Goal: Transaction & Acquisition: Book appointment/travel/reservation

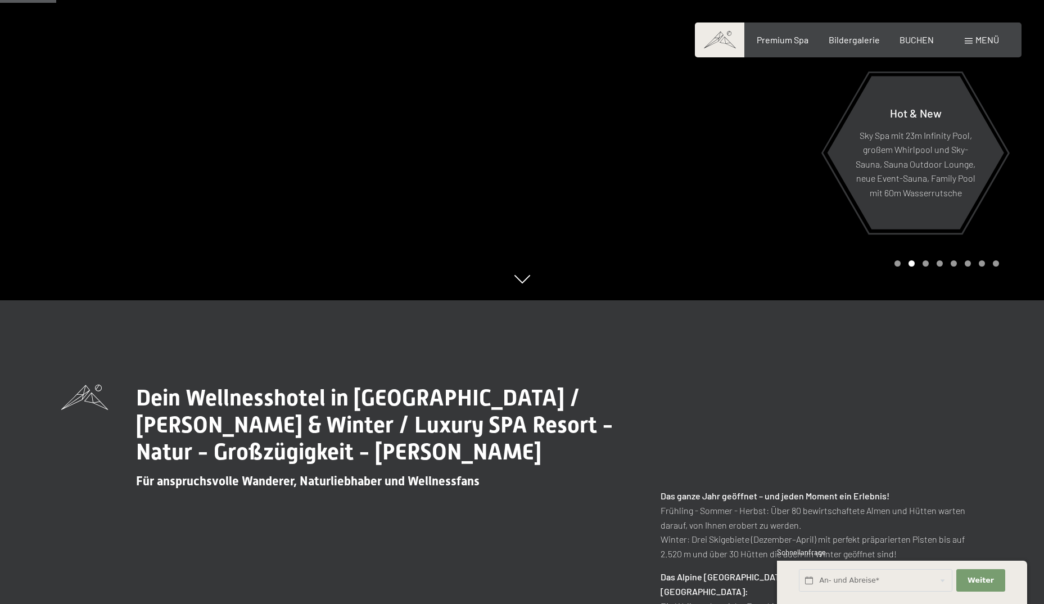
scroll to position [112, 0]
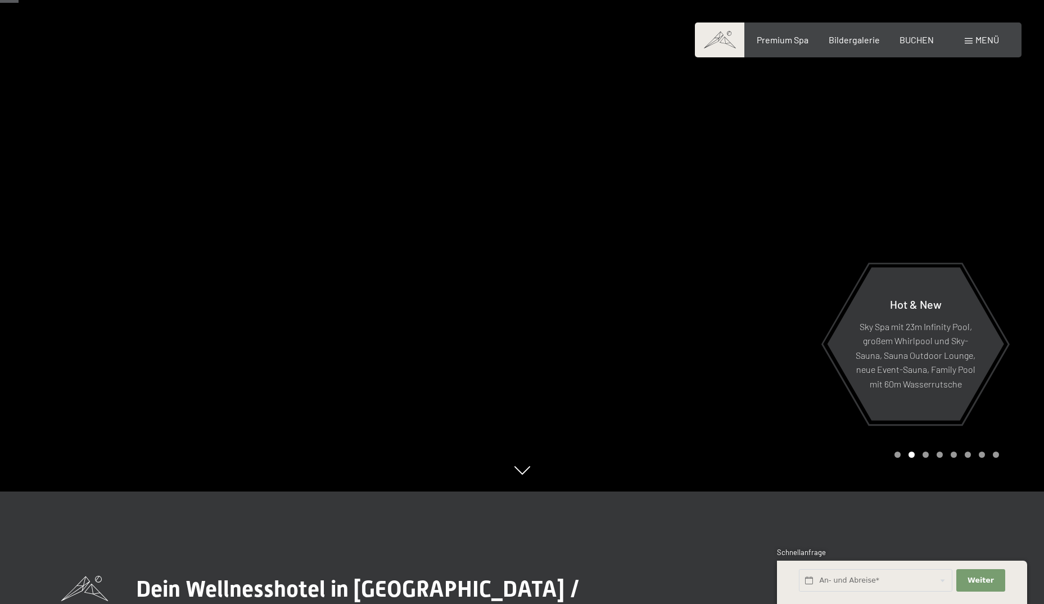
drag, startPoint x: 923, startPoint y: 37, endPoint x: 922, endPoint y: 46, distance: 9.1
click at [923, 37] on span "BUCHEN" at bounding box center [916, 39] width 34 height 11
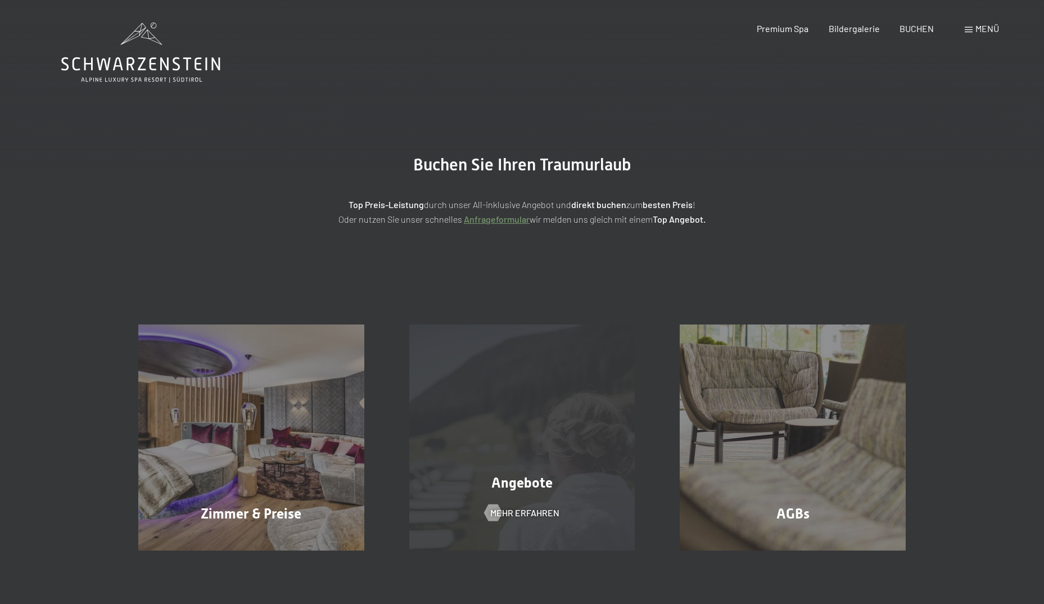
click at [554, 455] on div "Buchen Anfragen Premium Spa Bildergalerie BUCHEN Menü DE IT EN Gutschein Bilder…" at bounding box center [522, 541] width 1044 height 1083
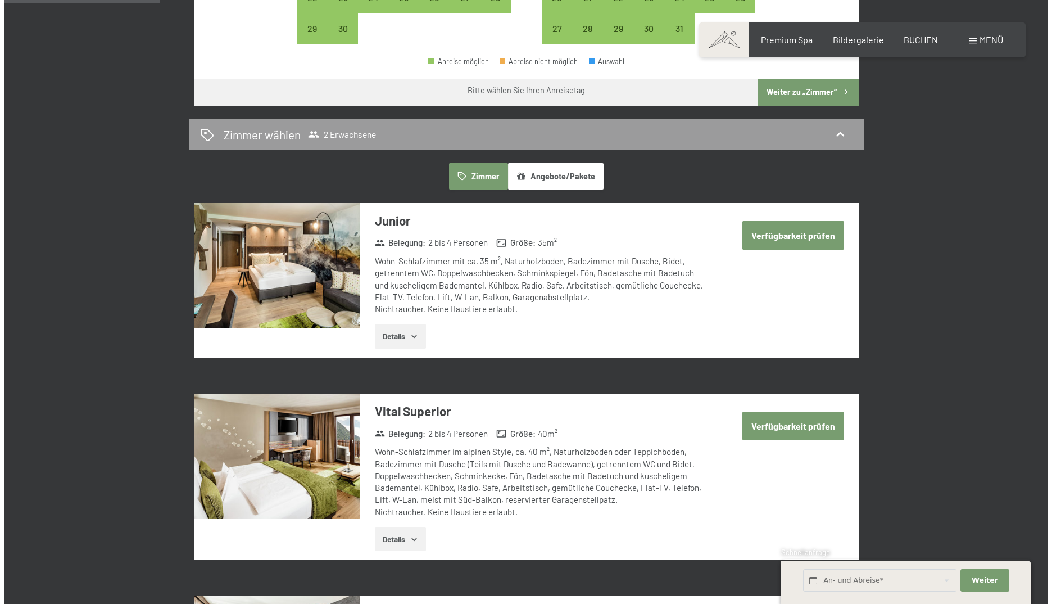
scroll to position [281, 0]
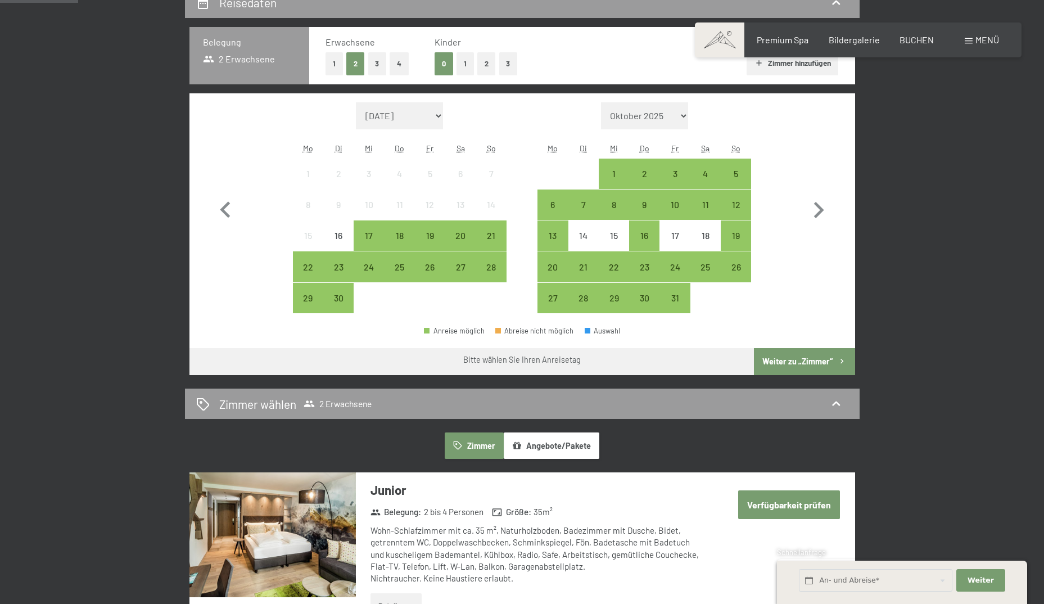
click at [982, 41] on span "Menü" at bounding box center [987, 39] width 24 height 11
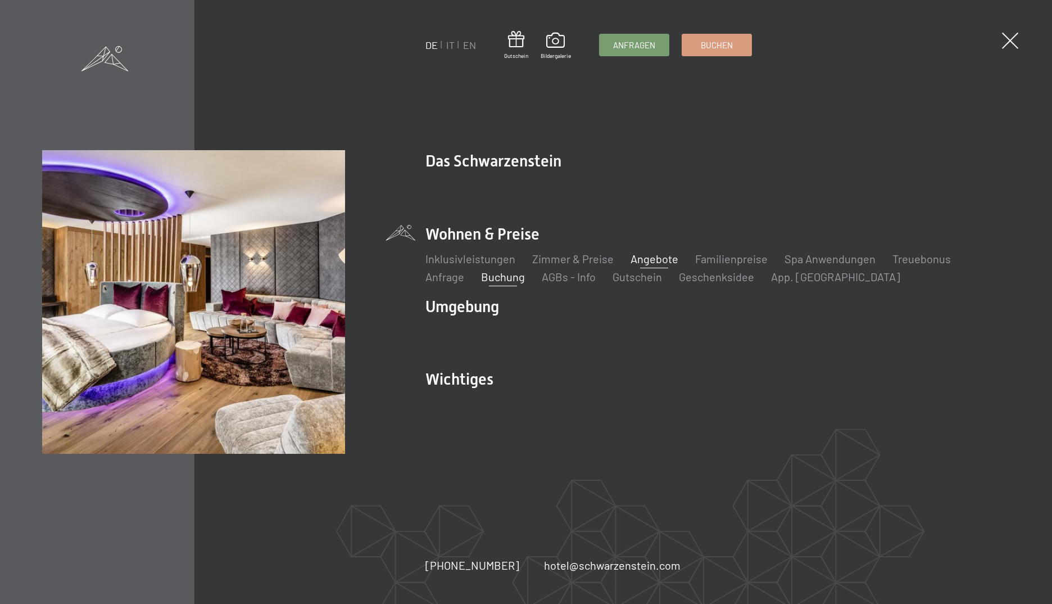
click at [657, 260] on link "Angebote" at bounding box center [655, 258] width 48 height 13
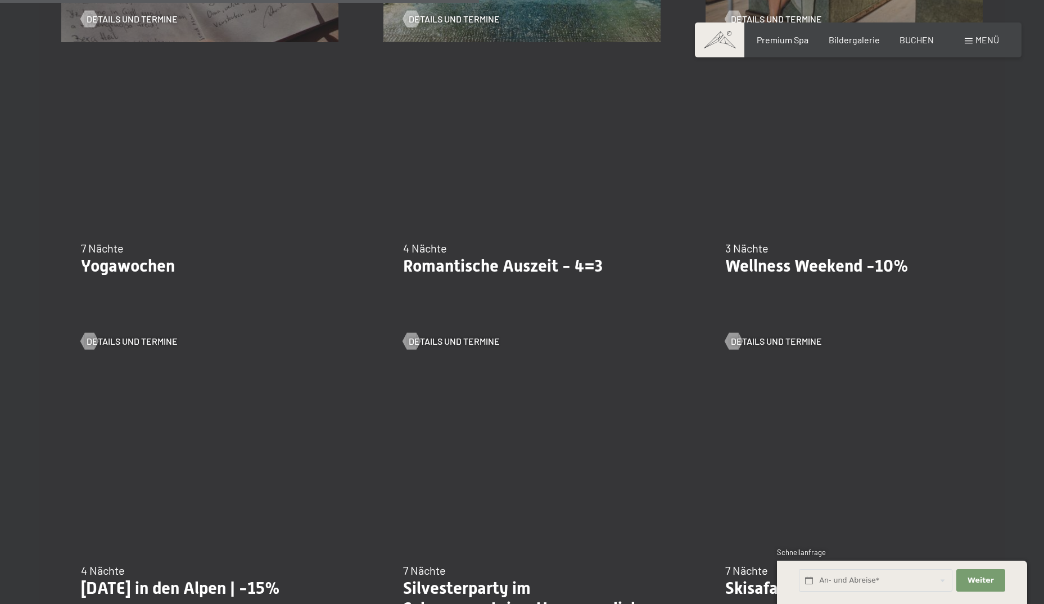
scroll to position [1068, 0]
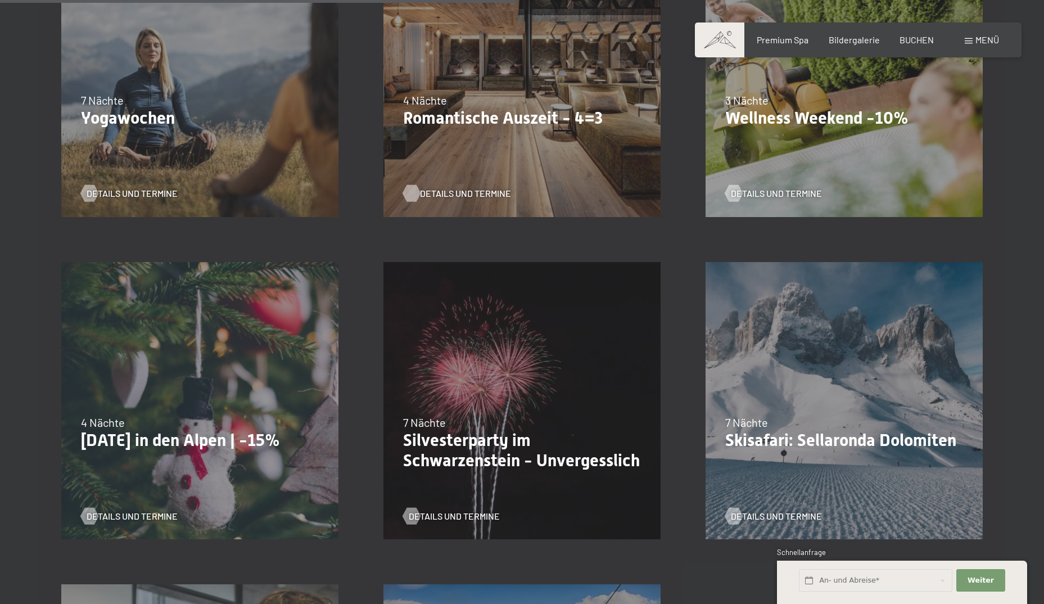
click at [436, 197] on span "Details und Termine" at bounding box center [465, 193] width 91 height 12
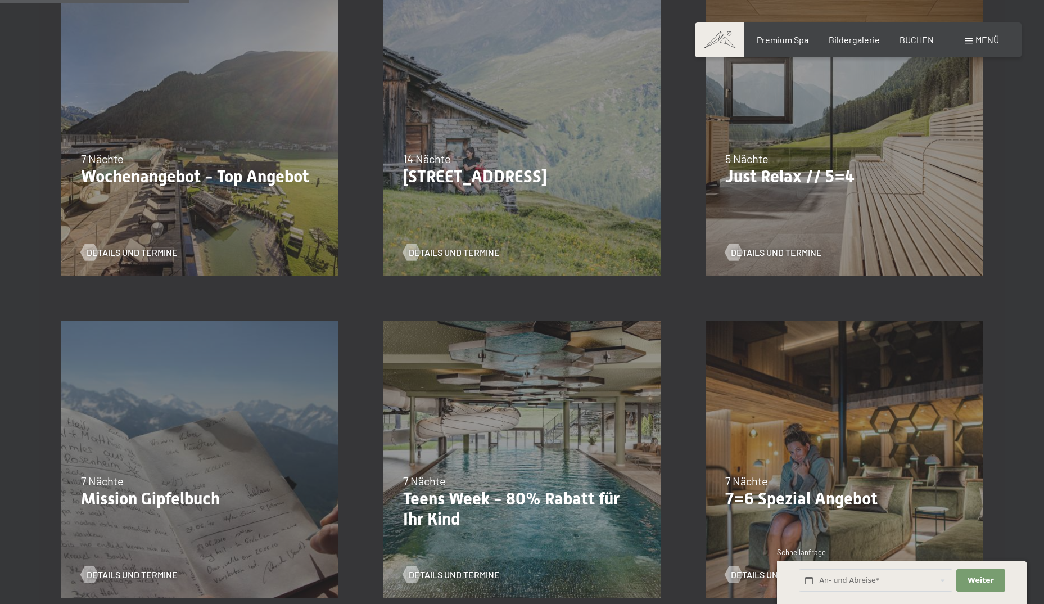
scroll to position [337, 0]
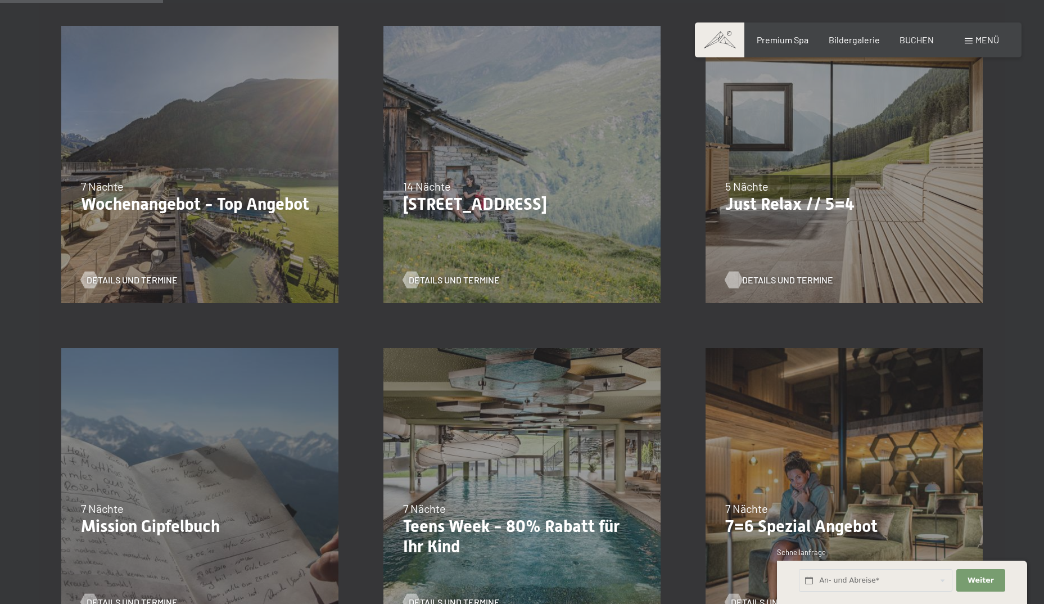
click at [765, 281] on span "Details und Termine" at bounding box center [787, 280] width 91 height 12
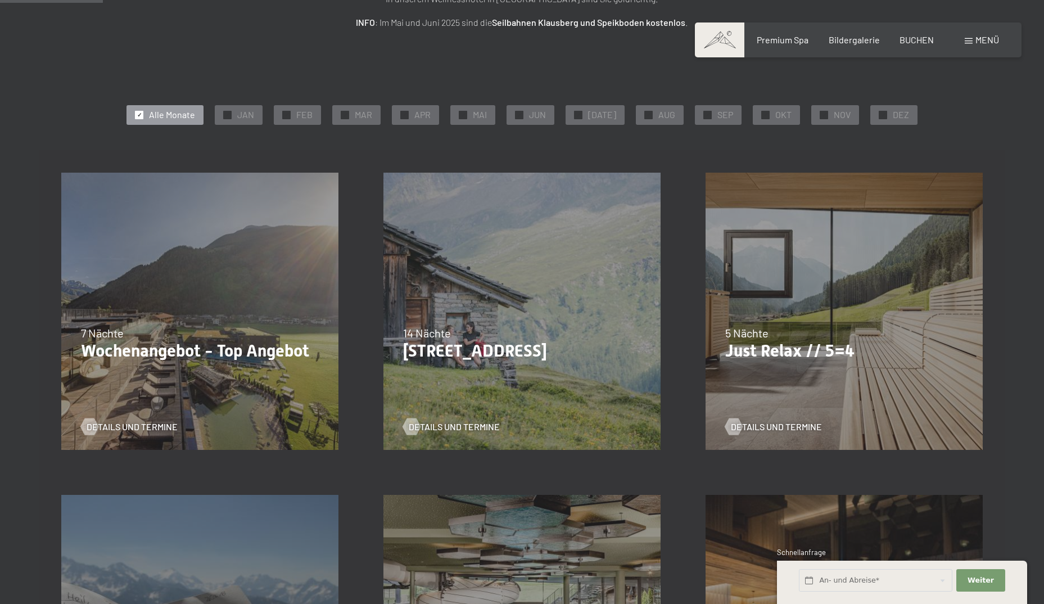
scroll to position [169, 0]
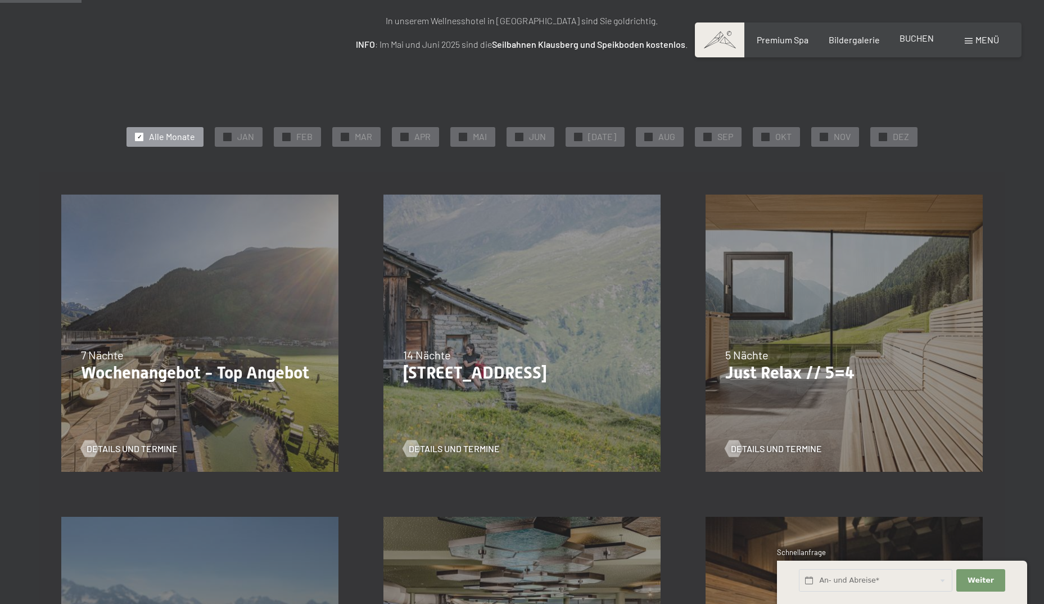
click at [921, 40] on span "BUCHEN" at bounding box center [916, 38] width 34 height 11
click at [910, 44] on div "BUCHEN" at bounding box center [916, 38] width 34 height 12
click at [908, 37] on span "BUCHEN" at bounding box center [916, 38] width 34 height 11
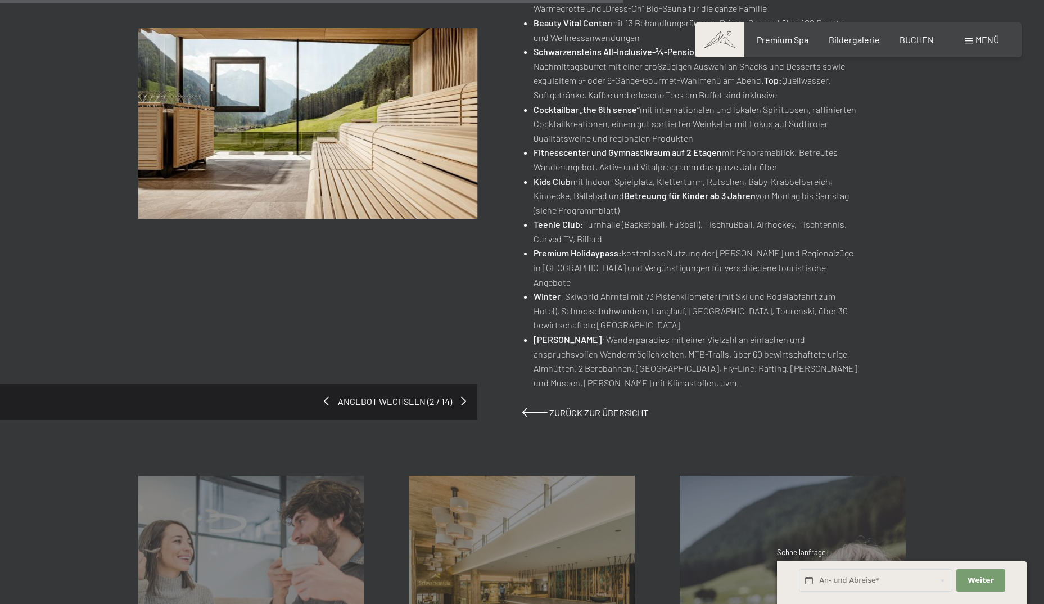
scroll to position [899, 0]
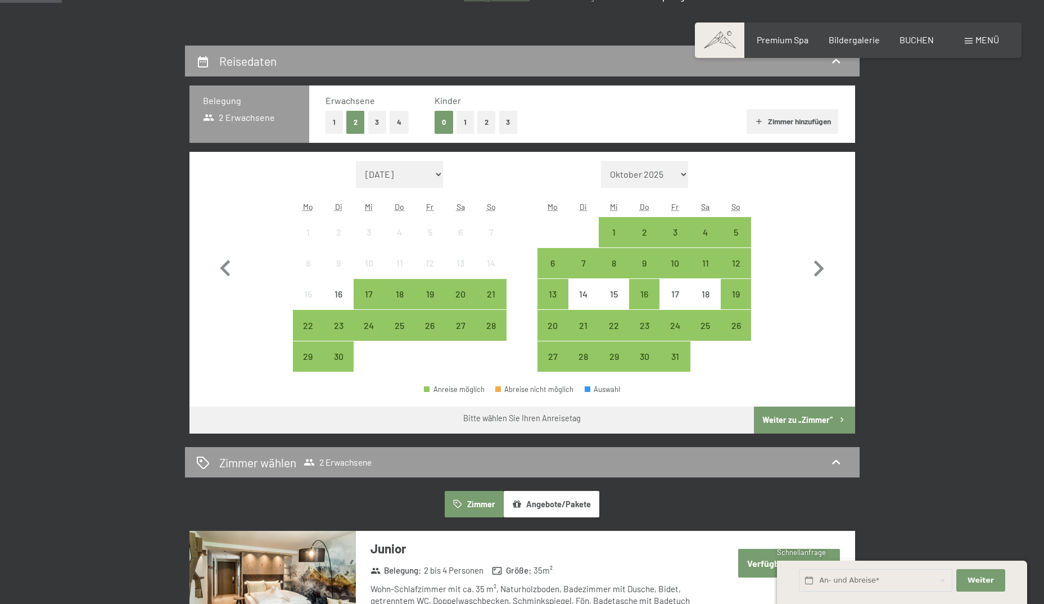
scroll to position [225, 0]
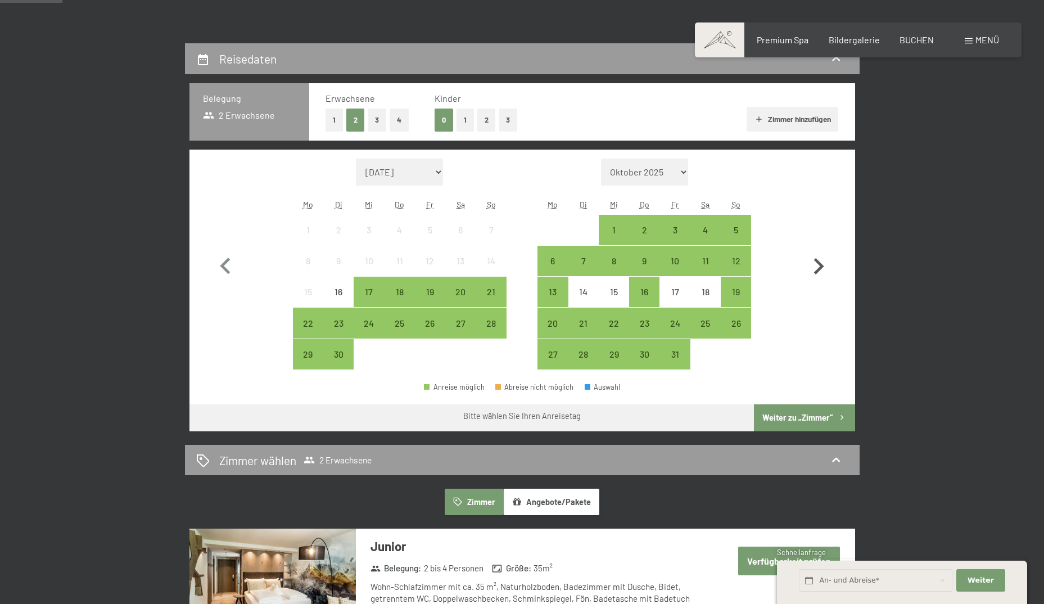
click at [814, 270] on icon "button" at bounding box center [818, 266] width 33 height 33
select select "2025-10-01"
select select "2025-11-01"
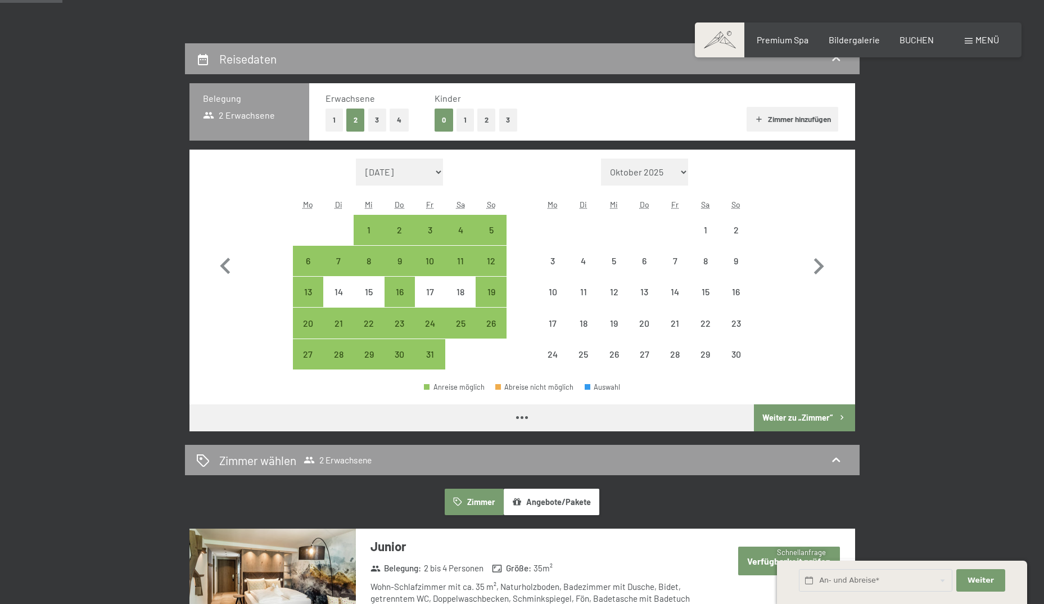
select select "2025-10-01"
select select "2025-11-01"
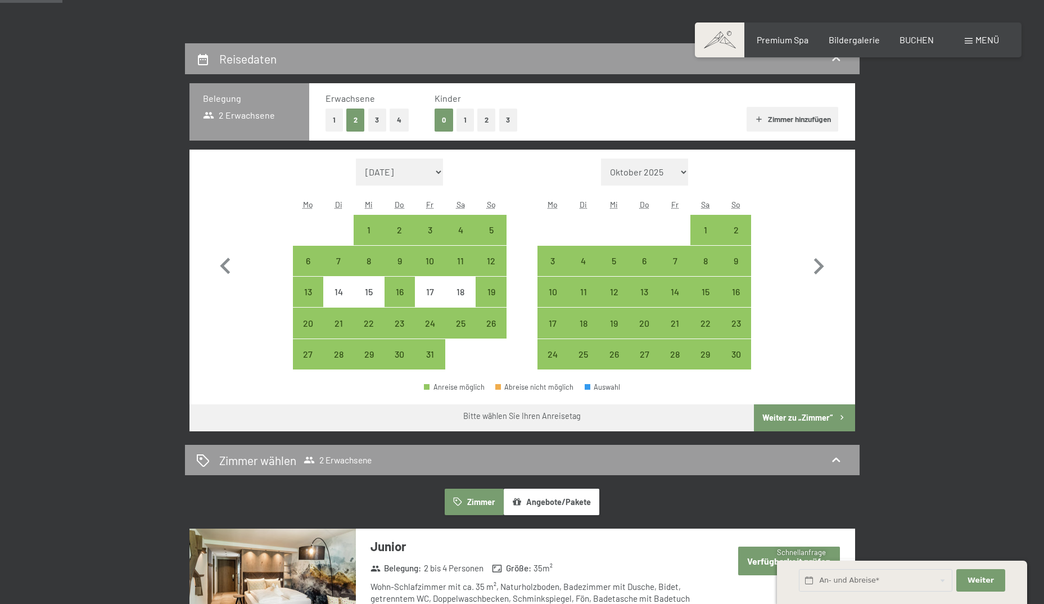
drag, startPoint x: 641, startPoint y: 252, endPoint x: 629, endPoint y: 257, distance: 12.8
click at [641, 252] on div "6" at bounding box center [644, 261] width 28 height 28
select select "2025-10-01"
select select "2025-11-01"
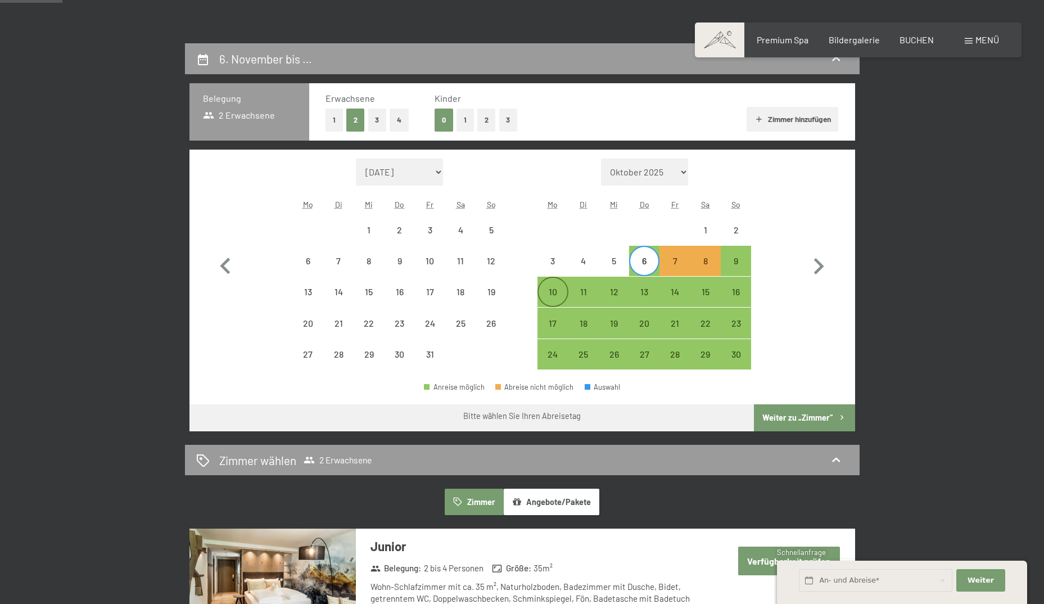
click at [552, 290] on div "10" at bounding box center [552, 301] width 28 height 28
select select "2025-10-01"
select select "2025-11-01"
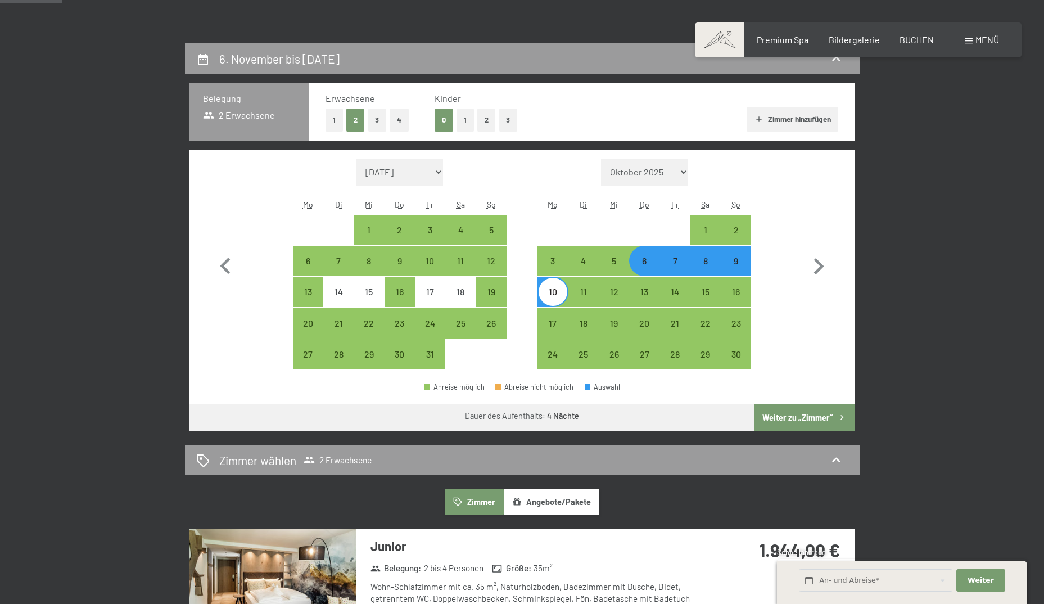
click at [796, 416] on button "Weiter zu „Zimmer“" at bounding box center [804, 417] width 101 height 27
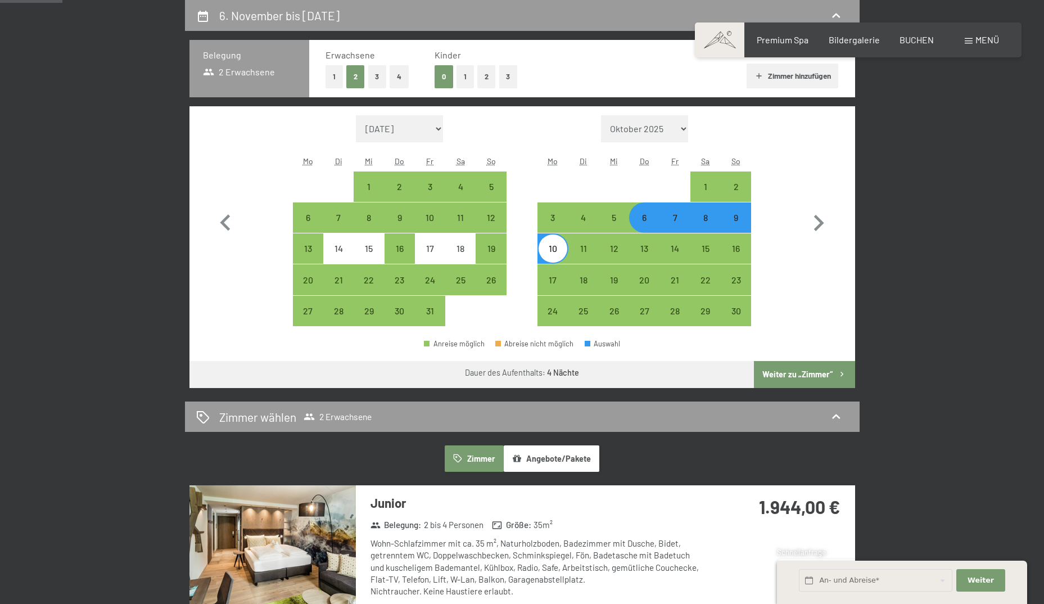
select select "[DATE]"
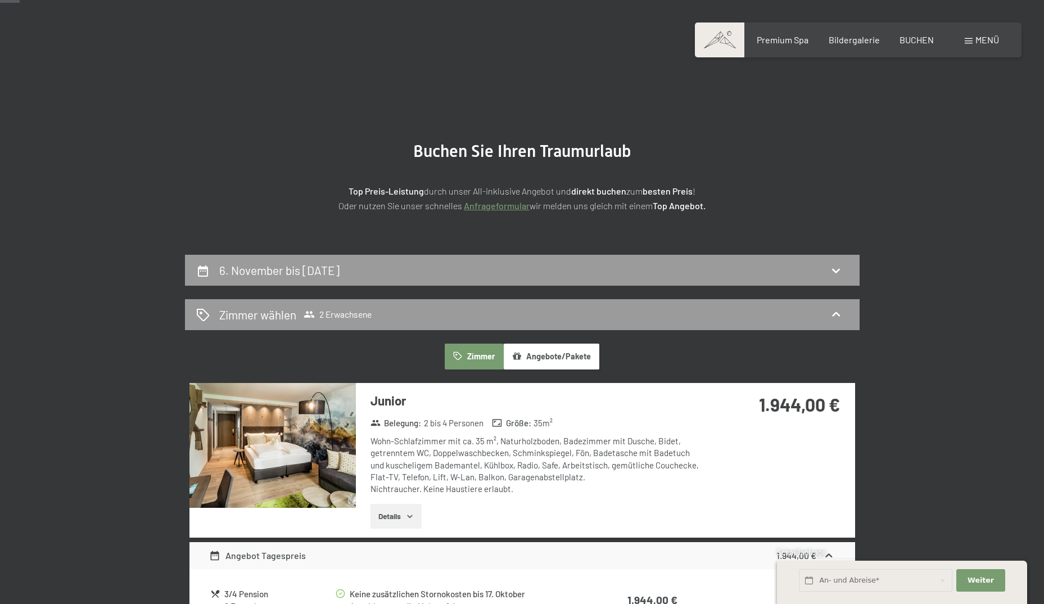
scroll to position [0, 0]
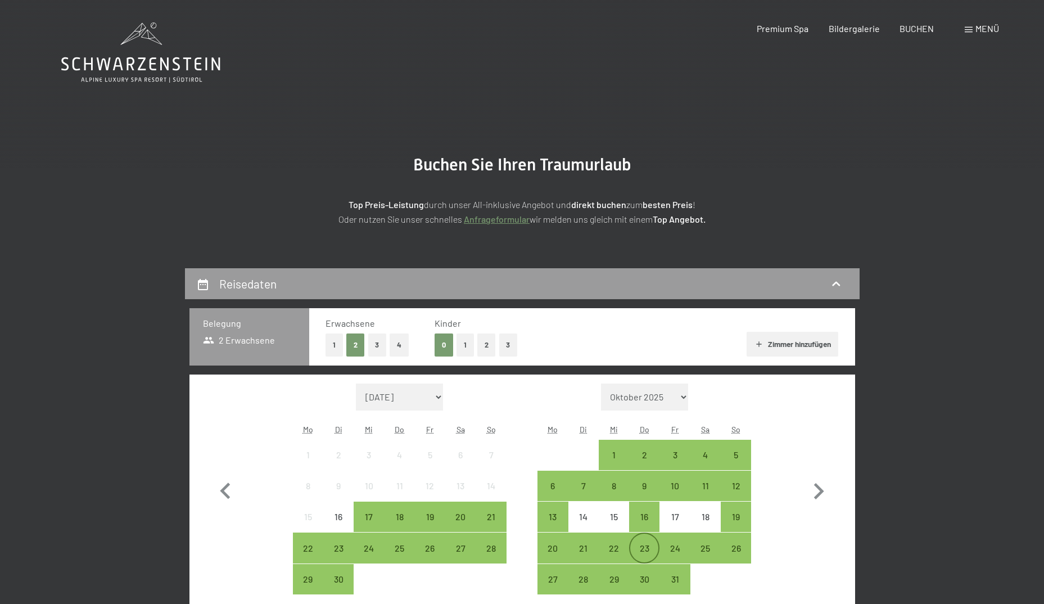
click at [645, 543] on div "23" at bounding box center [644, 557] width 28 height 28
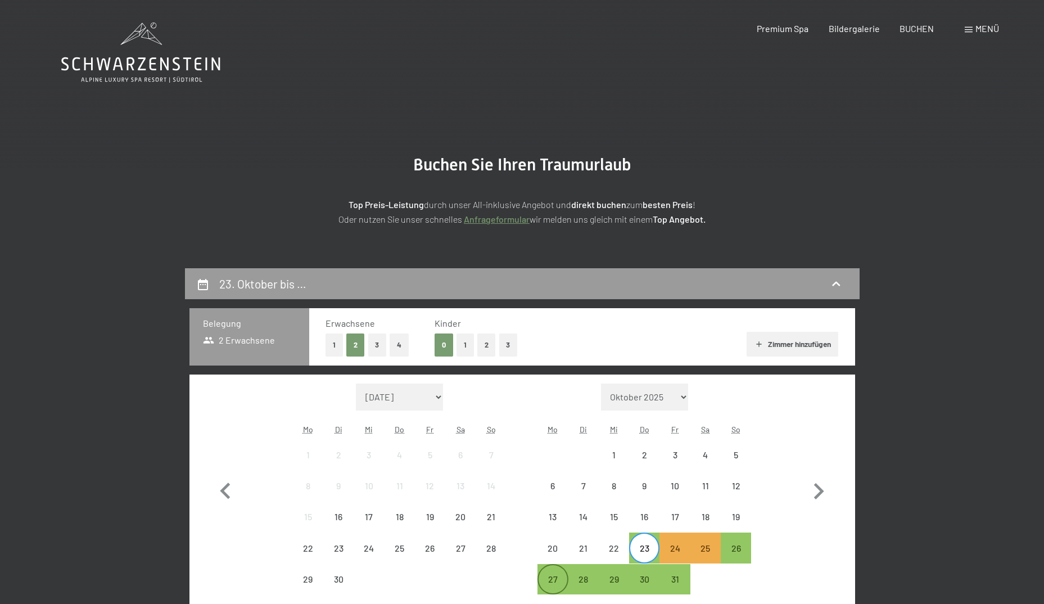
click at [554, 576] on div "27" at bounding box center [552, 588] width 28 height 28
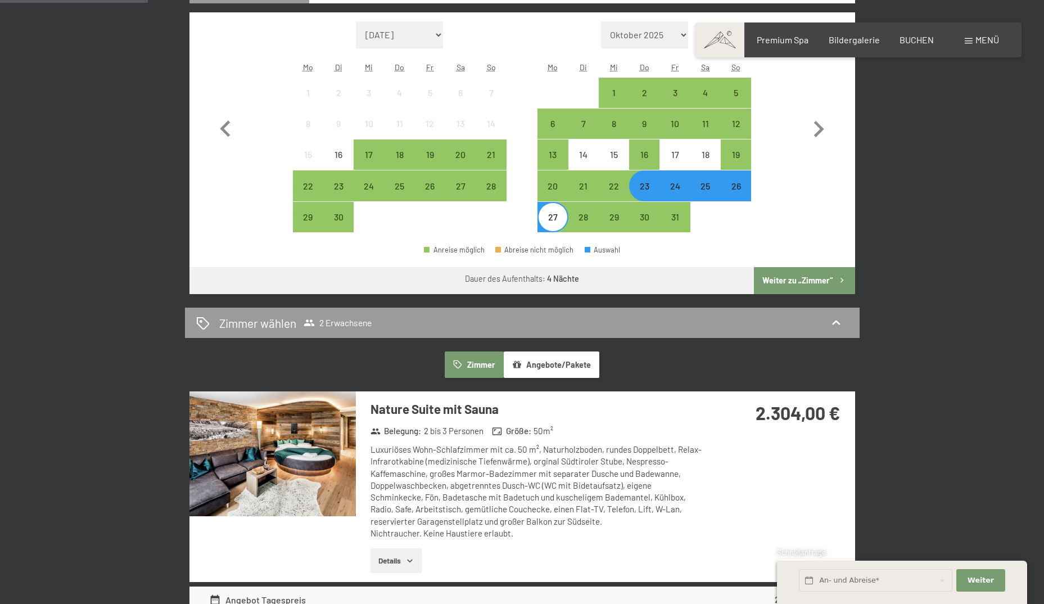
scroll to position [281, 0]
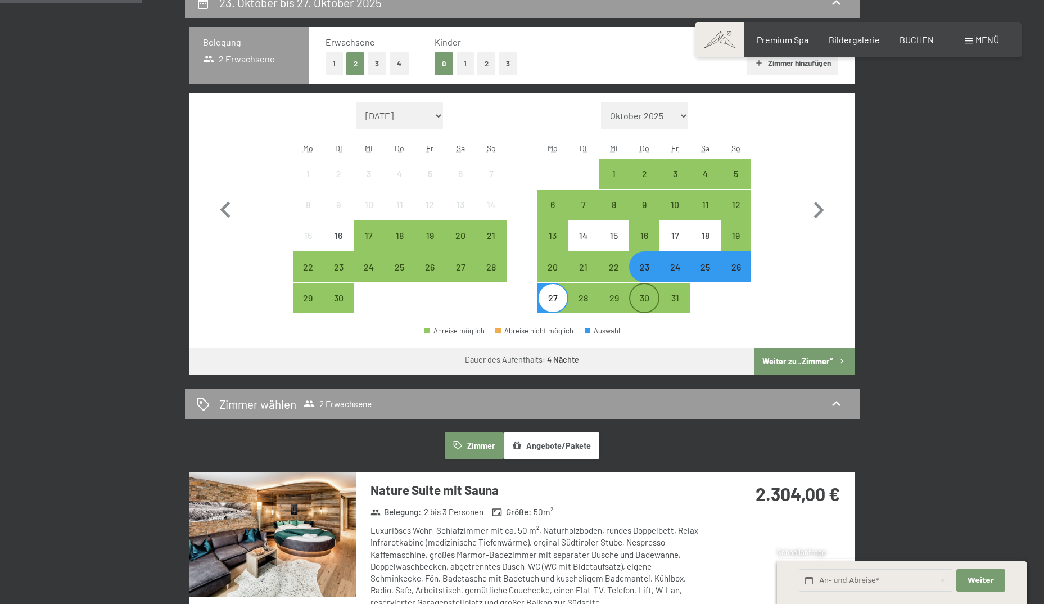
click at [644, 293] on div "30" at bounding box center [644, 307] width 28 height 28
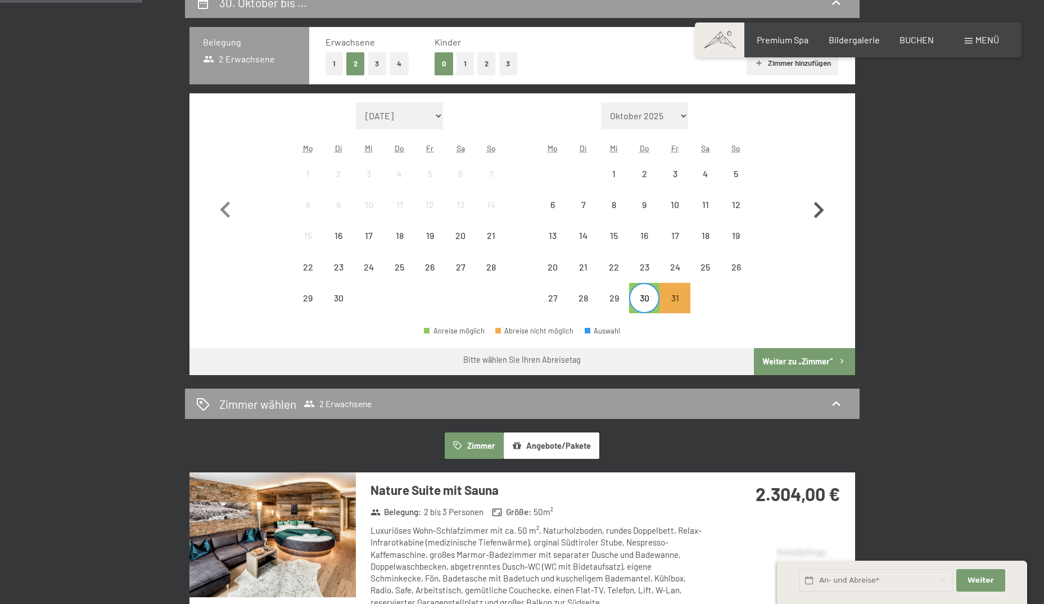
click at [821, 209] on icon "button" at bounding box center [819, 210] width 10 height 16
select select "[DATE]"
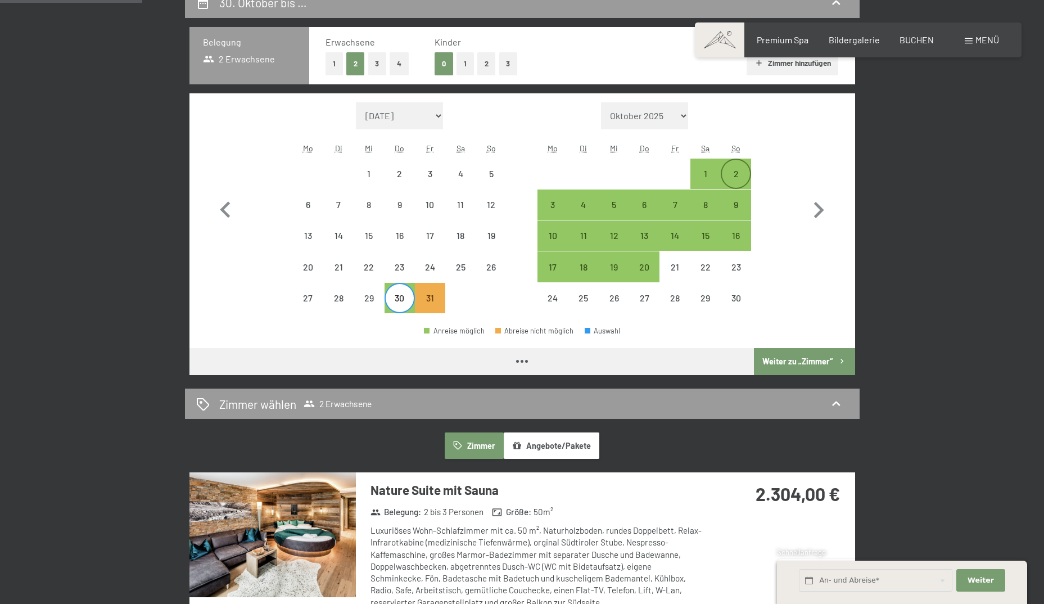
select select "[DATE]"
click at [556, 204] on div "3" at bounding box center [552, 214] width 28 height 28
select select "[DATE]"
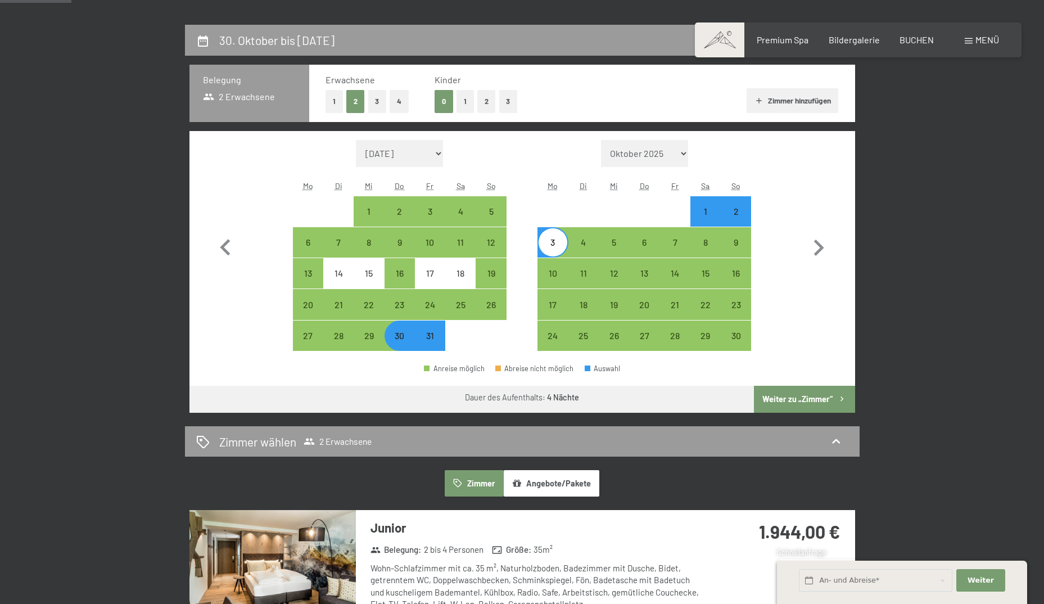
scroll to position [225, 0]
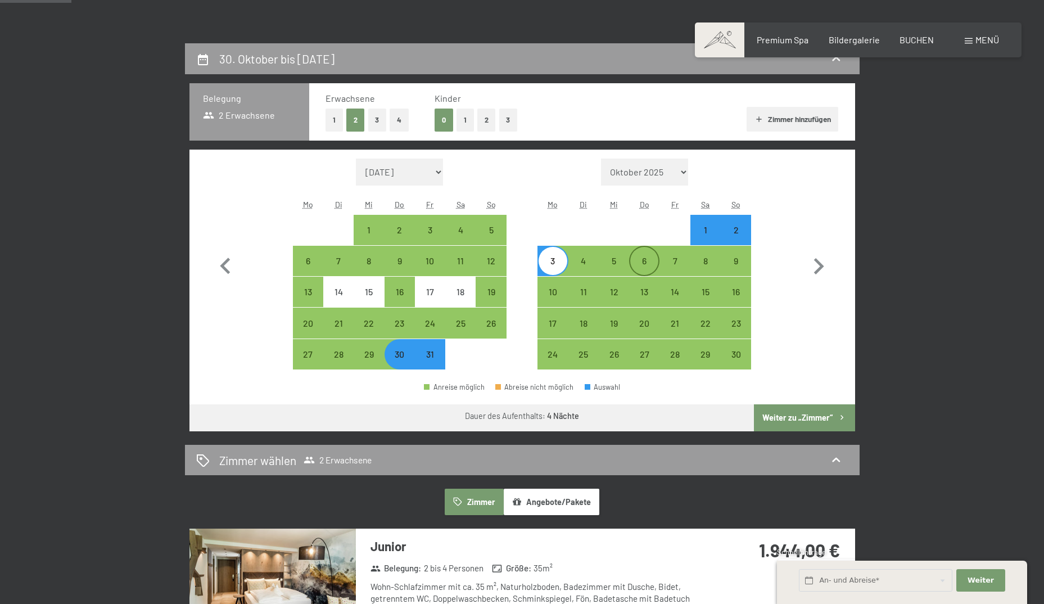
click at [642, 262] on div "6" at bounding box center [644, 270] width 28 height 28
select select "[DATE]"
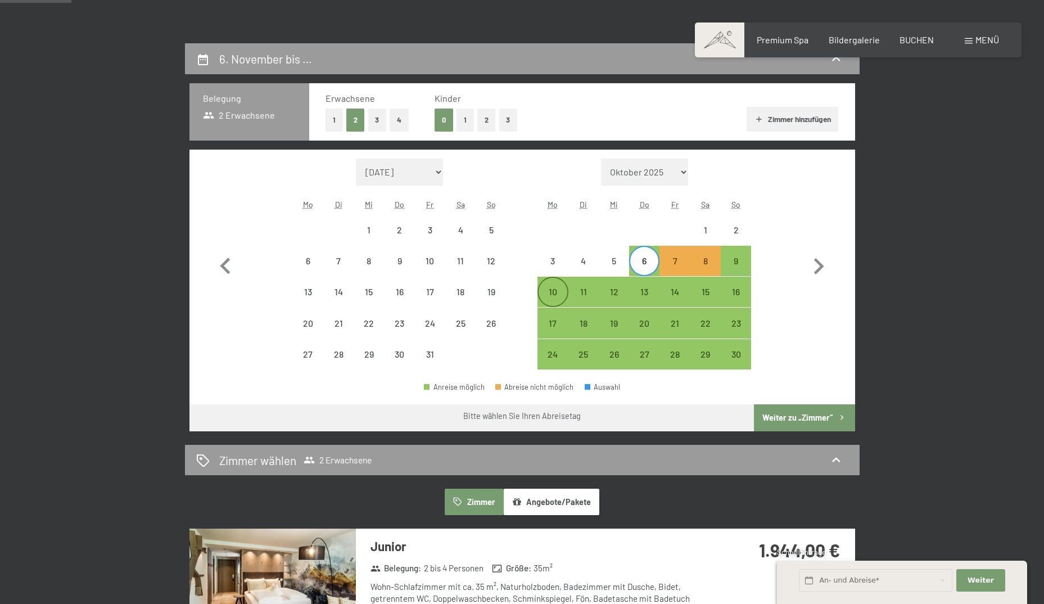
click at [546, 293] on div "10" at bounding box center [552, 301] width 28 height 28
select select "[DATE]"
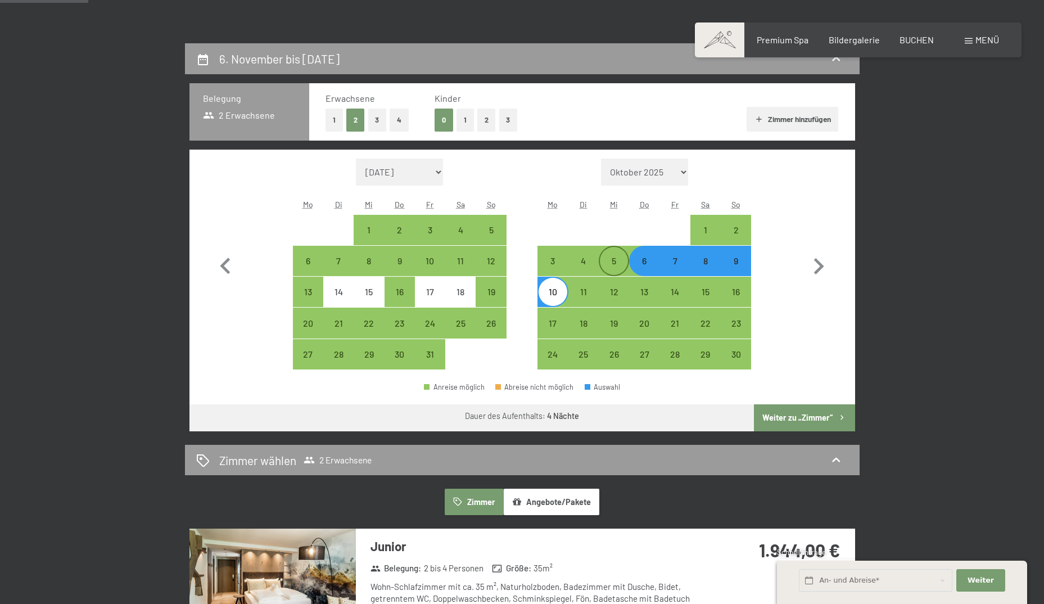
click at [617, 263] on div "5" at bounding box center [614, 270] width 28 height 28
select select "[DATE]"
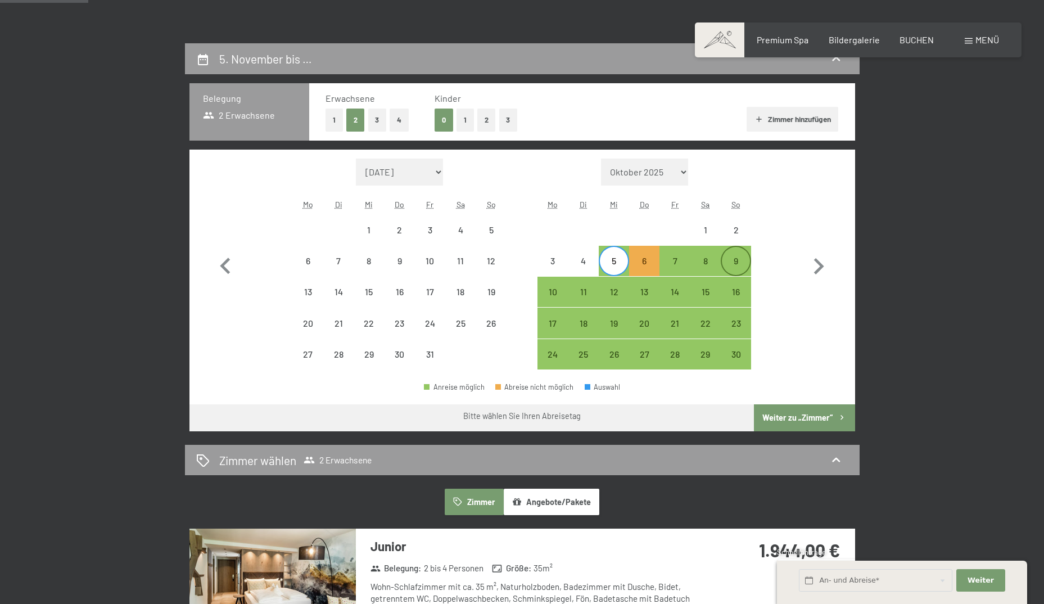
click at [741, 260] on div "9" at bounding box center [736, 270] width 28 height 28
select select "[DATE]"
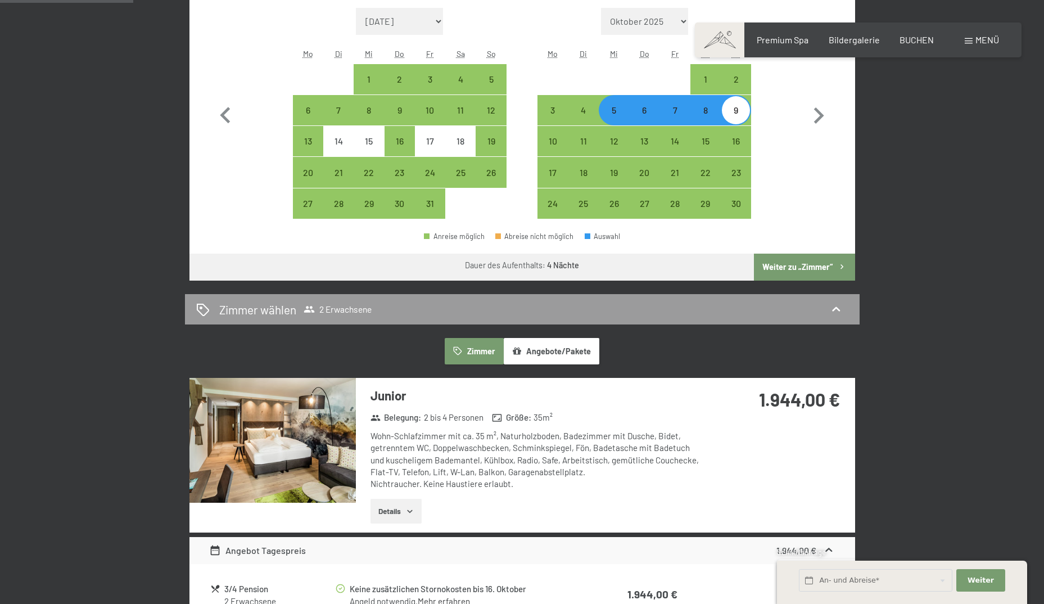
scroll to position [337, 0]
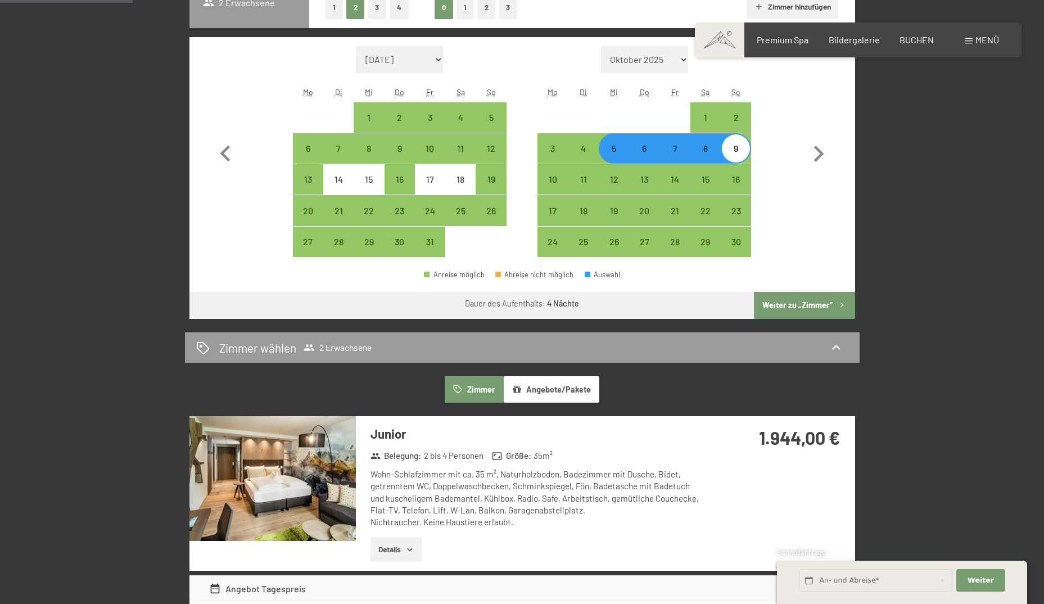
click at [675, 151] on div "7" at bounding box center [674, 158] width 28 height 28
select select "[DATE]"
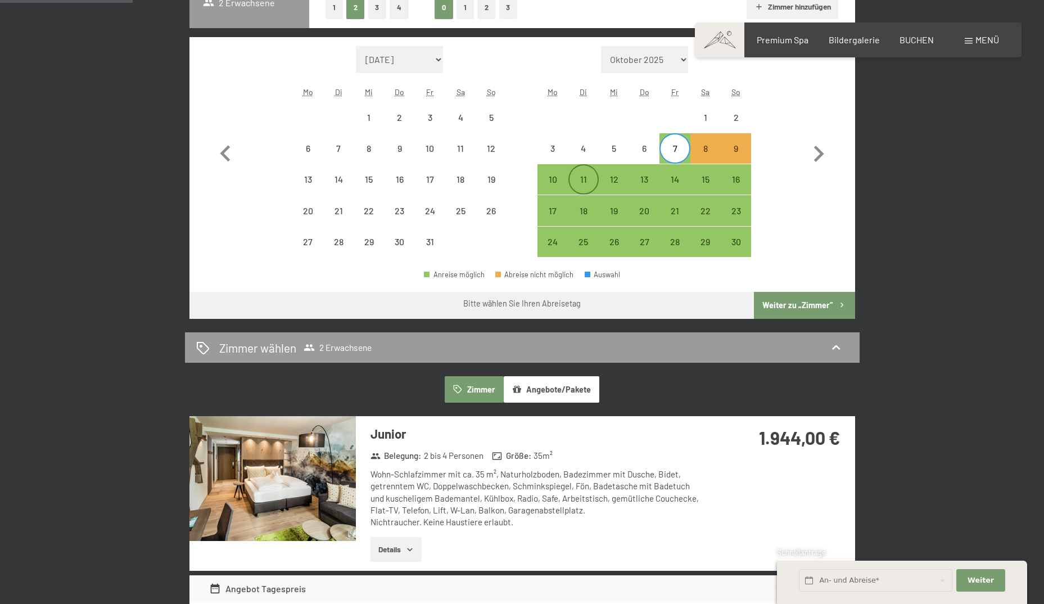
drag, startPoint x: 582, startPoint y: 180, endPoint x: 592, endPoint y: 185, distance: 11.8
click at [583, 180] on div "11" at bounding box center [583, 189] width 28 height 28
select select "[DATE]"
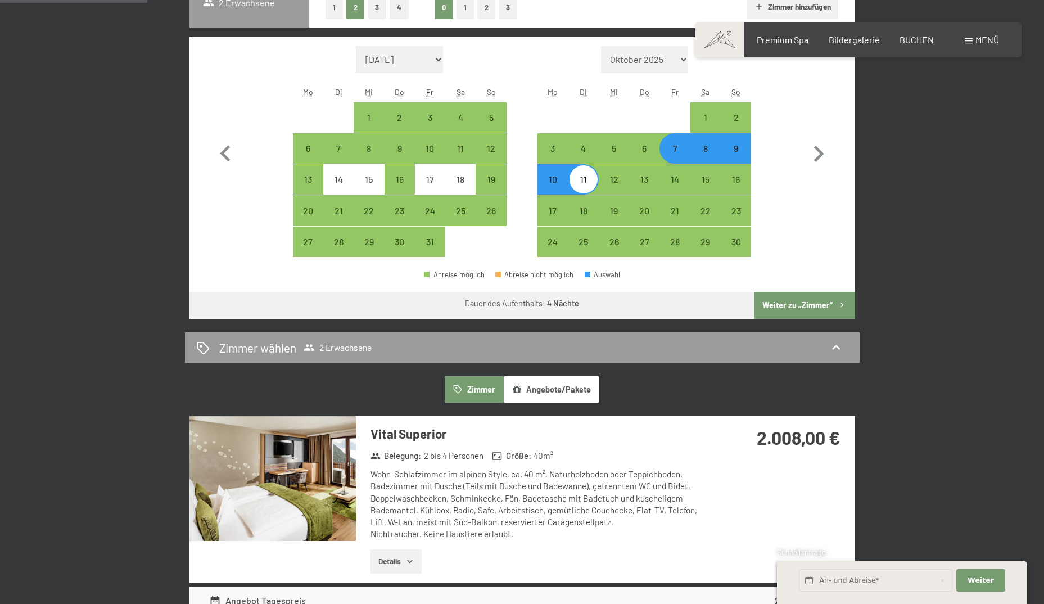
scroll to position [281, 0]
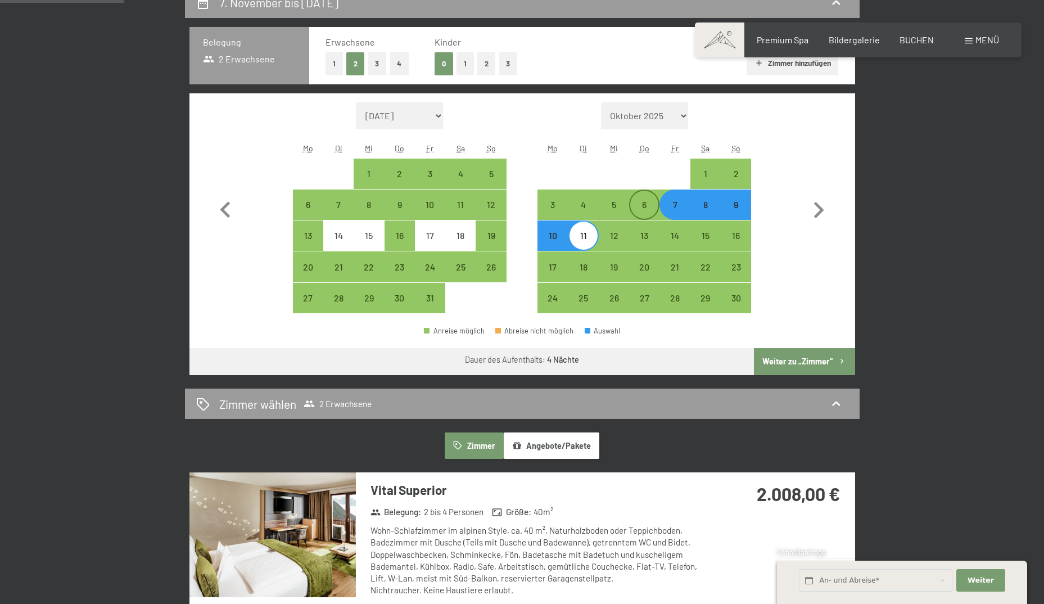
click at [642, 204] on div "6" at bounding box center [644, 214] width 28 height 28
select select "[DATE]"
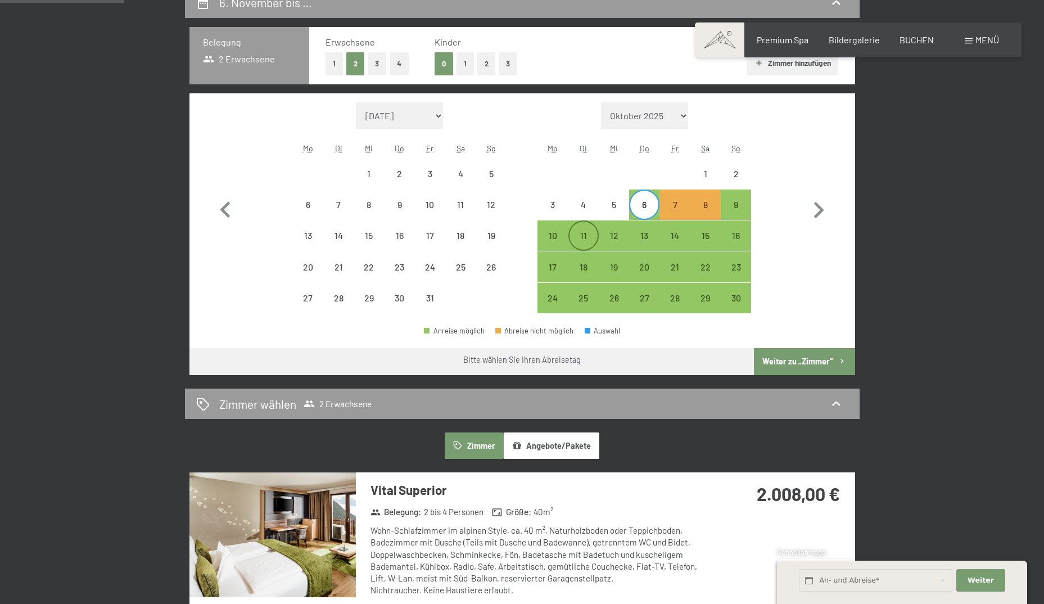
click at [586, 232] on div "11" at bounding box center [583, 245] width 28 height 28
select select "[DATE]"
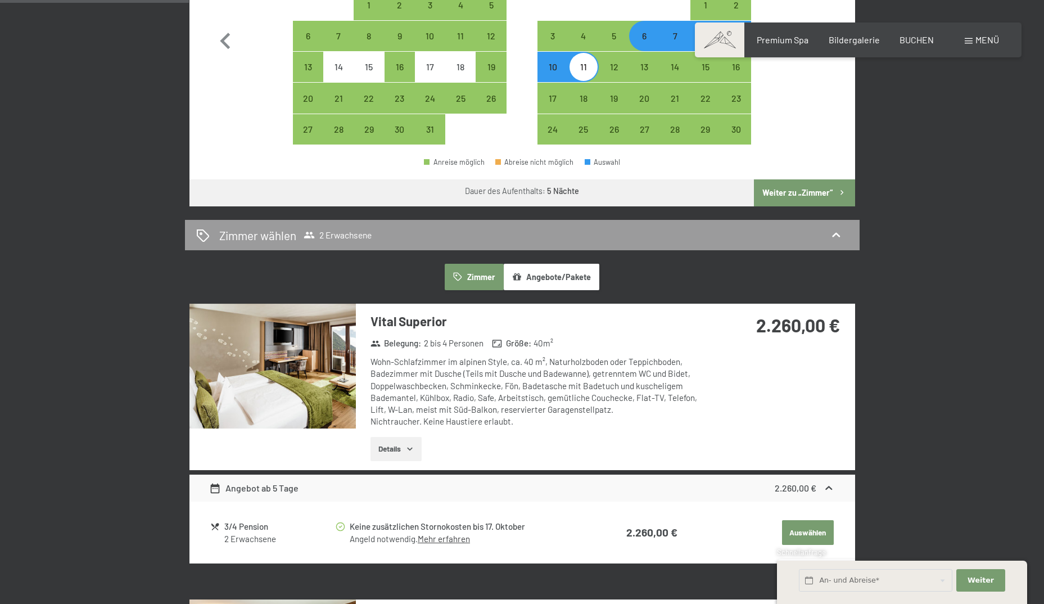
scroll to position [337, 0]
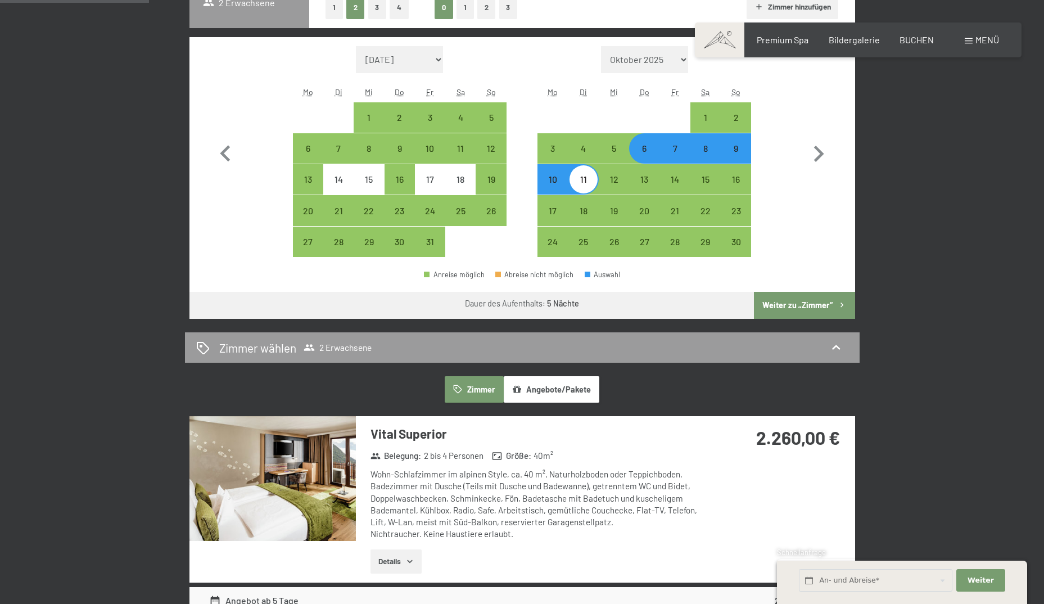
click at [738, 149] on div "9" at bounding box center [736, 158] width 28 height 28
select select "[DATE]"
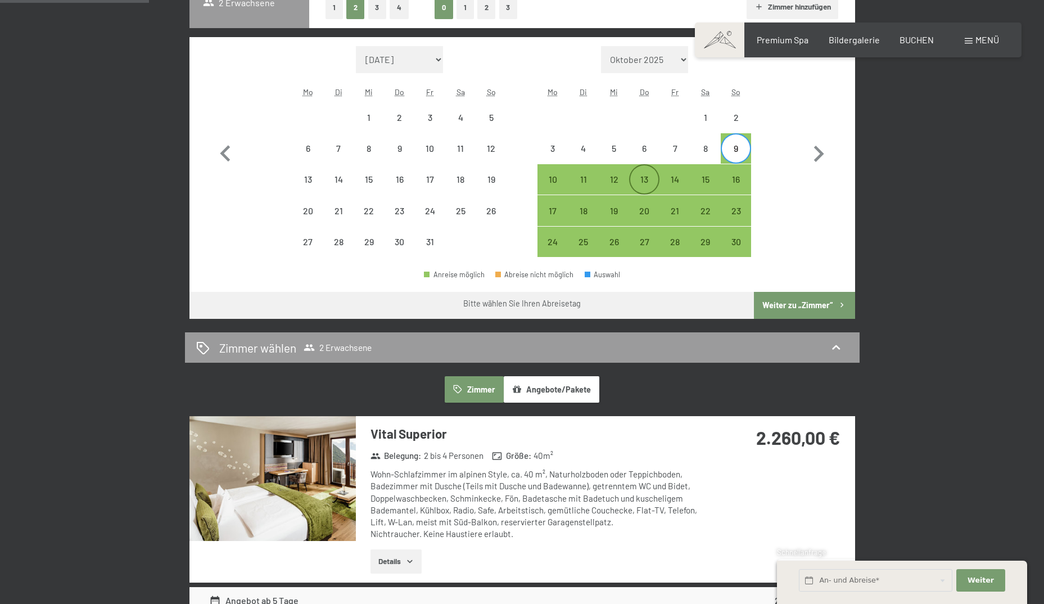
click at [649, 178] on div "13" at bounding box center [644, 189] width 28 height 28
select select "[DATE]"
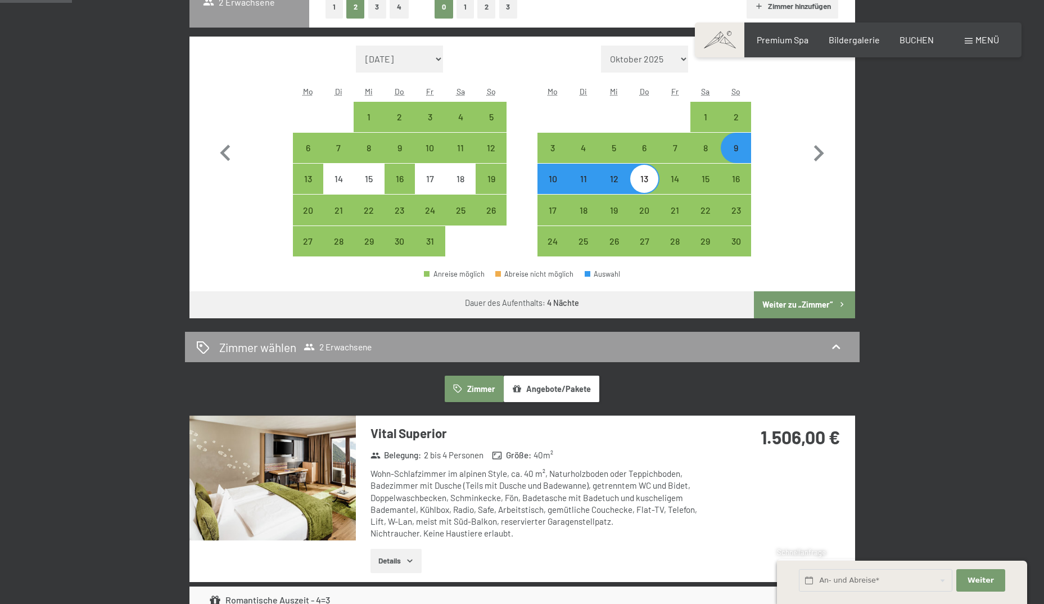
scroll to position [281, 0]
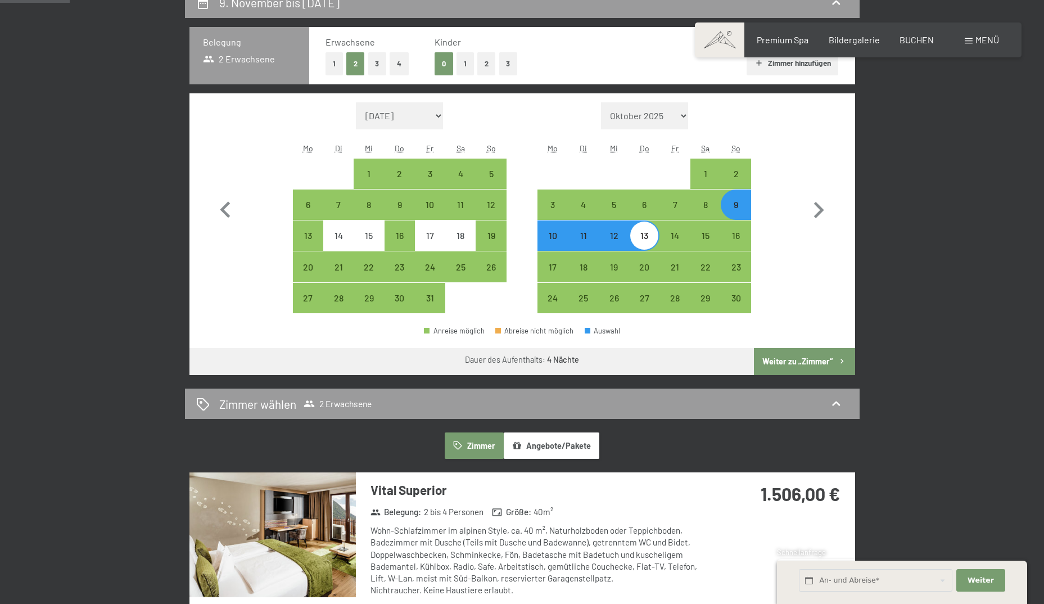
drag, startPoint x: 615, startPoint y: 238, endPoint x: 627, endPoint y: 238, distance: 11.8
click at [615, 238] on div "12" at bounding box center [614, 245] width 28 height 28
select select "[DATE]"
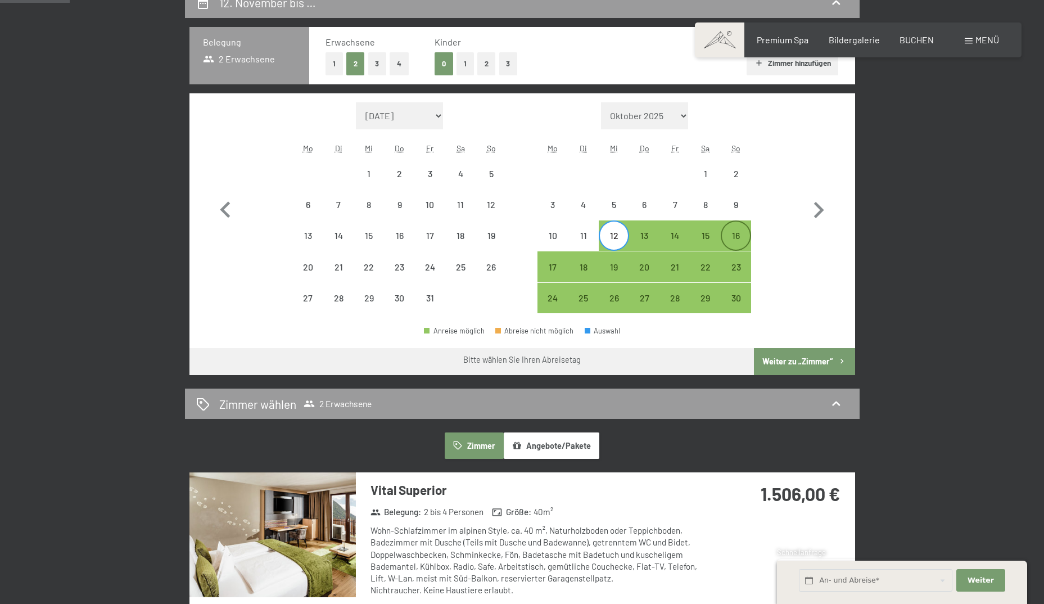
click at [741, 233] on div "16" at bounding box center [736, 245] width 28 height 28
select select "[DATE]"
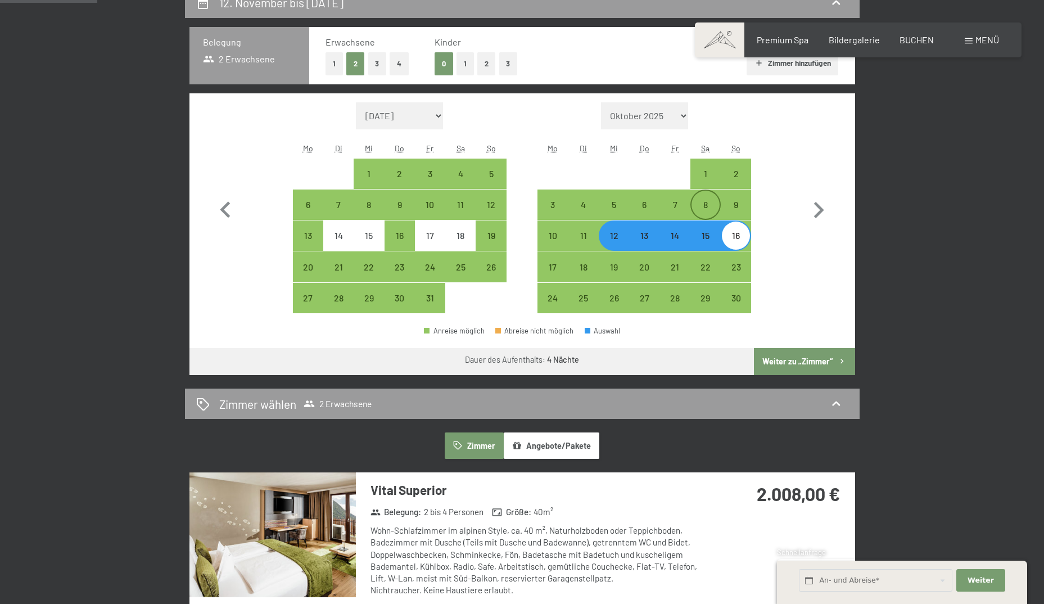
click at [707, 200] on div "8" at bounding box center [705, 214] width 28 height 28
select select "[DATE]"
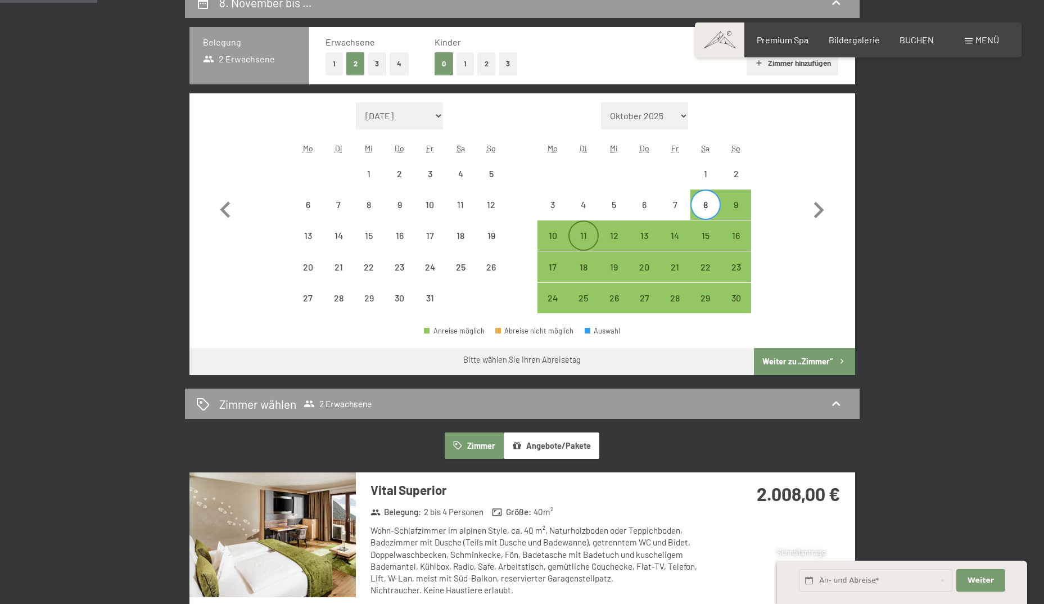
click at [585, 233] on div "11" at bounding box center [583, 245] width 28 height 28
select select "[DATE]"
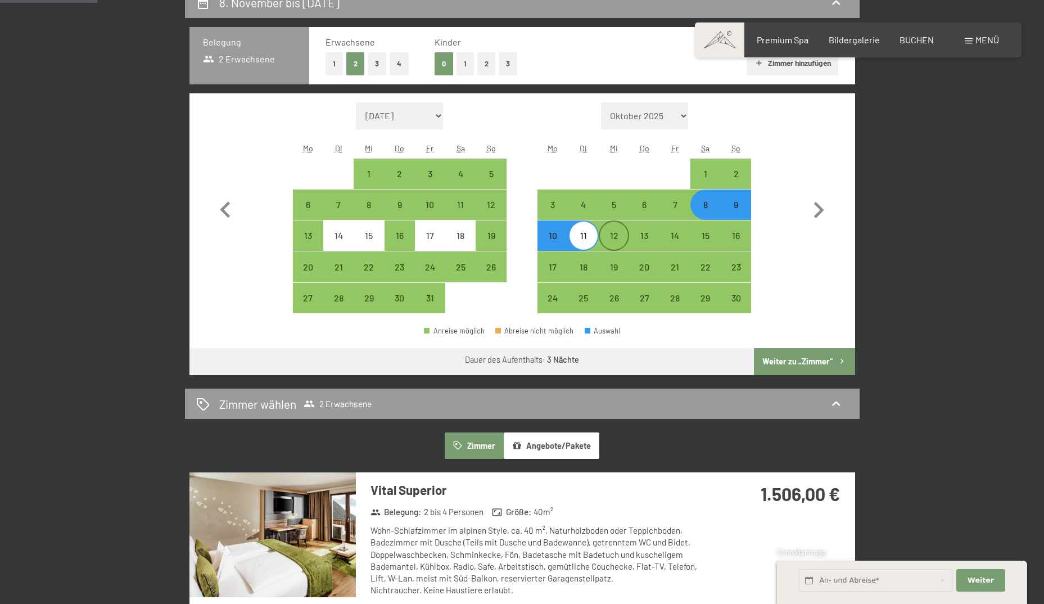
click at [605, 237] on div "12" at bounding box center [614, 245] width 28 height 28
select select "[DATE]"
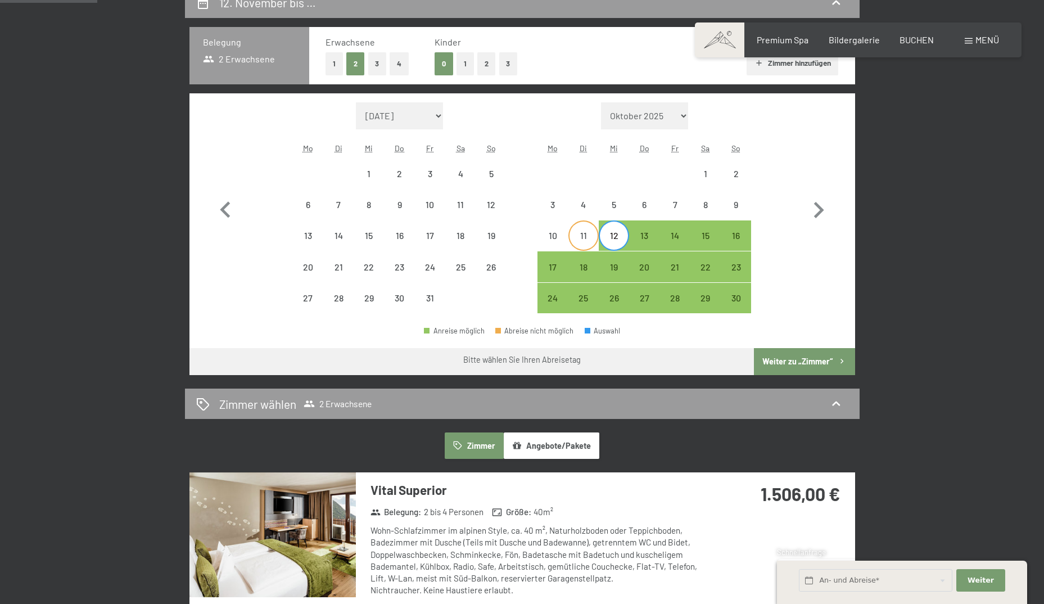
drag, startPoint x: 705, startPoint y: 203, endPoint x: 592, endPoint y: 233, distance: 116.8
click at [705, 203] on div "8" at bounding box center [705, 214] width 28 height 28
select select "[DATE]"
click at [613, 233] on div "12" at bounding box center [614, 245] width 28 height 28
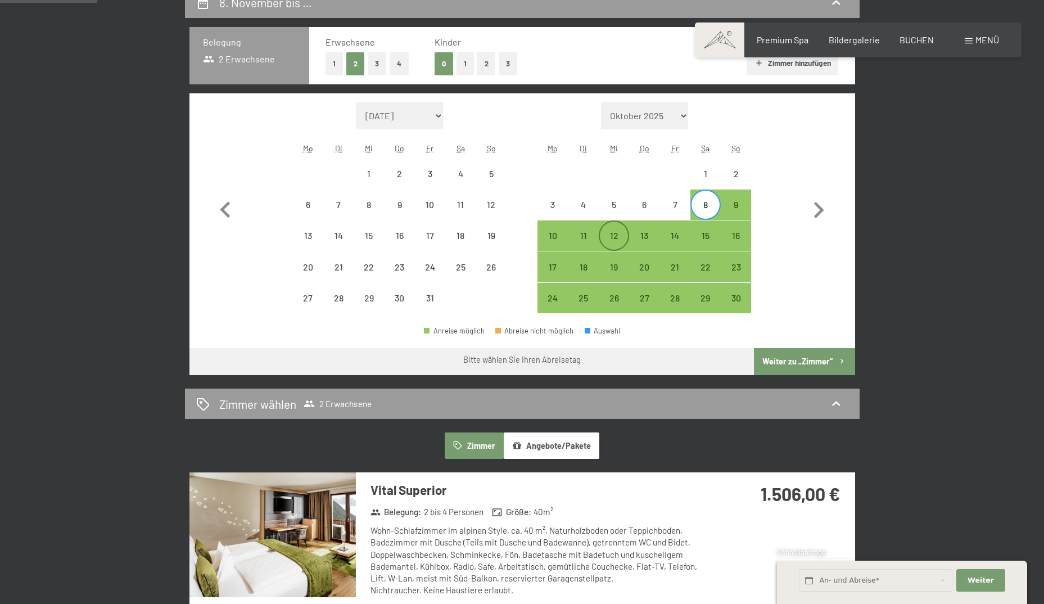
select select "[DATE]"
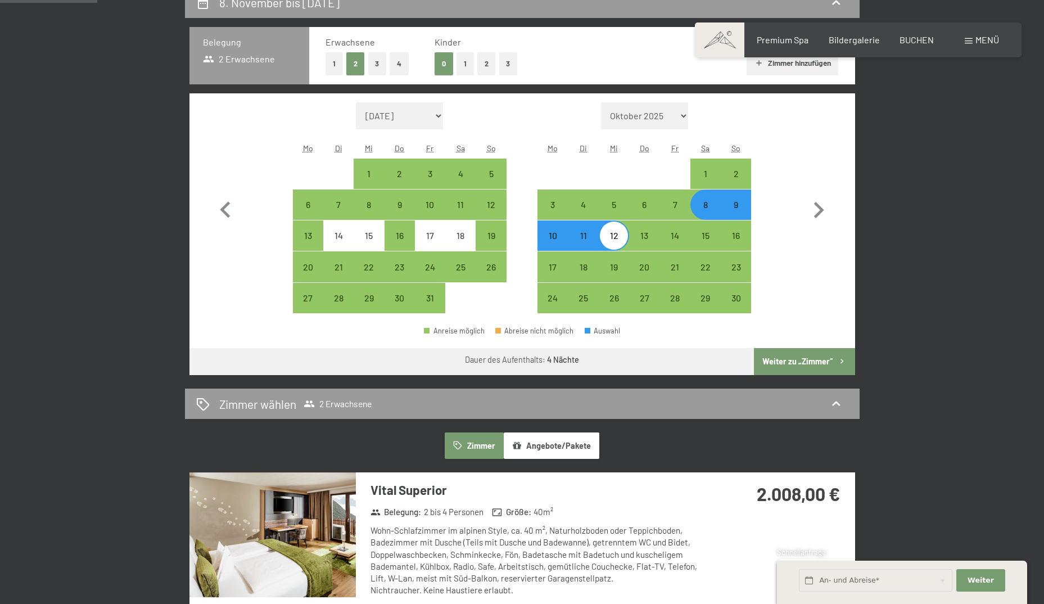
click at [554, 235] on div "10" at bounding box center [552, 245] width 28 height 28
select select "[DATE]"
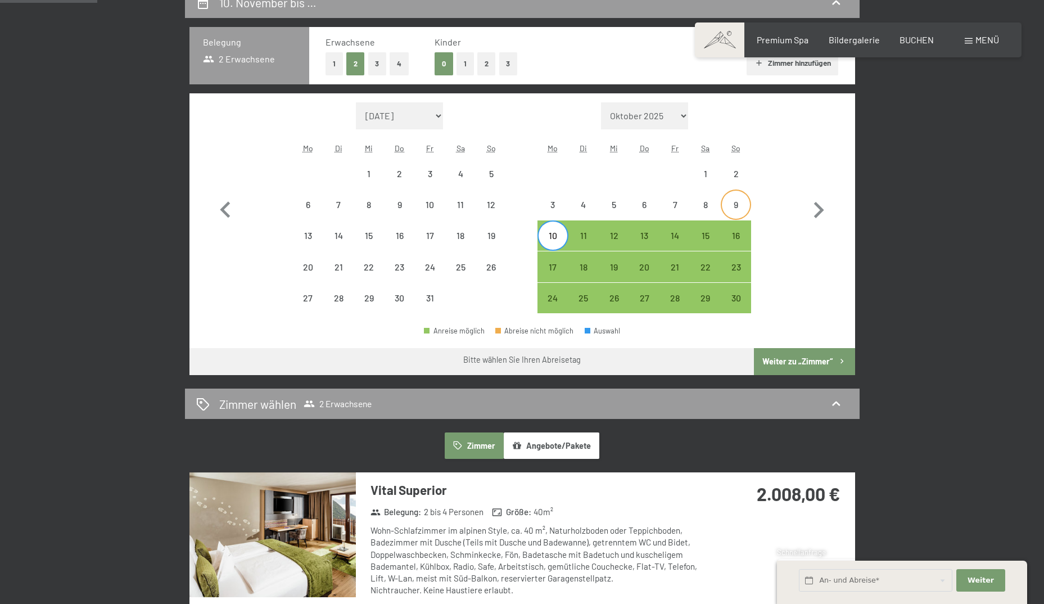
click at [738, 203] on div "9" at bounding box center [736, 214] width 28 height 28
select select "[DATE]"
click at [642, 236] on div "13" at bounding box center [644, 245] width 28 height 28
select select "[DATE]"
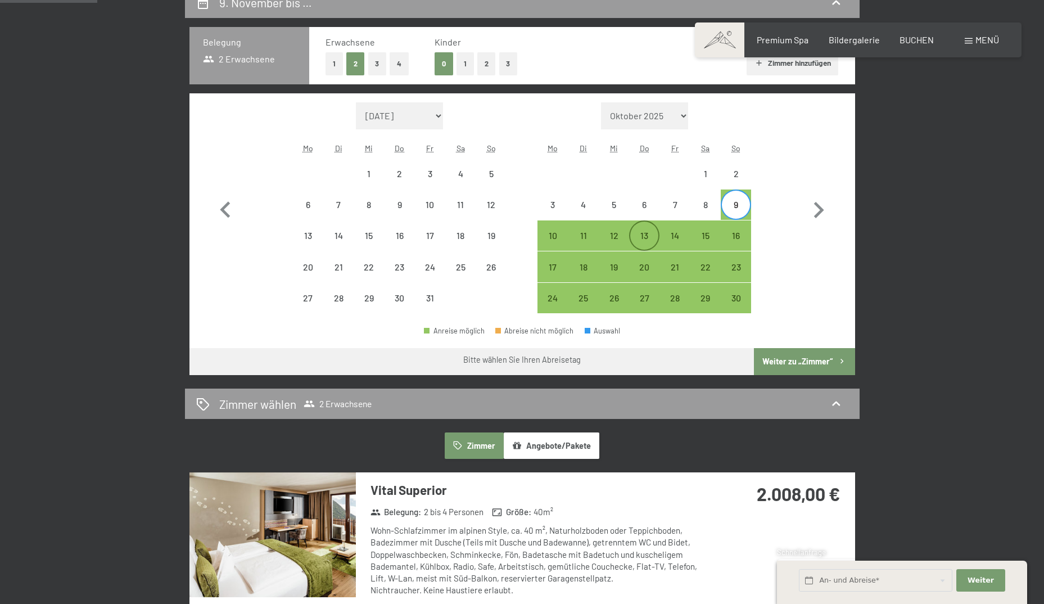
select select "[DATE]"
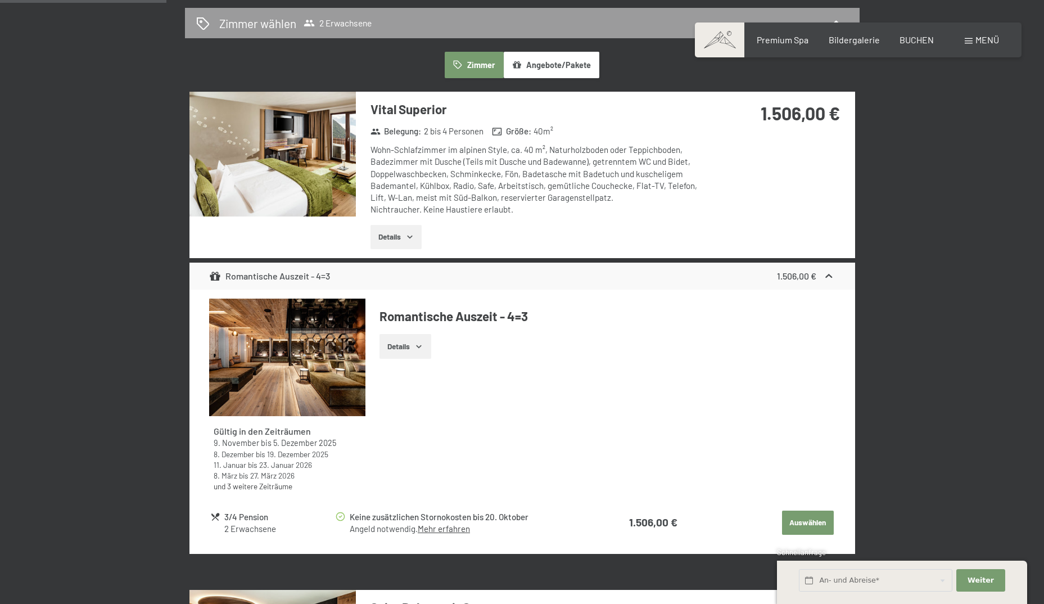
scroll to position [674, 0]
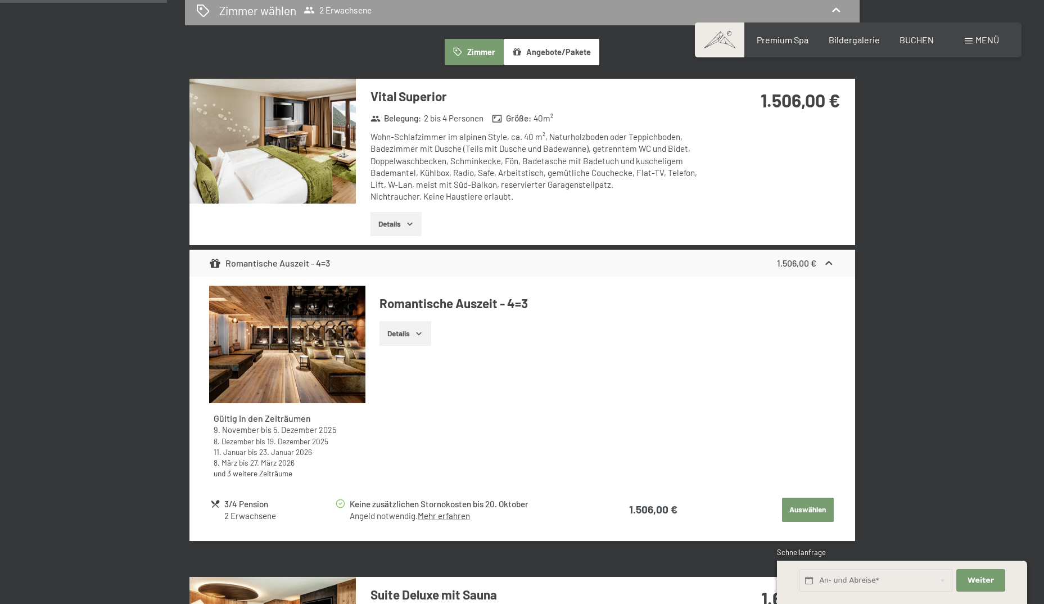
click at [419, 333] on span "Einwilligung Marketing*" at bounding box center [460, 334] width 93 height 11
click at [409, 333] on input "Einwilligung Marketing*" at bounding box center [402, 334] width 11 height 11
checkbox input "false"
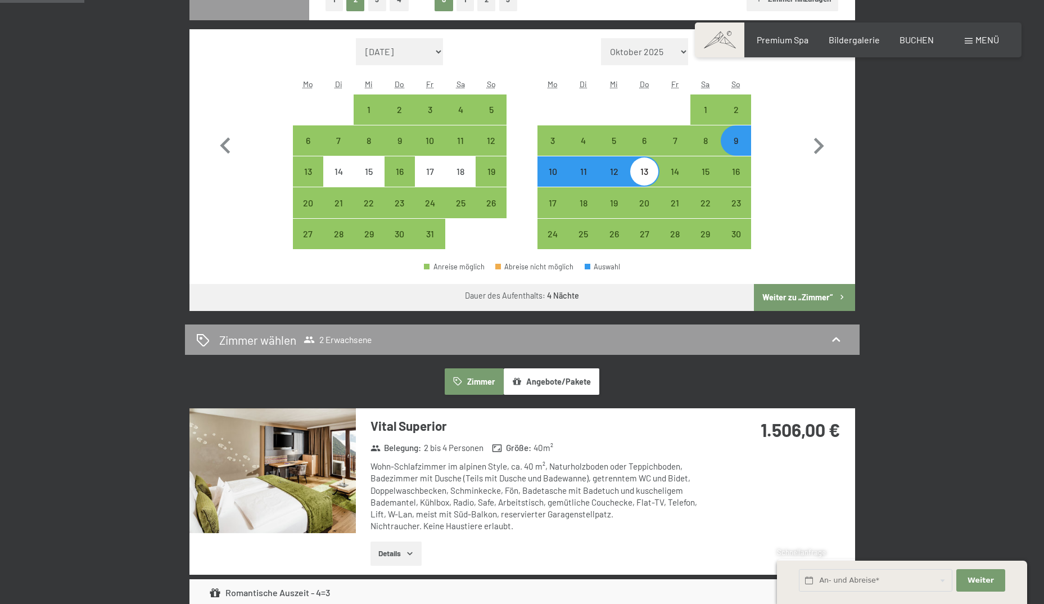
scroll to position [337, 0]
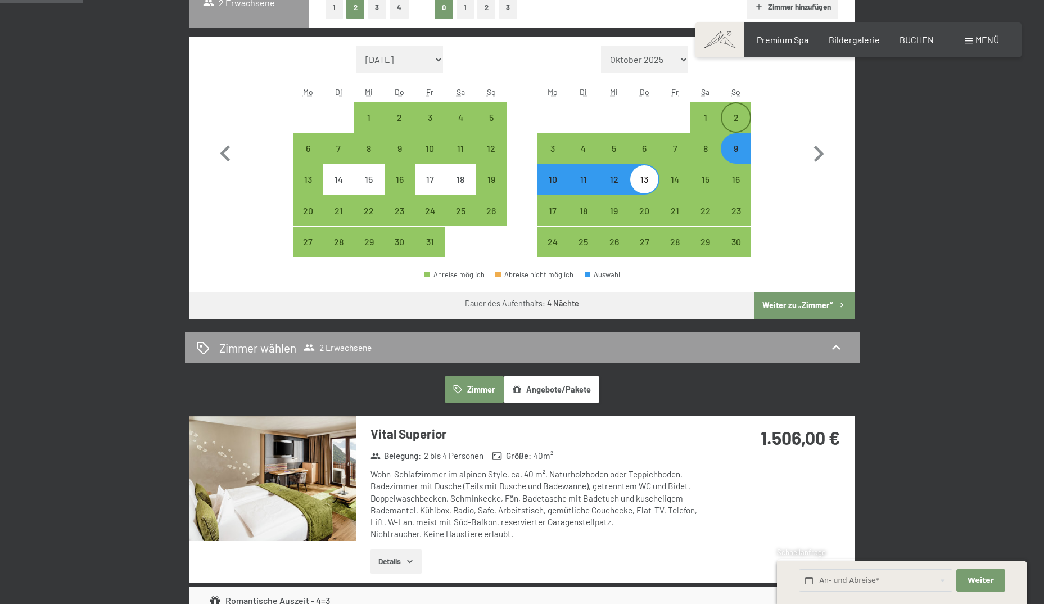
click at [742, 108] on div "2" at bounding box center [736, 117] width 28 height 28
select select "[DATE]"
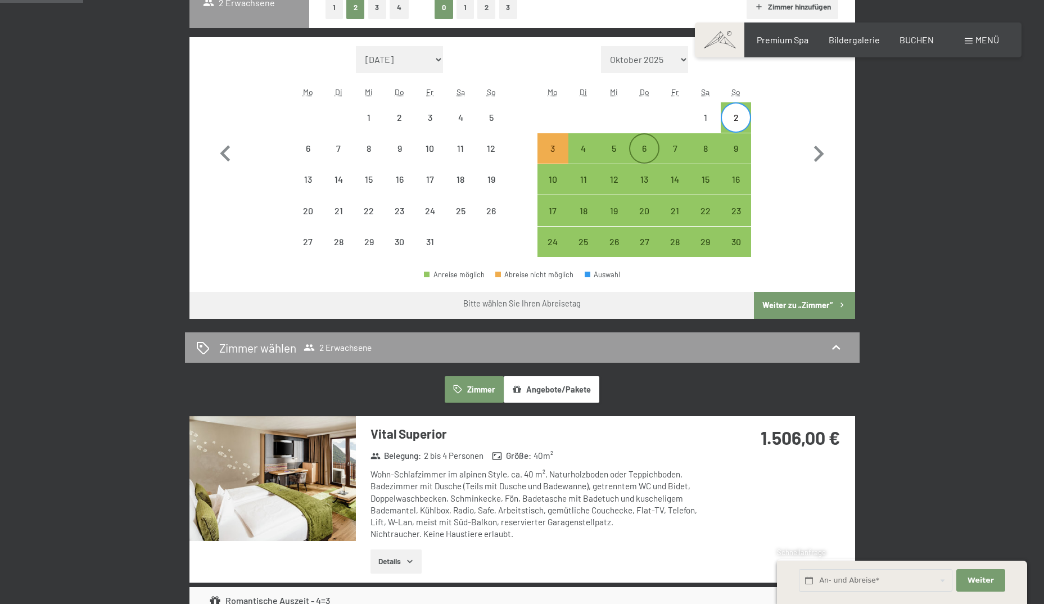
click at [650, 142] on div "6" at bounding box center [644, 148] width 28 height 28
select select "[DATE]"
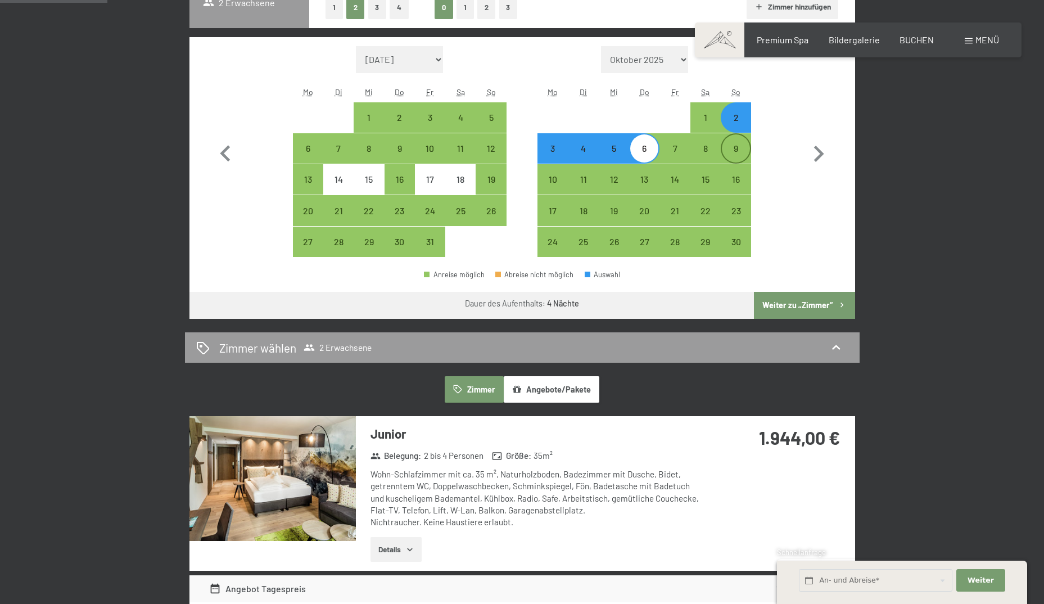
click at [740, 144] on div "9" at bounding box center [736, 158] width 28 height 28
select select "[DATE]"
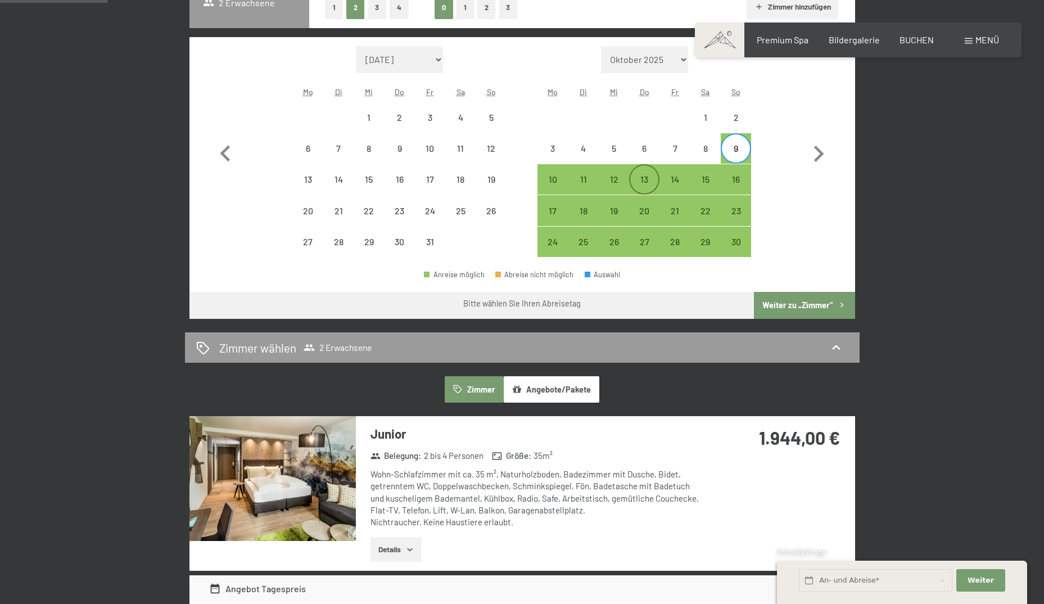
click at [636, 179] on div "13" at bounding box center [644, 189] width 28 height 28
select select "[DATE]"
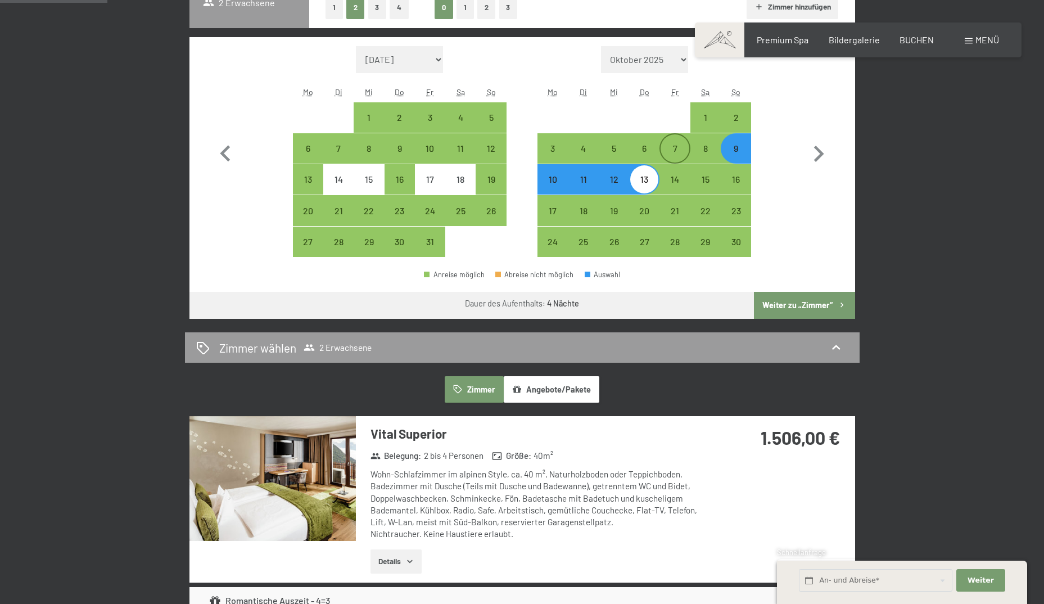
drag, startPoint x: 705, startPoint y: 148, endPoint x: 677, endPoint y: 160, distance: 31.0
click at [705, 148] on div "8" at bounding box center [705, 158] width 28 height 28
select select "[DATE]"
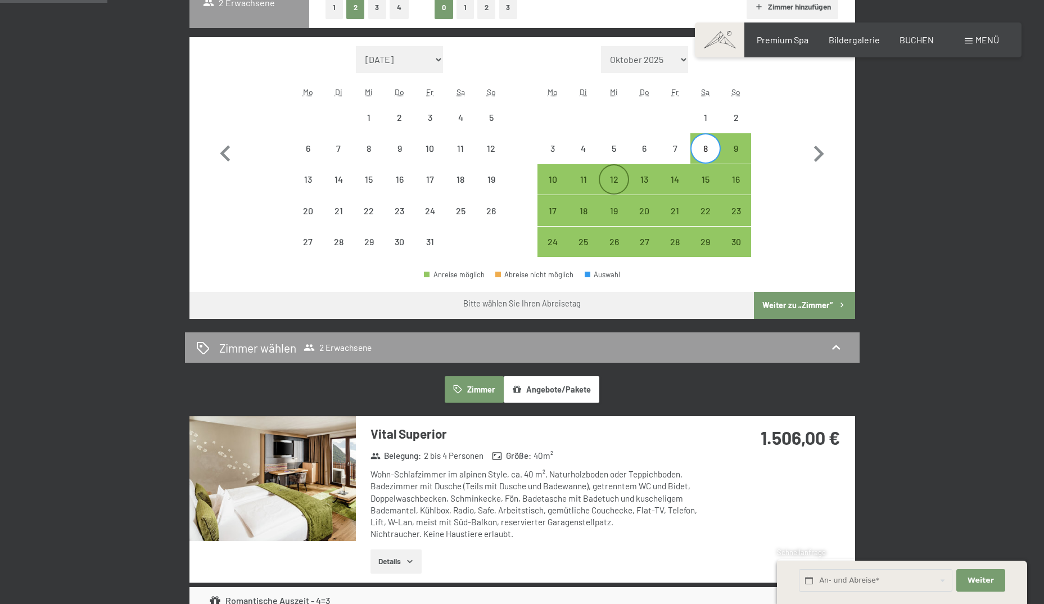
click at [616, 175] on div "12" at bounding box center [614, 189] width 28 height 28
select select "[DATE]"
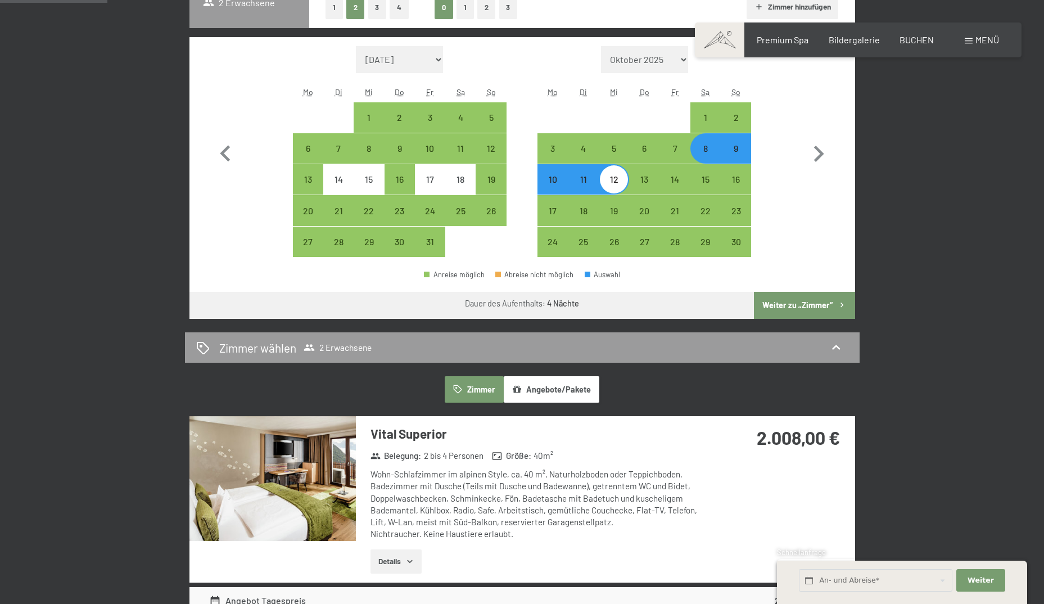
click at [741, 151] on div "9" at bounding box center [736, 158] width 28 height 28
select select "[DATE]"
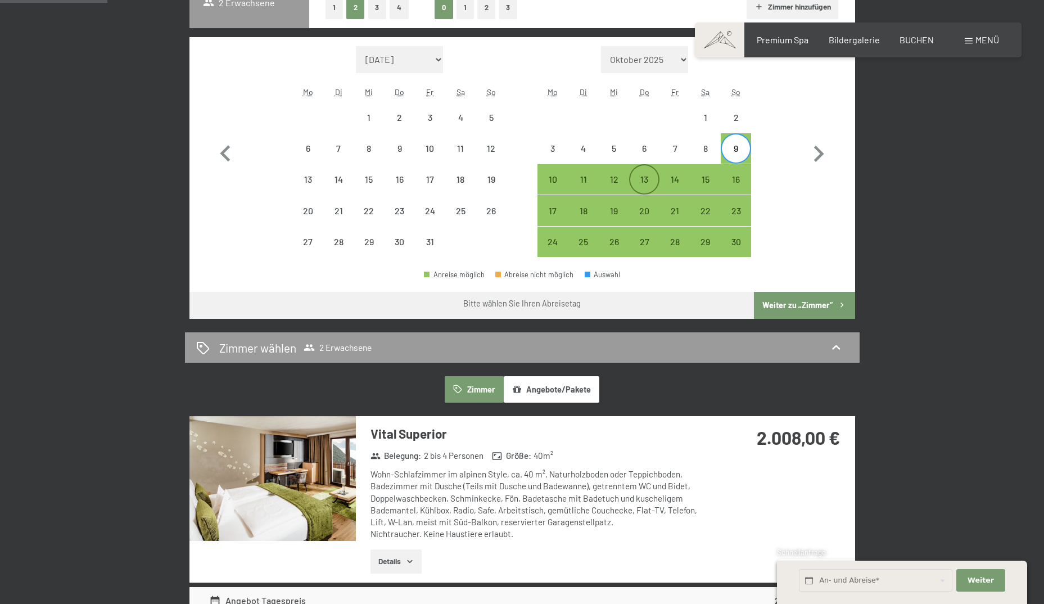
click at [641, 181] on div "13" at bounding box center [644, 189] width 28 height 28
select select "[DATE]"
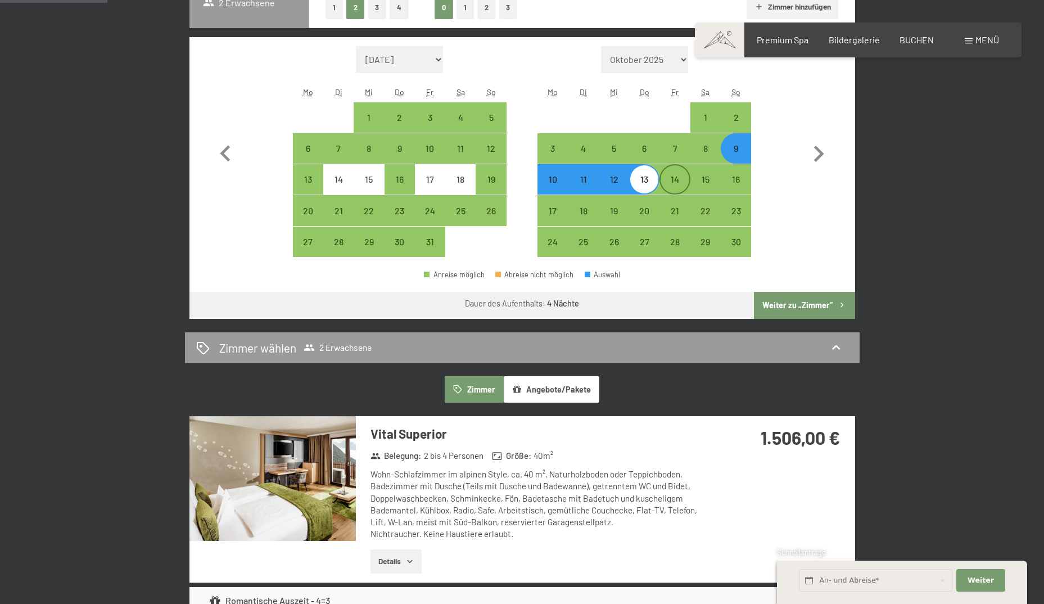
click at [675, 179] on div "14" at bounding box center [674, 189] width 28 height 28
select select "[DATE]"
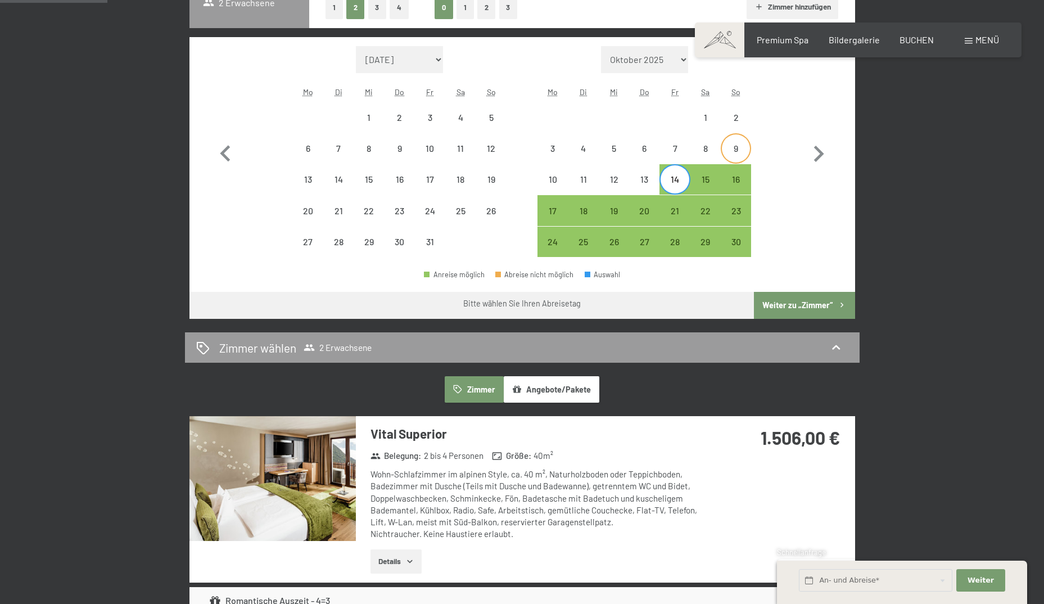
click at [735, 147] on div "9" at bounding box center [736, 158] width 28 height 28
select select "[DATE]"
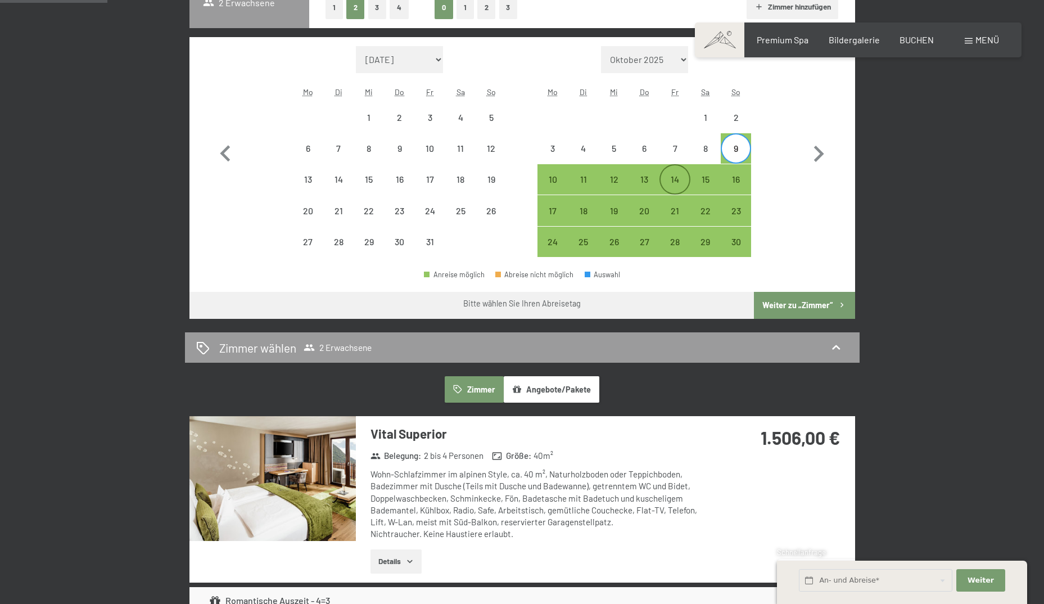
click at [681, 175] on div "14" at bounding box center [674, 189] width 28 height 28
select select "[DATE]"
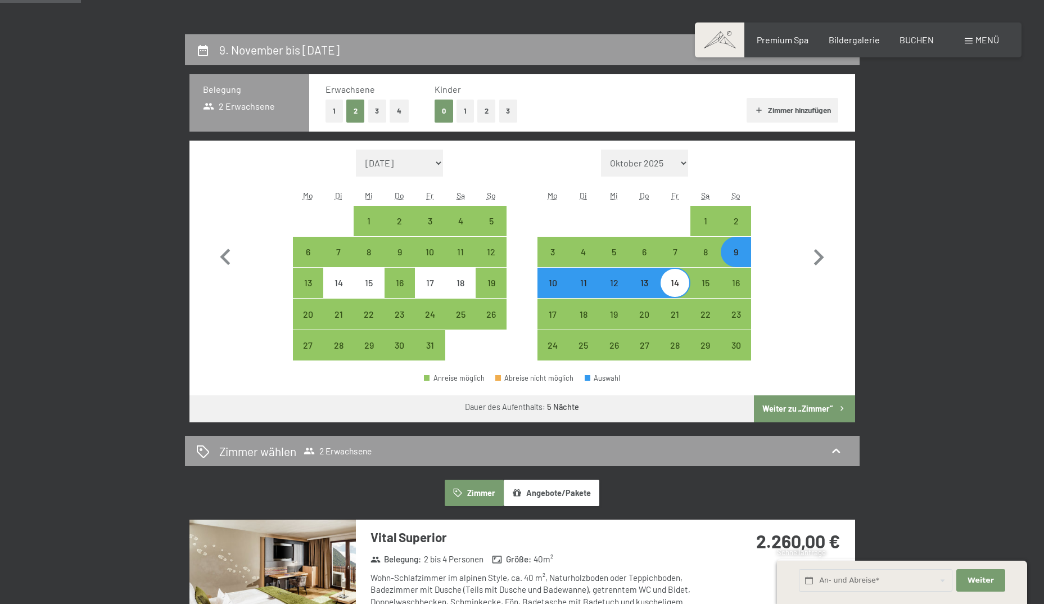
scroll to position [225, 0]
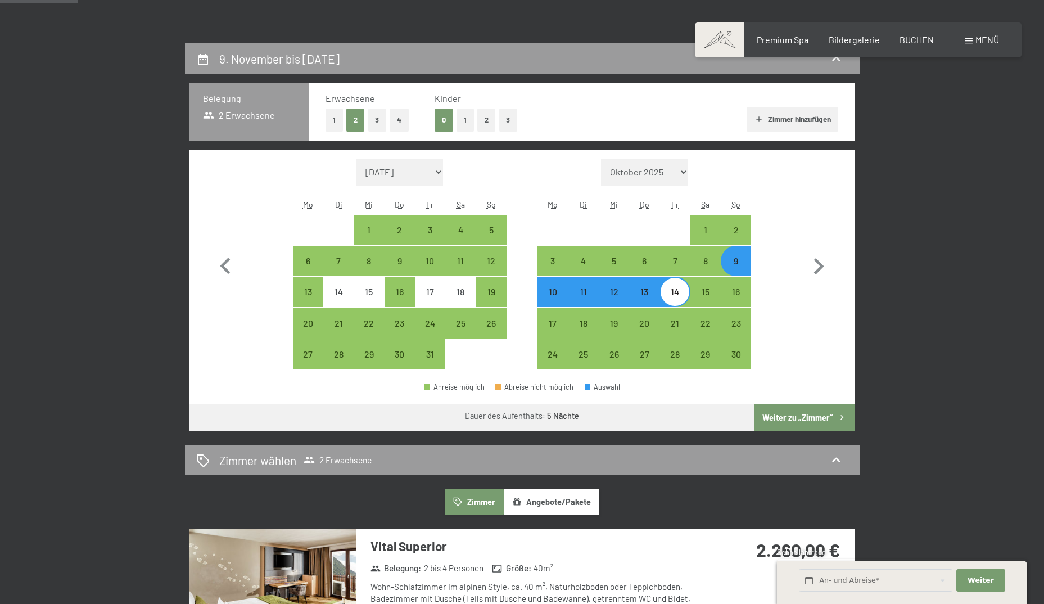
click at [584, 293] on div "11" at bounding box center [583, 301] width 28 height 28
select select "[DATE]"
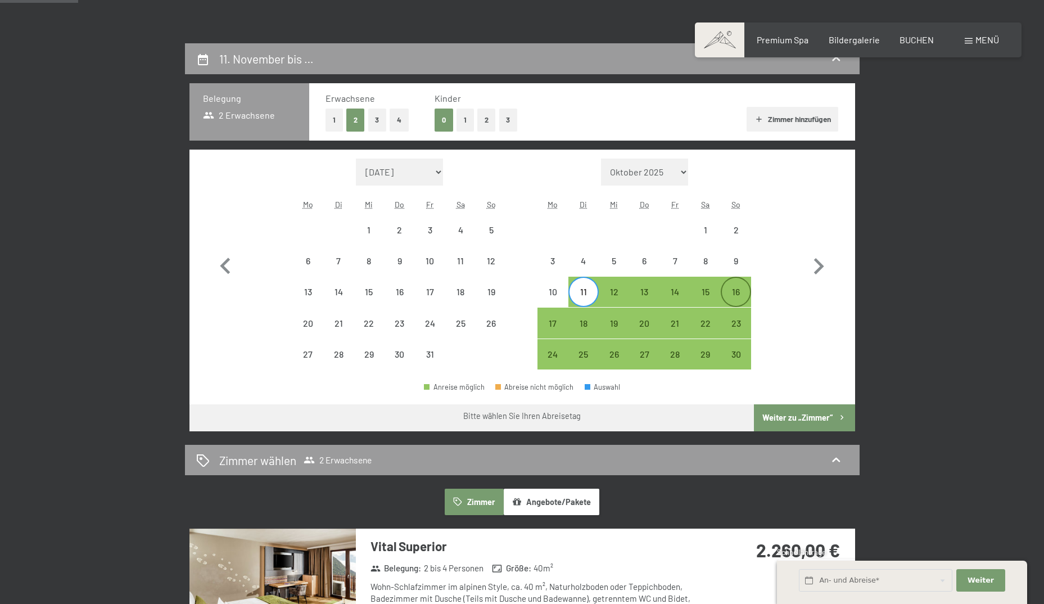
click at [745, 289] on div "16" at bounding box center [736, 301] width 28 height 28
select select "[DATE]"
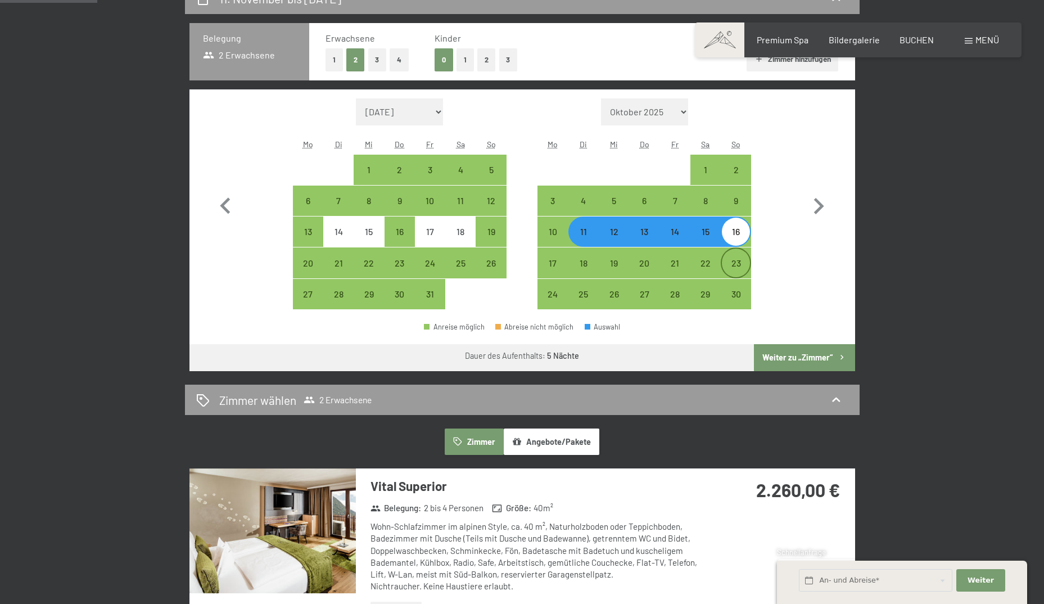
scroll to position [281, 0]
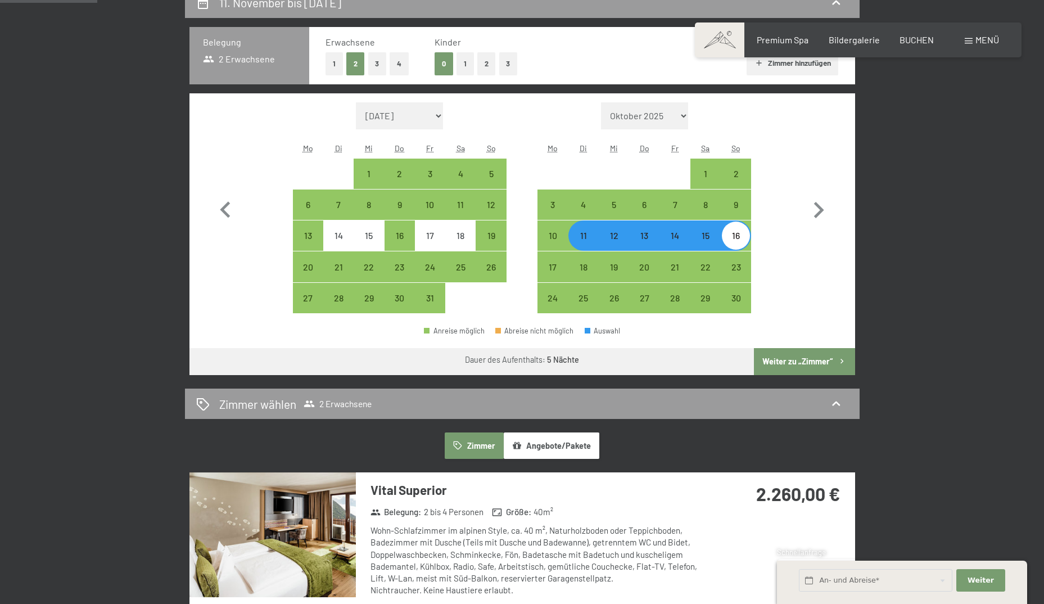
click at [736, 241] on div "16" at bounding box center [736, 245] width 28 height 28
select select "[DATE]"
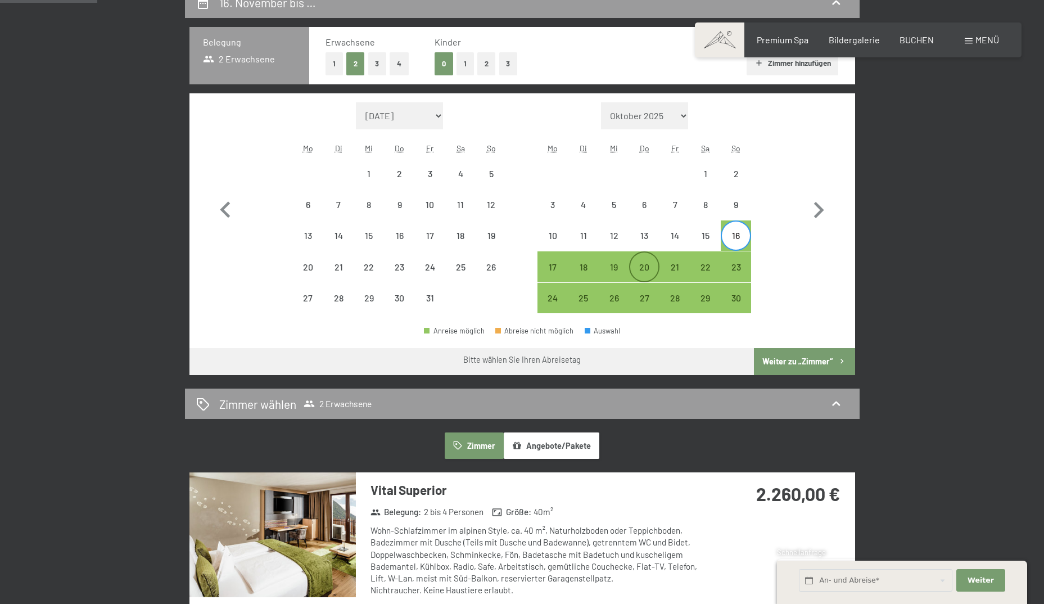
click at [643, 269] on div "20" at bounding box center [644, 276] width 28 height 28
select select "[DATE]"
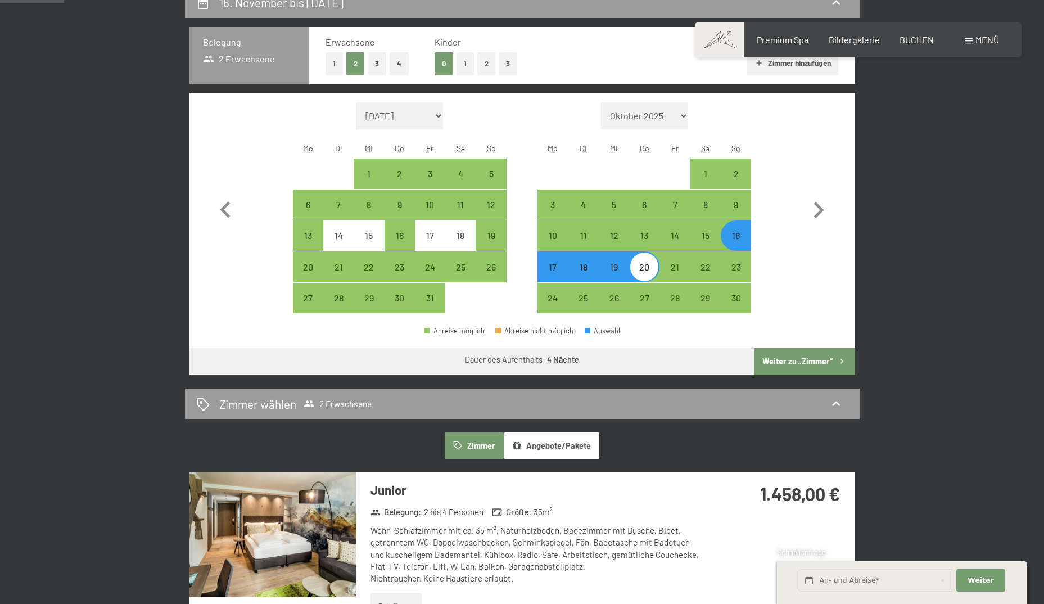
scroll to position [337, 0]
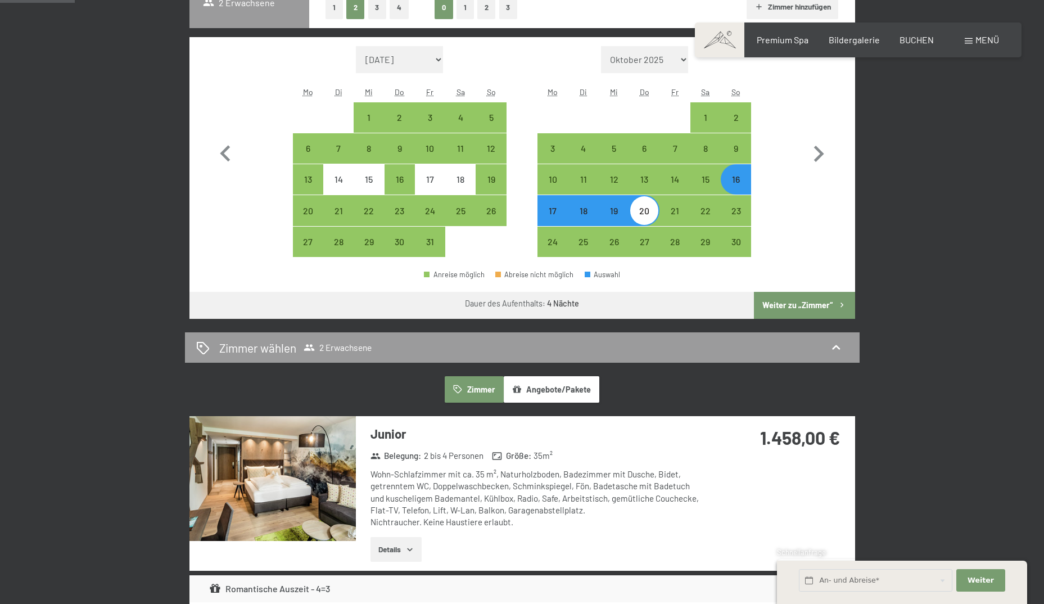
drag, startPoint x: 738, startPoint y: 182, endPoint x: 733, endPoint y: 187, distance: 7.2
click at [738, 182] on div "16" at bounding box center [736, 189] width 28 height 28
select select "[DATE]"
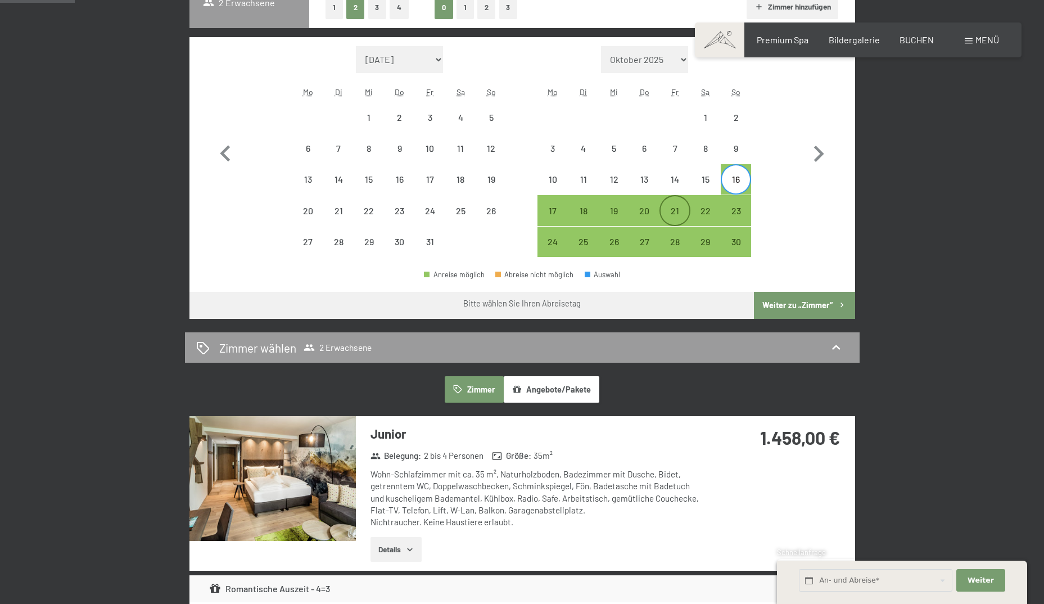
click at [677, 211] on div "21" at bounding box center [674, 220] width 28 height 28
select select "[DATE]"
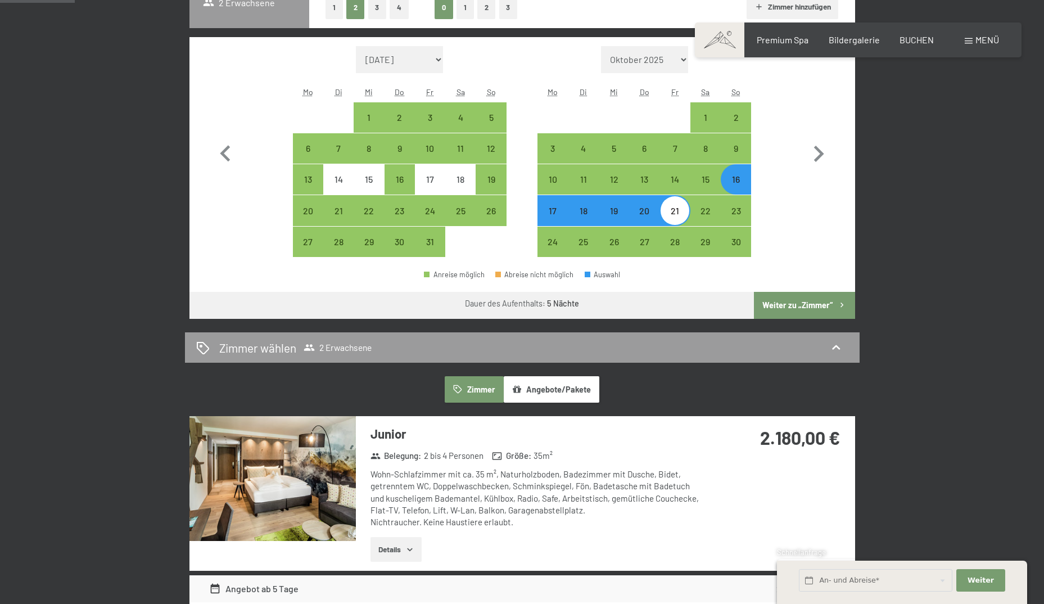
click at [744, 181] on div "16" at bounding box center [736, 189] width 28 height 28
select select "[DATE]"
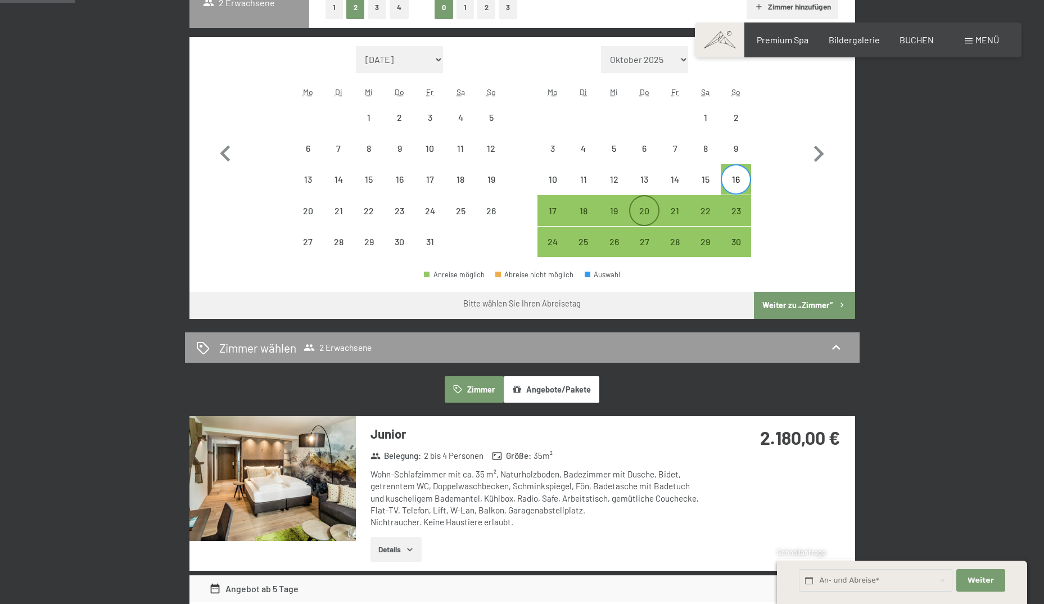
click at [650, 211] on div "20" at bounding box center [644, 220] width 28 height 28
select select "[DATE]"
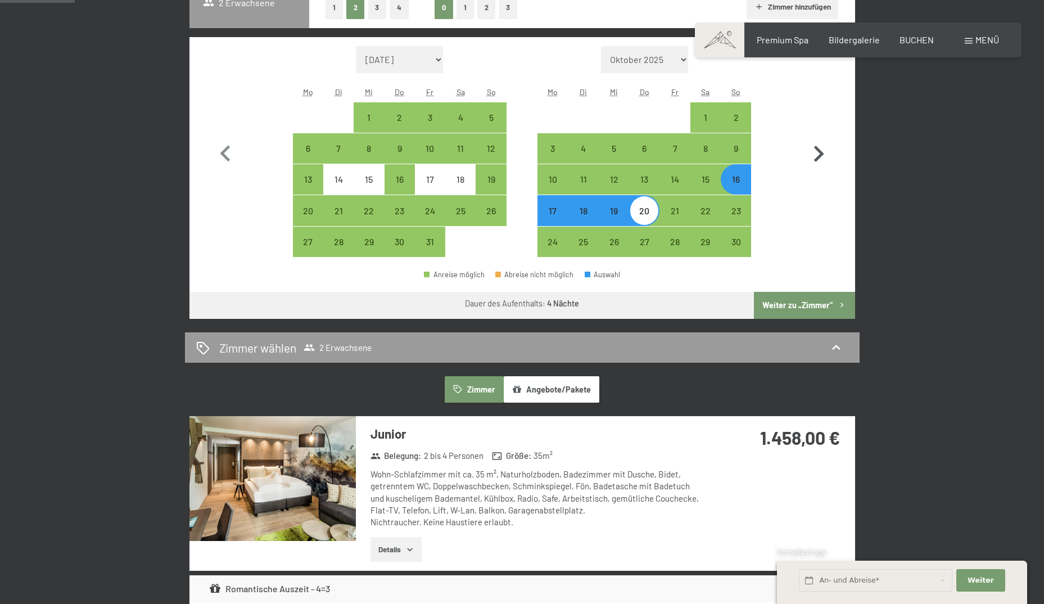
click at [821, 153] on icon "button" at bounding box center [819, 154] width 10 height 16
select select "[DATE]"
select select "2025-12-01"
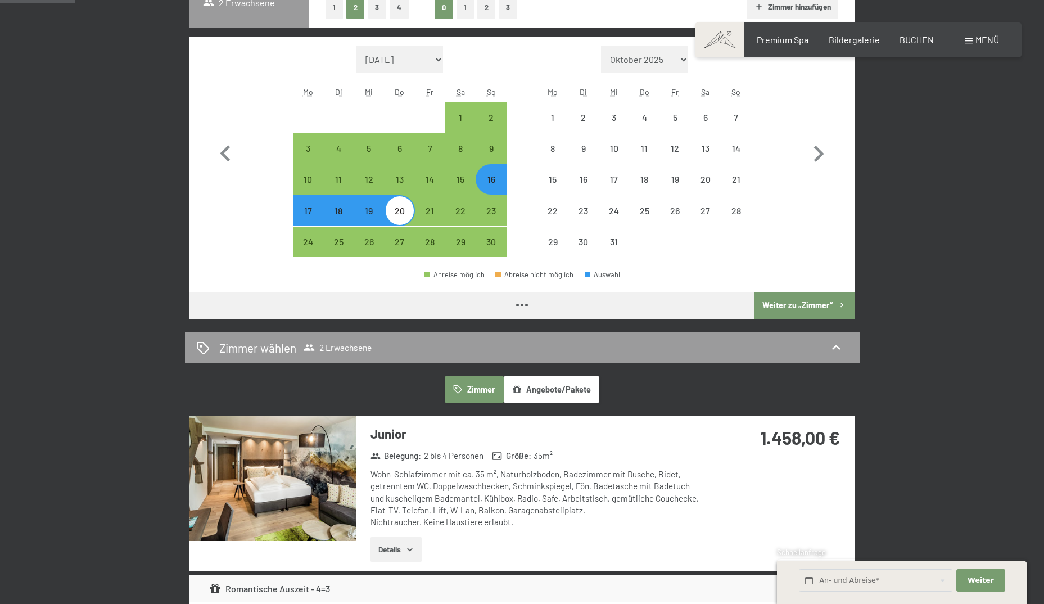
select select "[DATE]"
select select "2025-12-01"
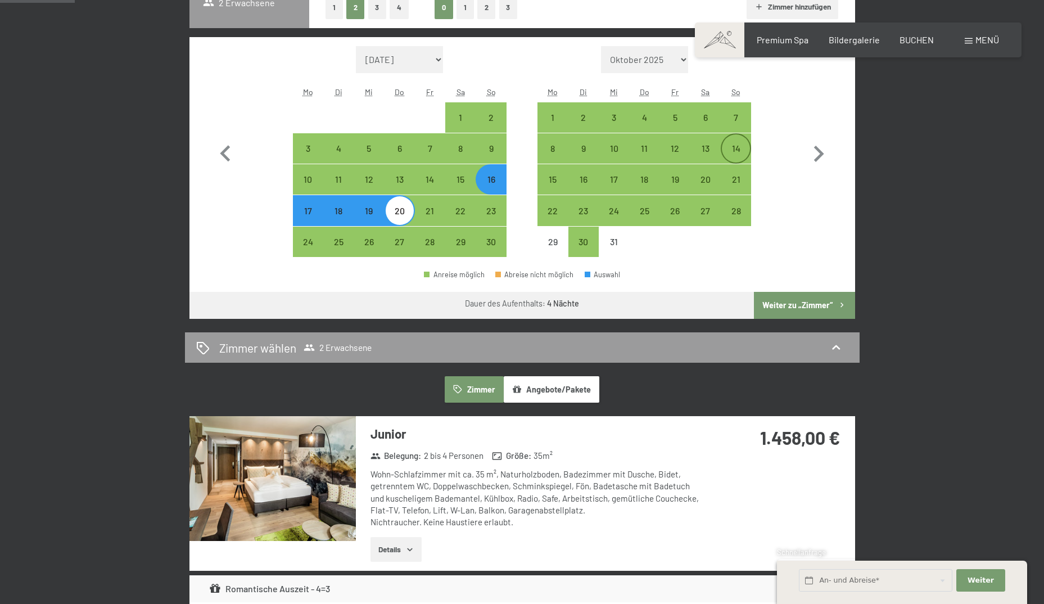
click at [737, 147] on div "14" at bounding box center [736, 158] width 28 height 28
select select "[DATE]"
select select "2025-12-01"
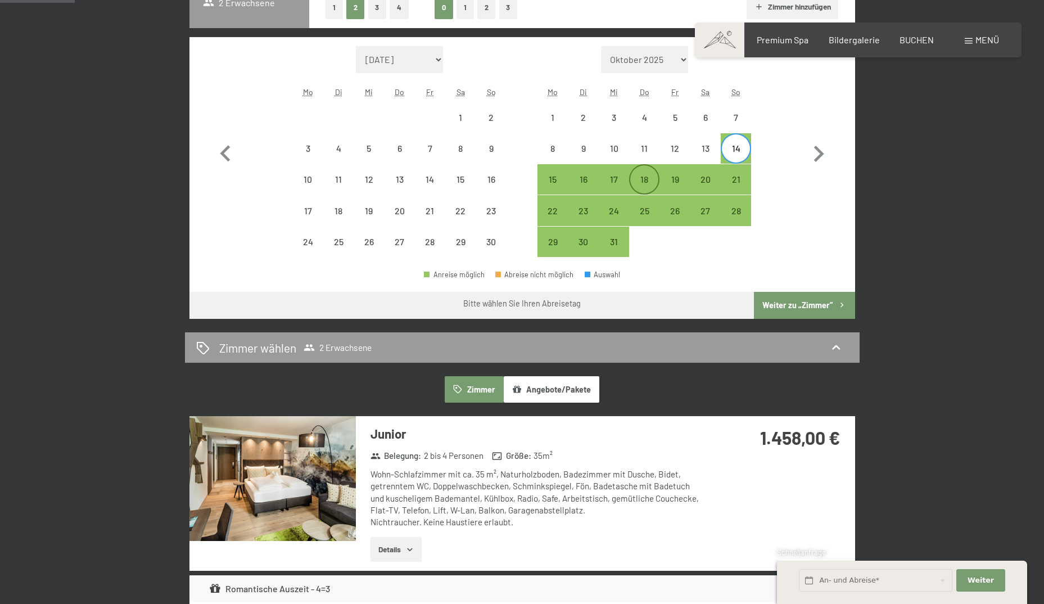
click at [646, 178] on div "18" at bounding box center [644, 189] width 28 height 28
select select "[DATE]"
select select "2025-12-01"
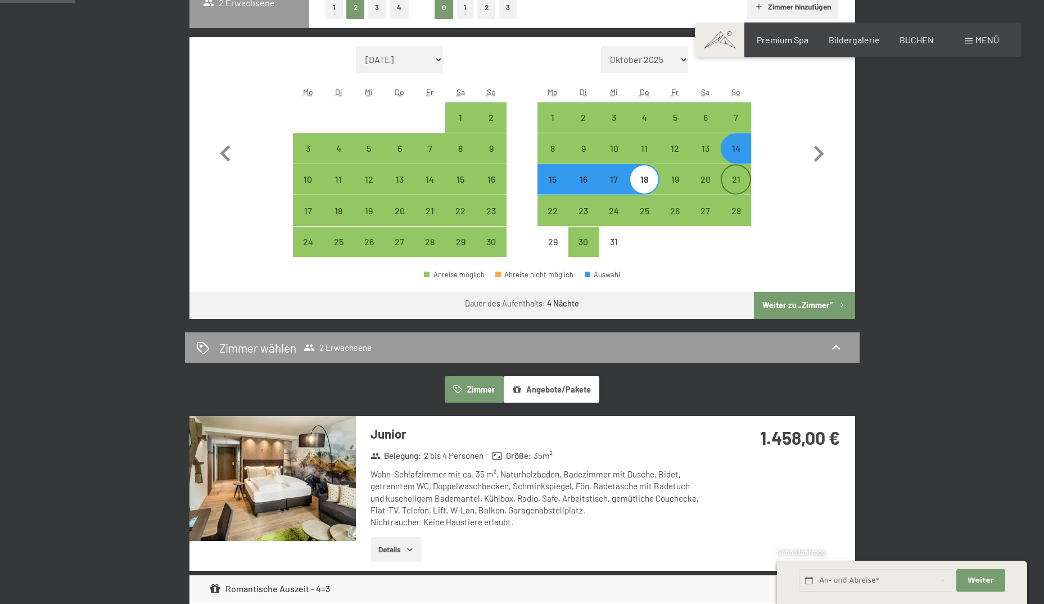
click at [740, 182] on div "21" at bounding box center [736, 189] width 28 height 28
select select "[DATE]"
select select "2025-12-01"
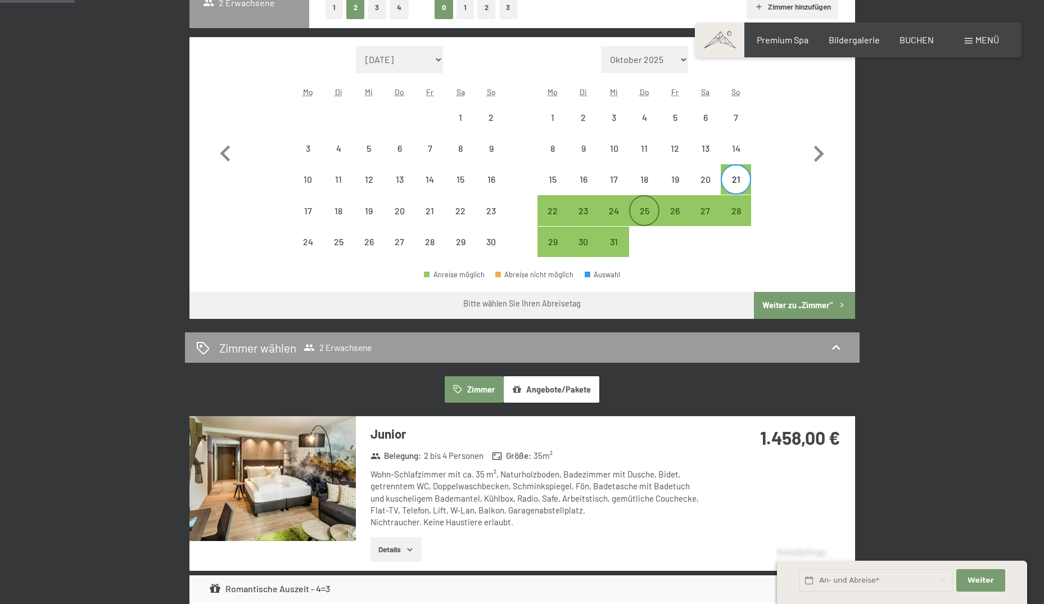
click at [645, 214] on div "25" at bounding box center [644, 220] width 28 height 28
select select "[DATE]"
select select "2025-12-01"
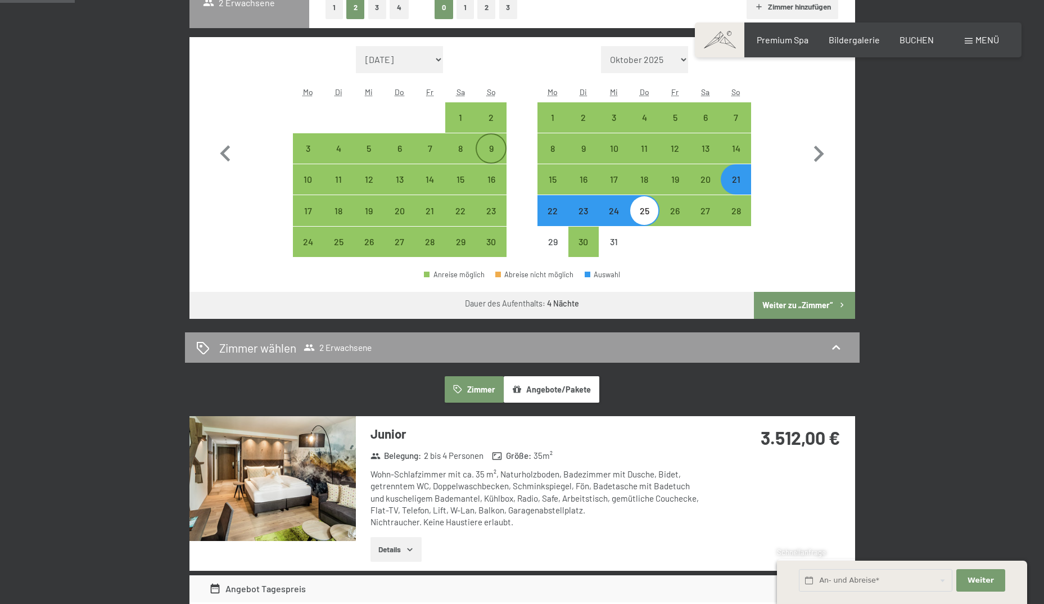
click at [491, 144] on div "9" at bounding box center [491, 158] width 28 height 28
select select "[DATE]"
select select "2025-12-01"
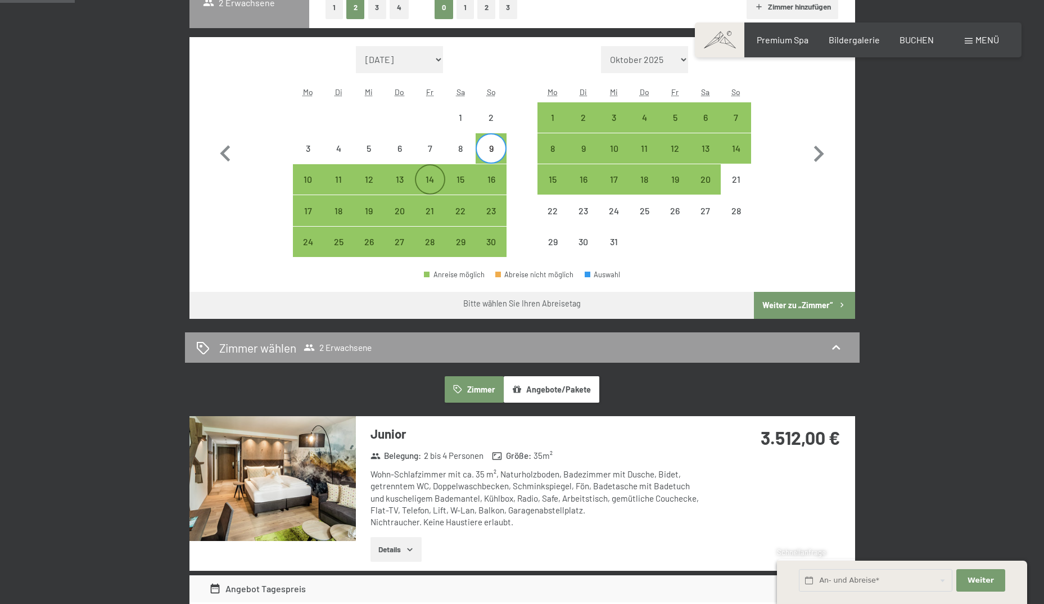
click at [434, 176] on div "14" at bounding box center [430, 189] width 28 height 28
select select "[DATE]"
select select "2025-12-01"
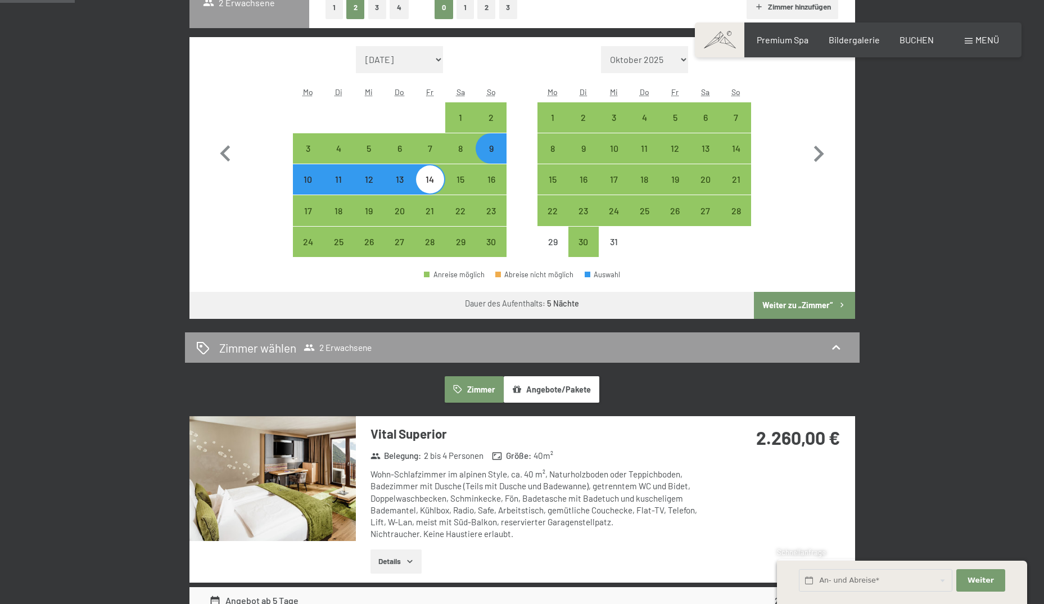
click at [488, 149] on div "9" at bounding box center [491, 158] width 28 height 28
select select "[DATE]"
select select "2025-12-01"
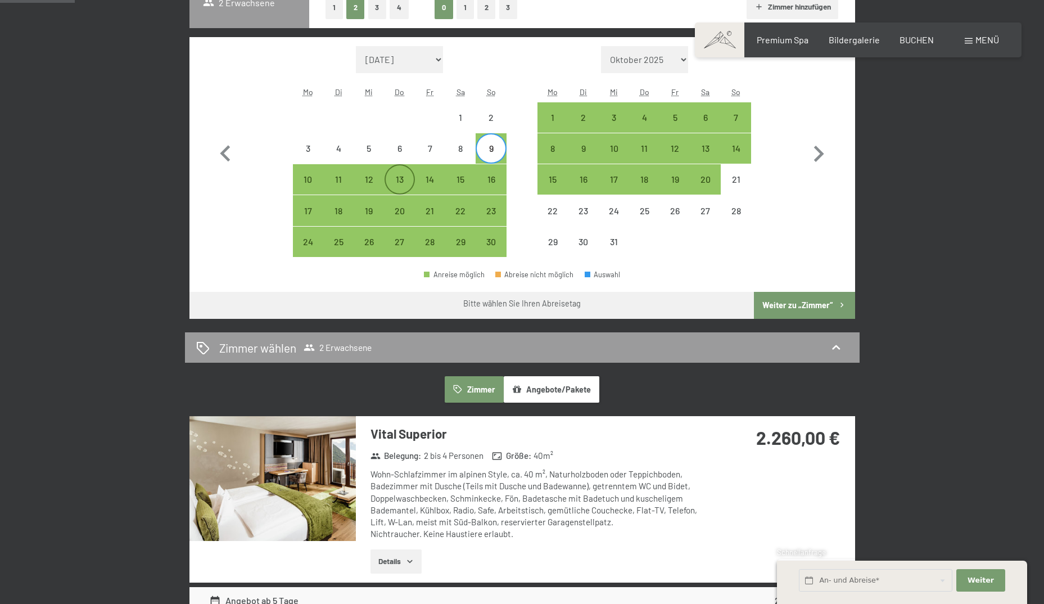
click at [397, 175] on div "13" at bounding box center [400, 189] width 28 height 28
select select "[DATE]"
select select "2025-12-01"
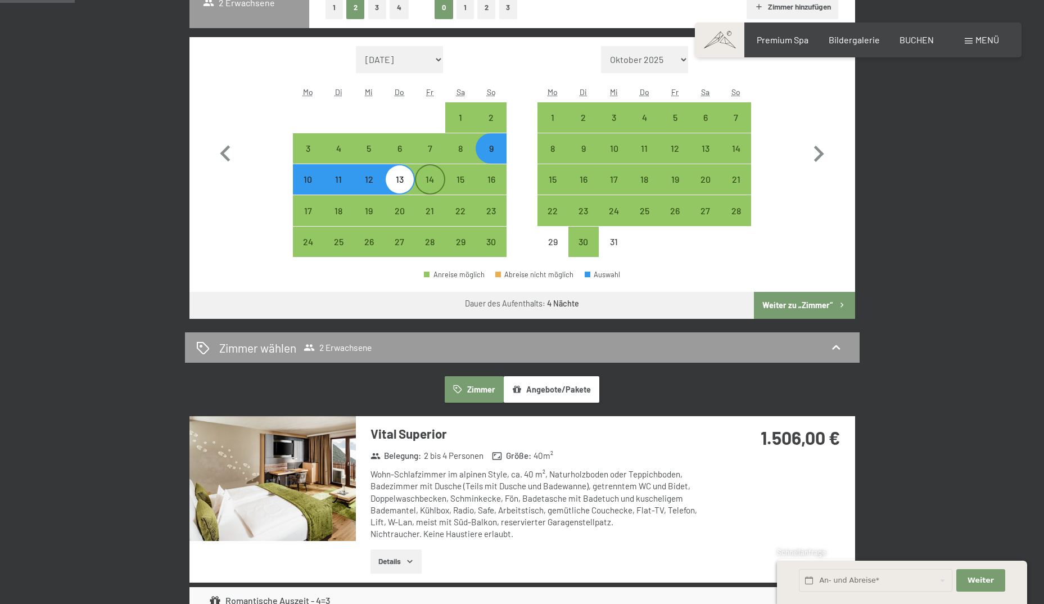
click at [423, 183] on div "14" at bounding box center [430, 189] width 28 height 28
select select "[DATE]"
select select "2025-12-01"
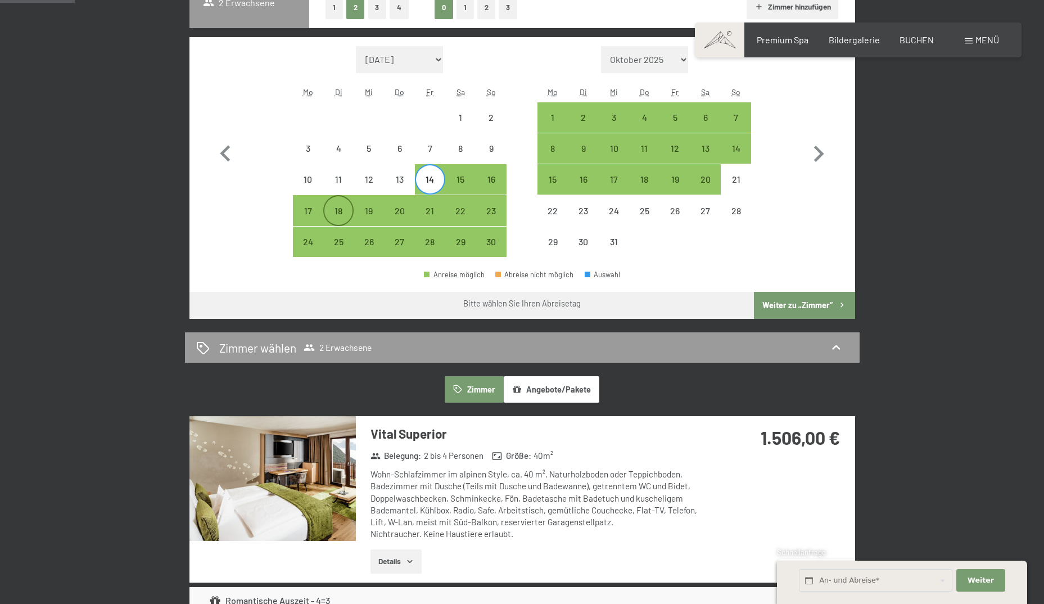
click at [348, 209] on div "18" at bounding box center [338, 220] width 28 height 28
select select "[DATE]"
select select "2025-12-01"
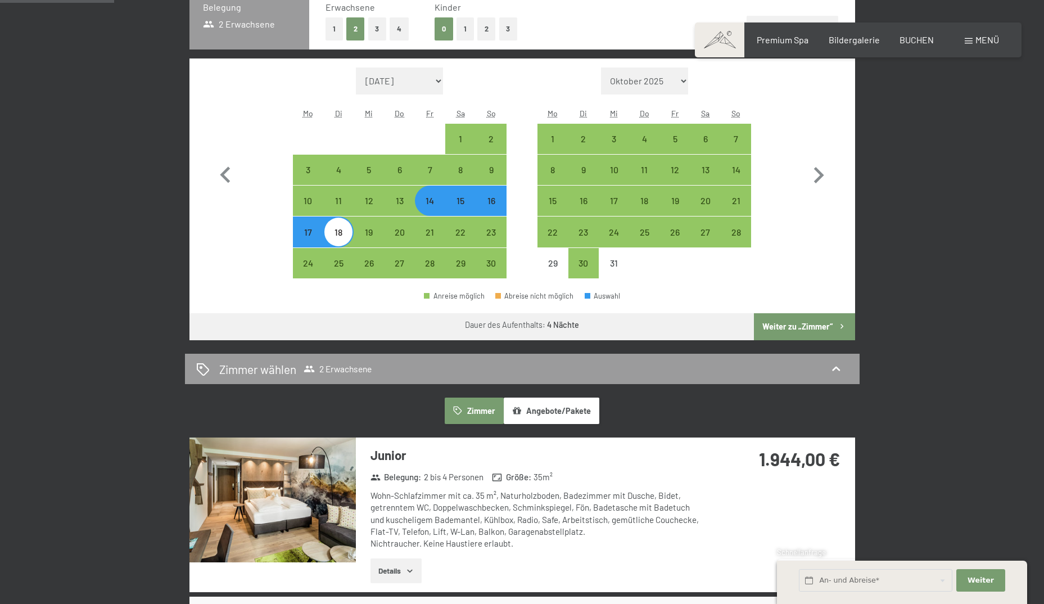
scroll to position [281, 0]
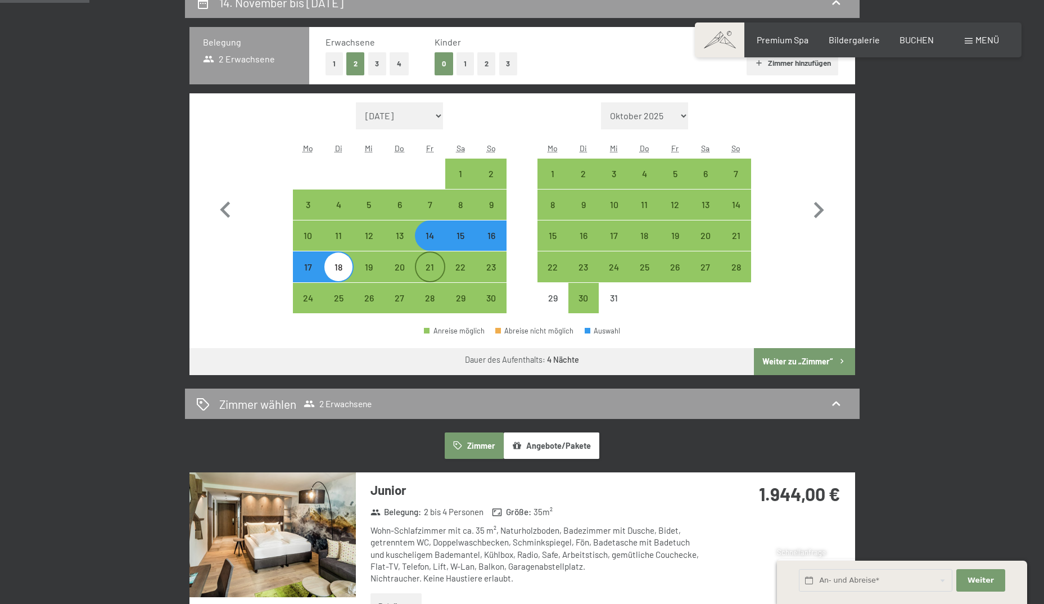
click at [433, 266] on div "21" at bounding box center [430, 276] width 28 height 28
select select "[DATE]"
select select "2025-12-01"
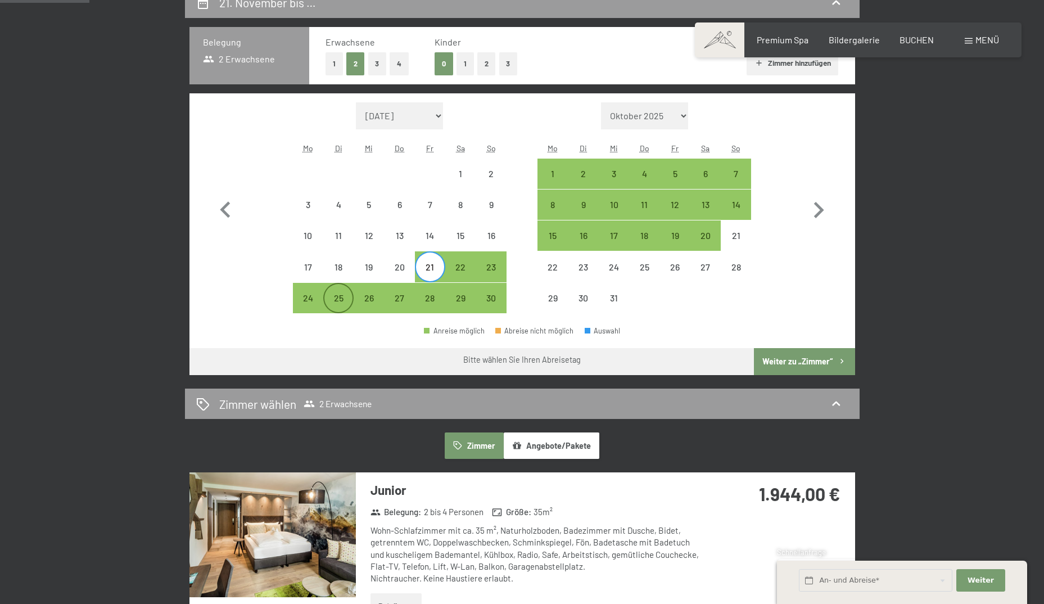
click at [342, 297] on div "25" at bounding box center [338, 307] width 28 height 28
select select "[DATE]"
select select "2025-12-01"
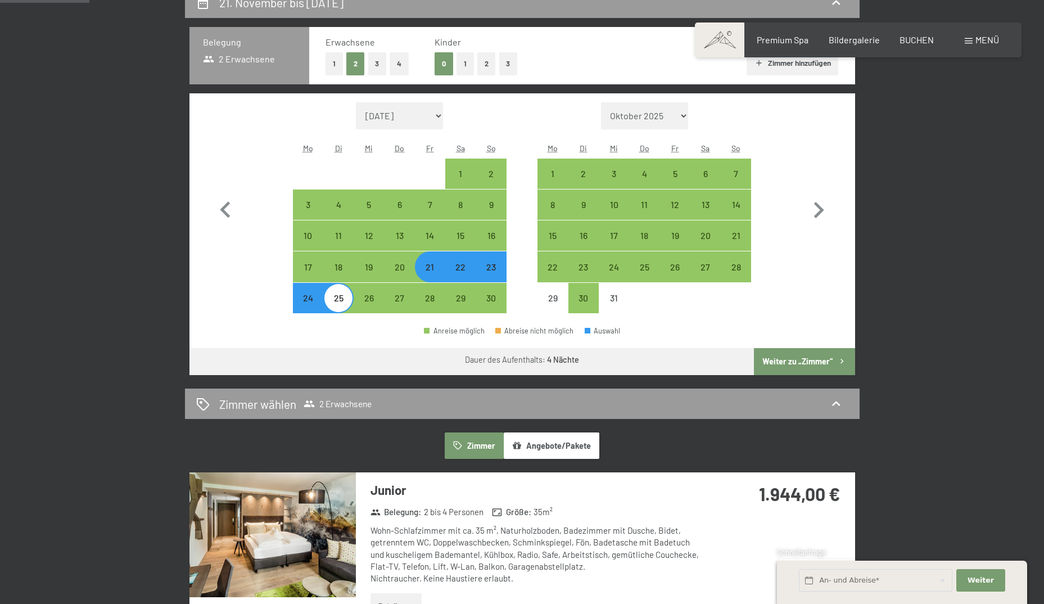
click at [495, 269] on div "23" at bounding box center [491, 276] width 28 height 28
select select "[DATE]"
select select "2025-12-01"
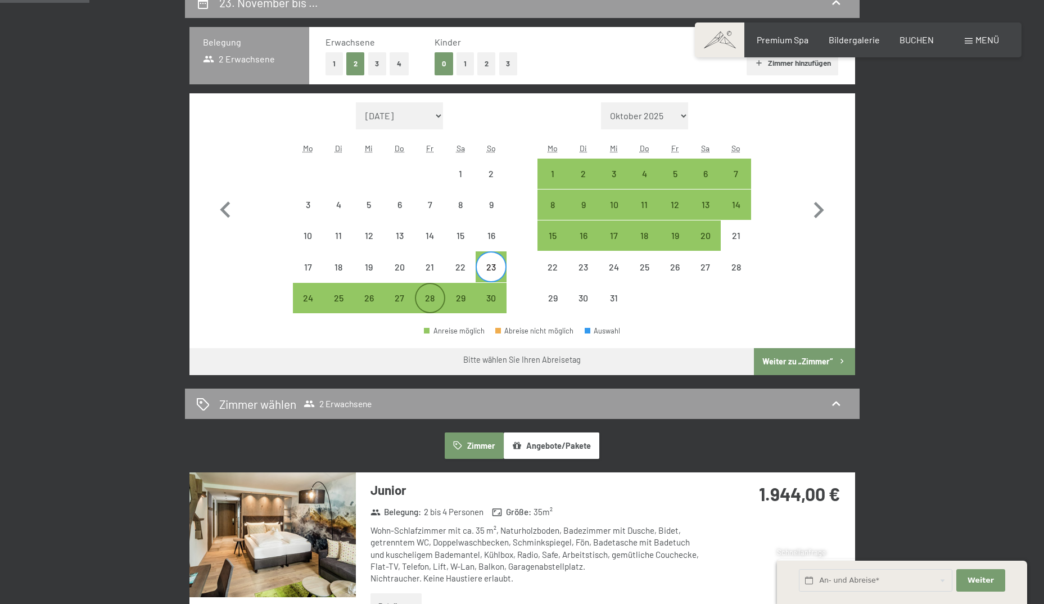
drag, startPoint x: 400, startPoint y: 297, endPoint x: 416, endPoint y: 294, distance: 17.0
click at [400, 297] on div "27" at bounding box center [400, 307] width 28 height 28
select select "[DATE]"
select select "2025-12-01"
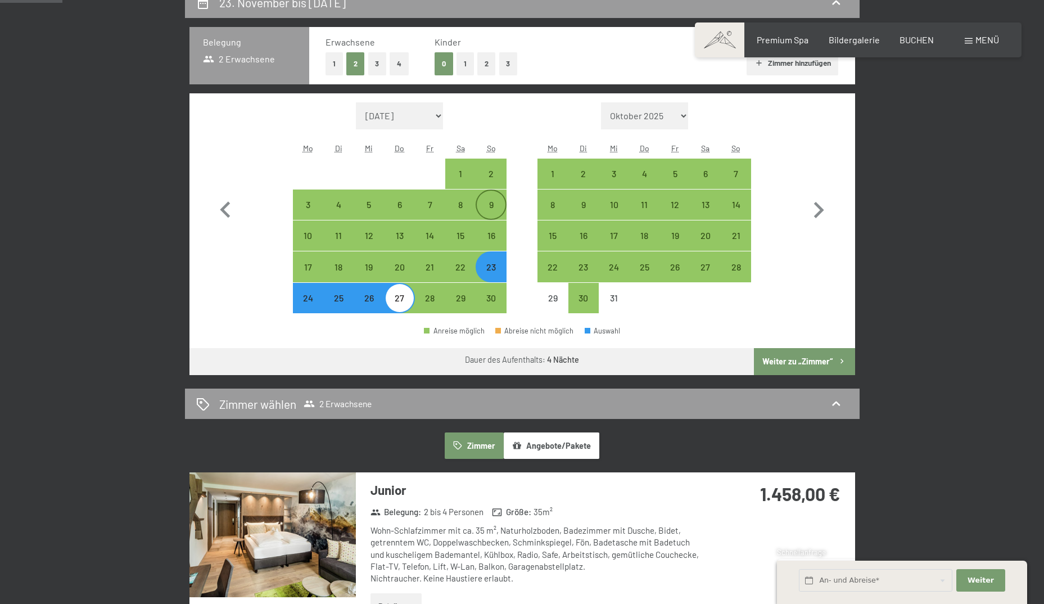
click at [491, 207] on div "9" at bounding box center [491, 214] width 28 height 28
select select "[DATE]"
select select "2025-12-01"
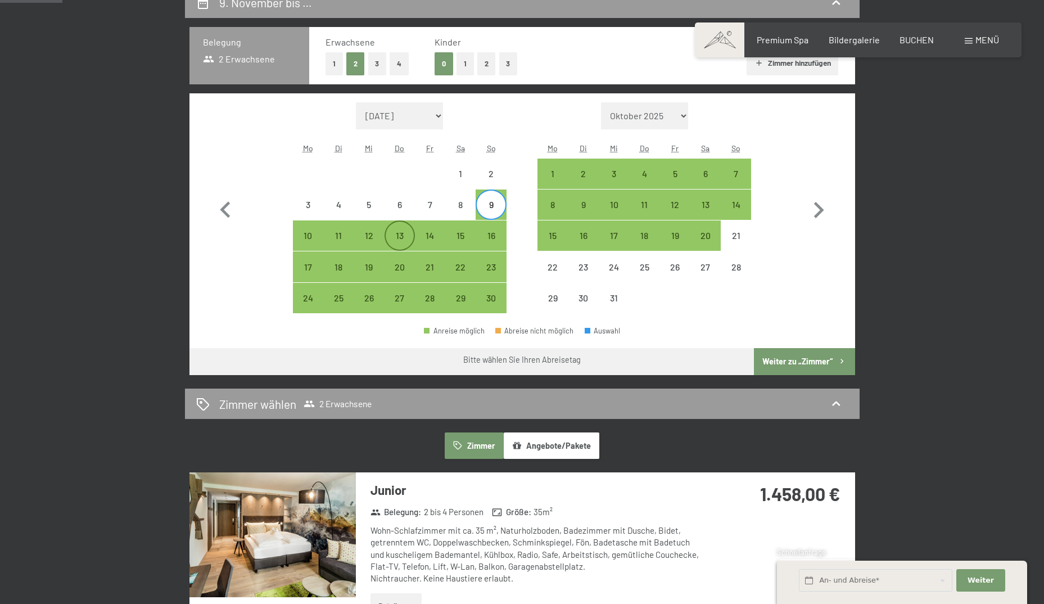
click at [404, 236] on div "13" at bounding box center [400, 245] width 28 height 28
select select "[DATE]"
select select "2025-12-01"
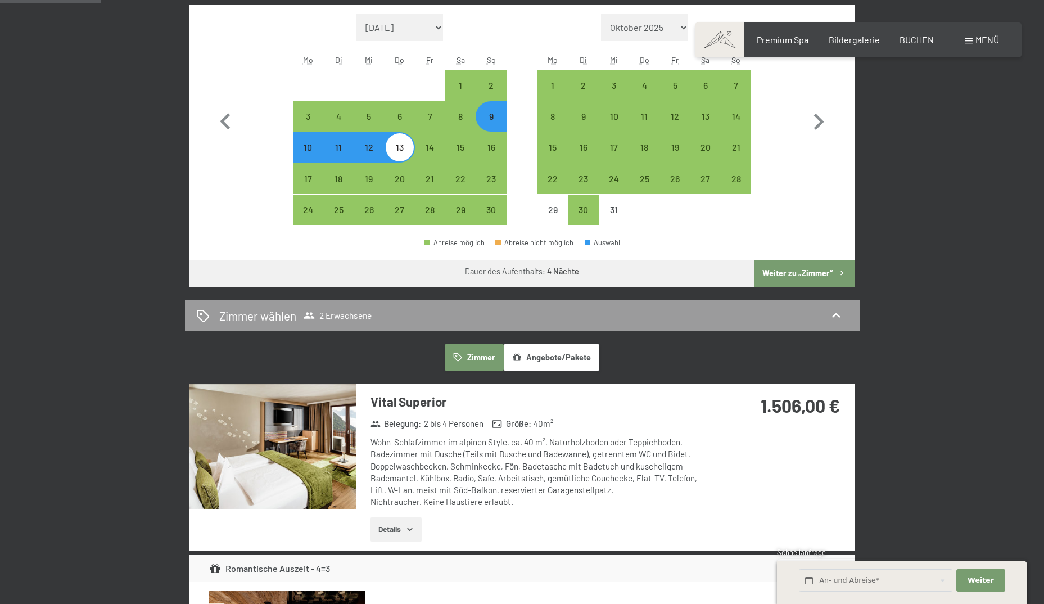
scroll to position [506, 0]
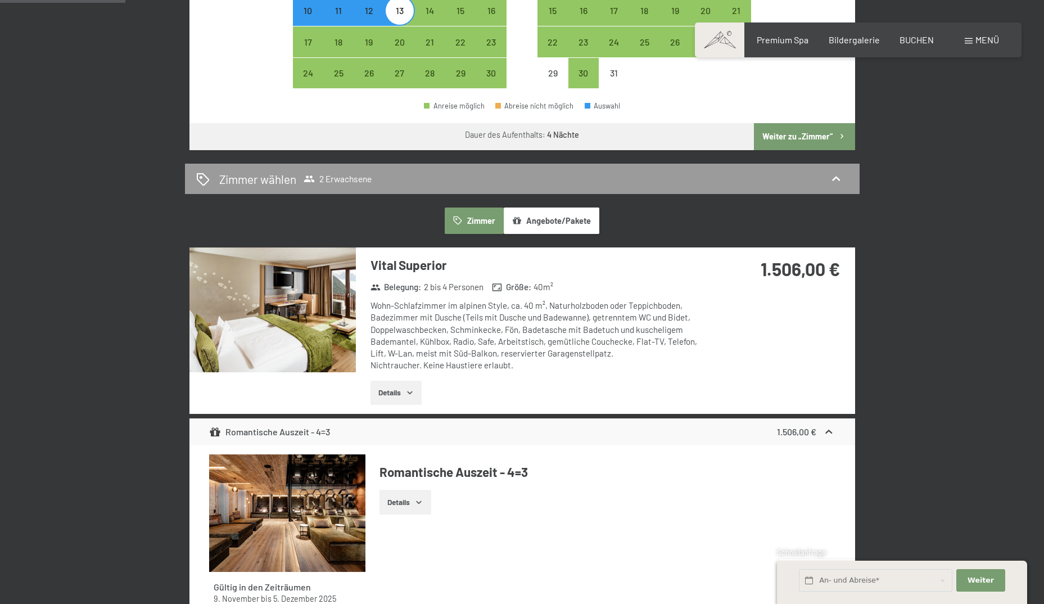
click at [409, 395] on icon "button" at bounding box center [409, 392] width 9 height 9
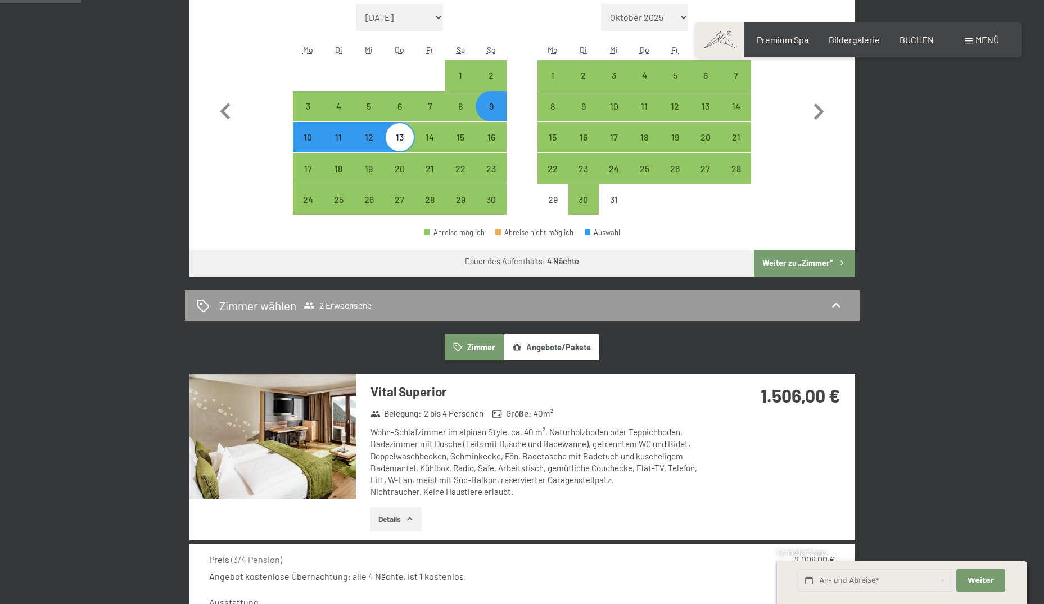
scroll to position [337, 0]
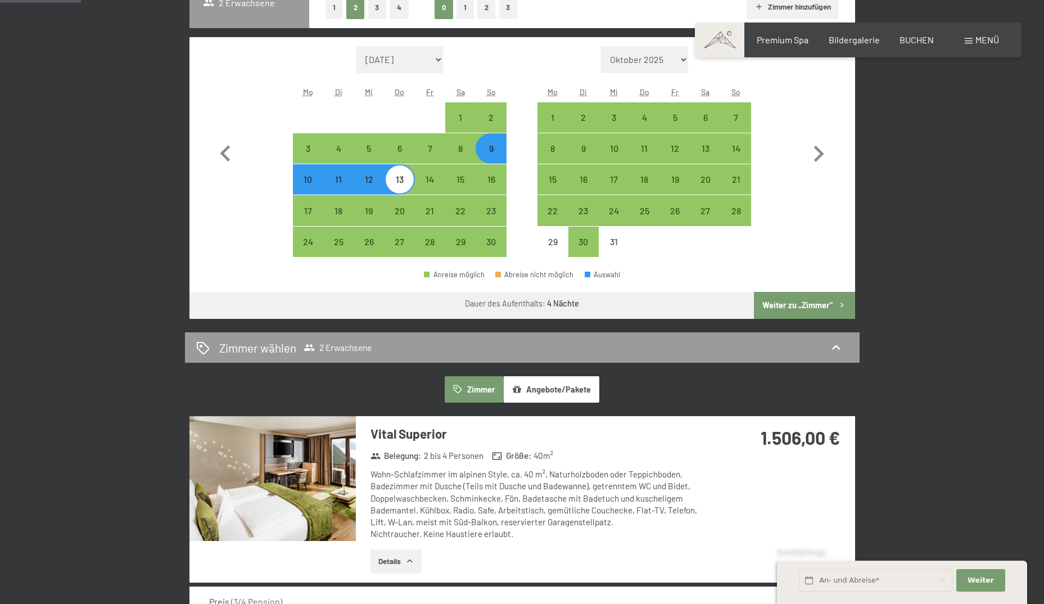
click at [369, 183] on div "12" at bounding box center [369, 189] width 28 height 28
select select "[DATE]"
select select "2025-12-01"
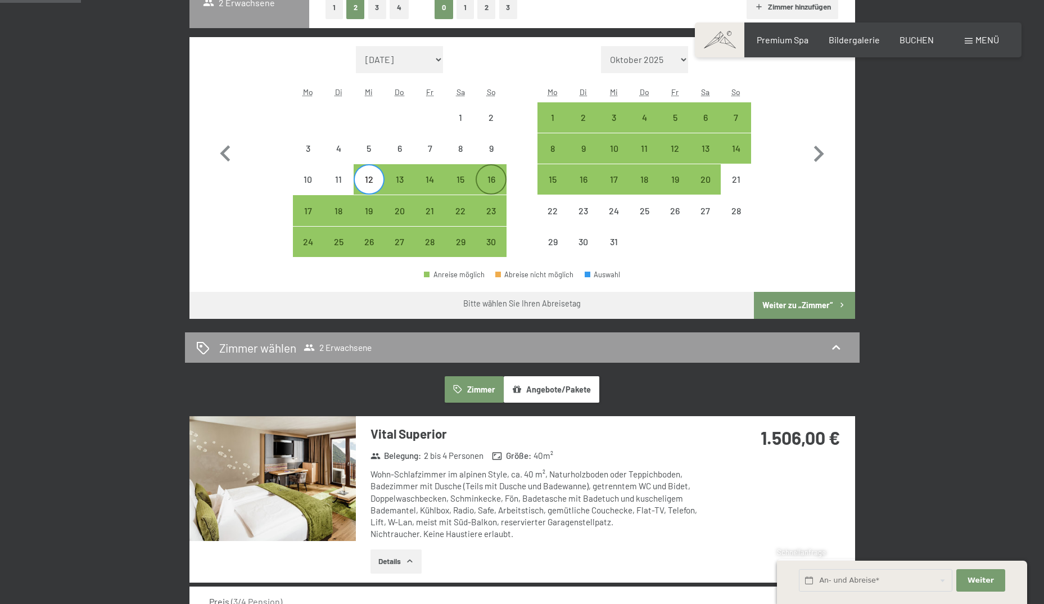
click at [493, 181] on div "16" at bounding box center [491, 189] width 28 height 28
select select "[DATE]"
select select "2025-12-01"
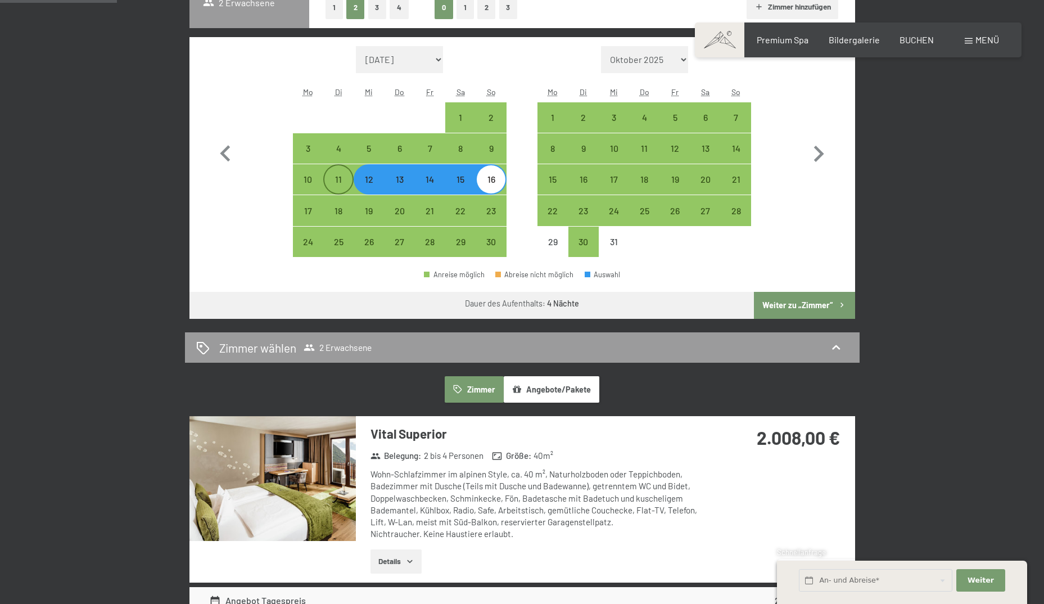
click at [338, 182] on div "11" at bounding box center [338, 189] width 28 height 28
select select "[DATE]"
select select "2025-12-01"
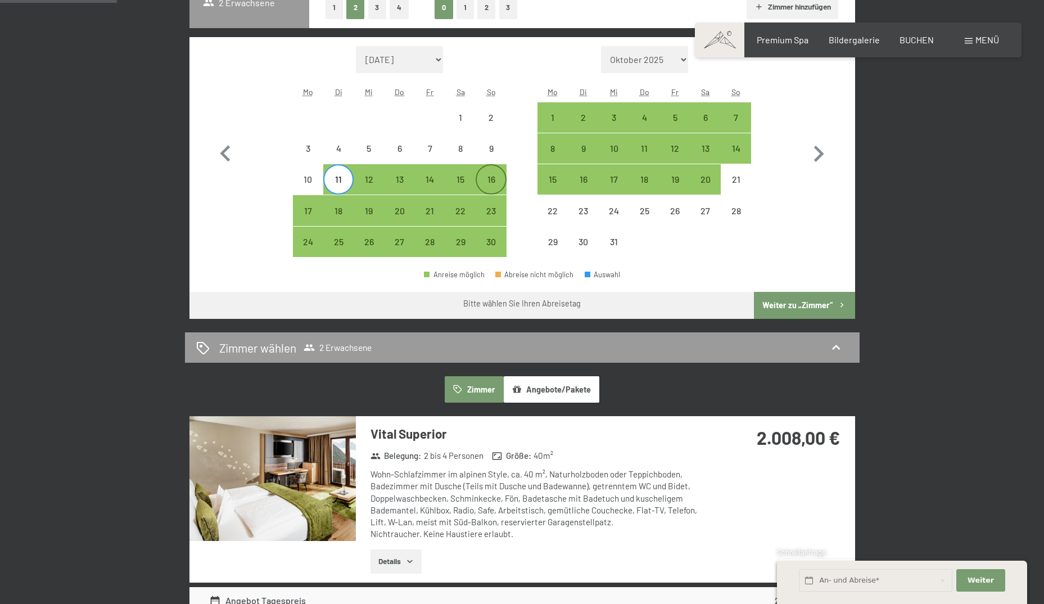
click at [489, 180] on div "16" at bounding box center [491, 189] width 28 height 28
select select "[DATE]"
select select "2025-12-01"
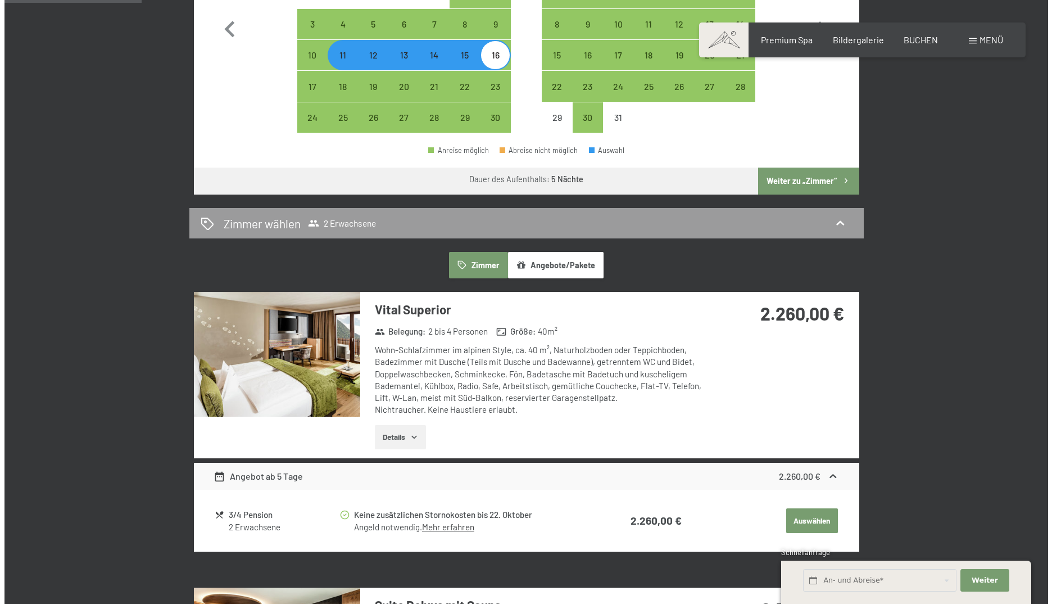
scroll to position [393, 0]
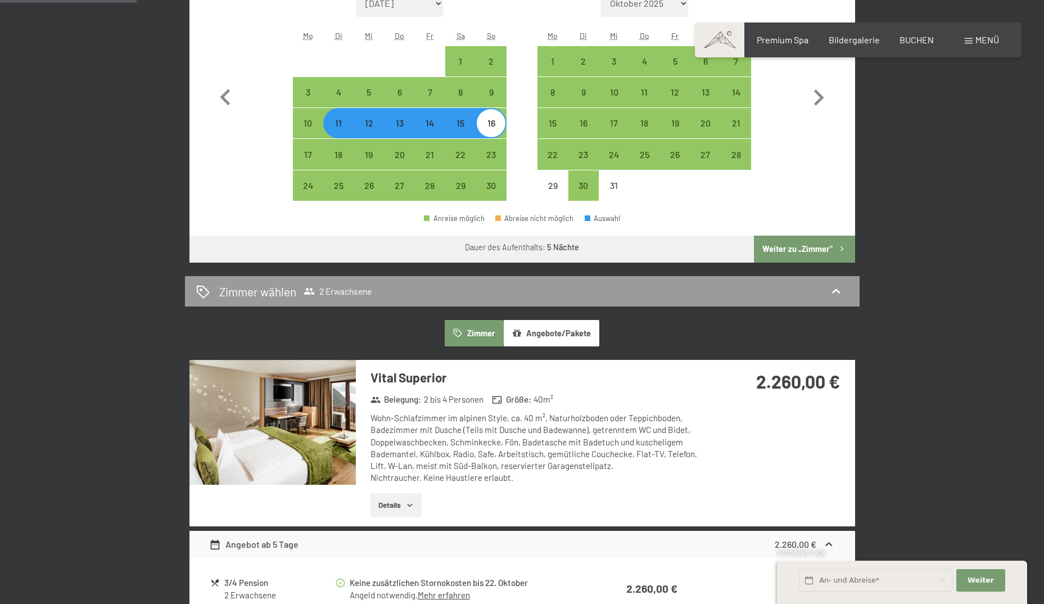
click at [980, 43] on span "Menü" at bounding box center [987, 39] width 24 height 11
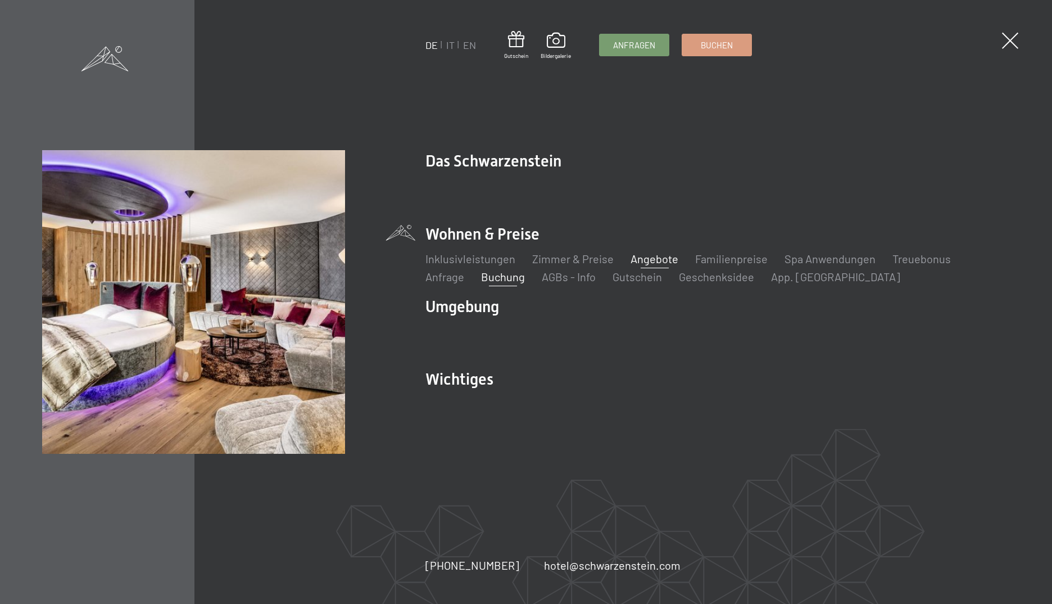
click at [649, 264] on link "Angebote" at bounding box center [655, 258] width 48 height 13
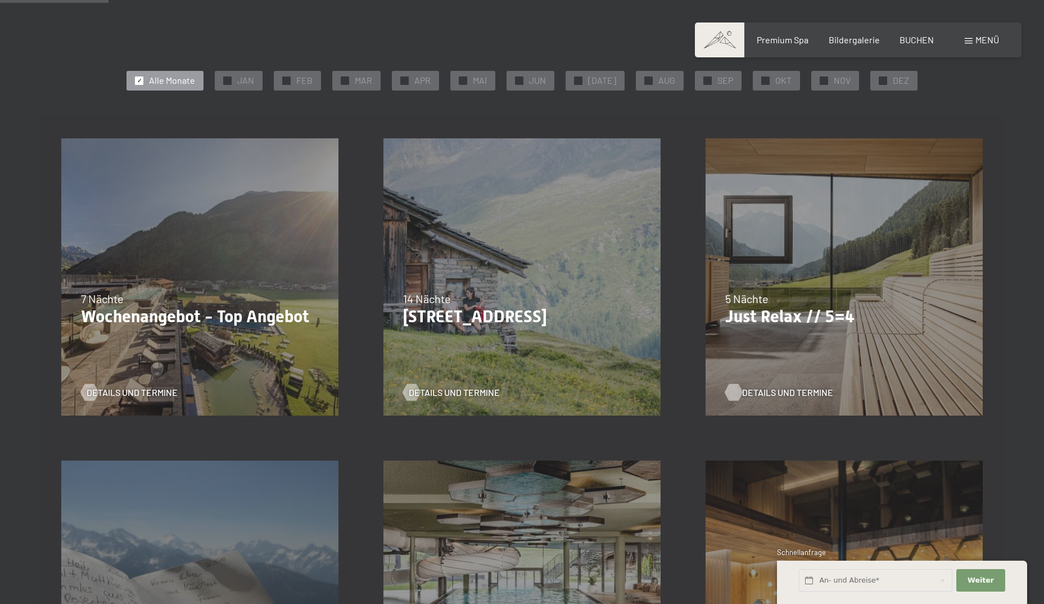
click at [747, 393] on span "Details und Termine" at bounding box center [787, 392] width 91 height 12
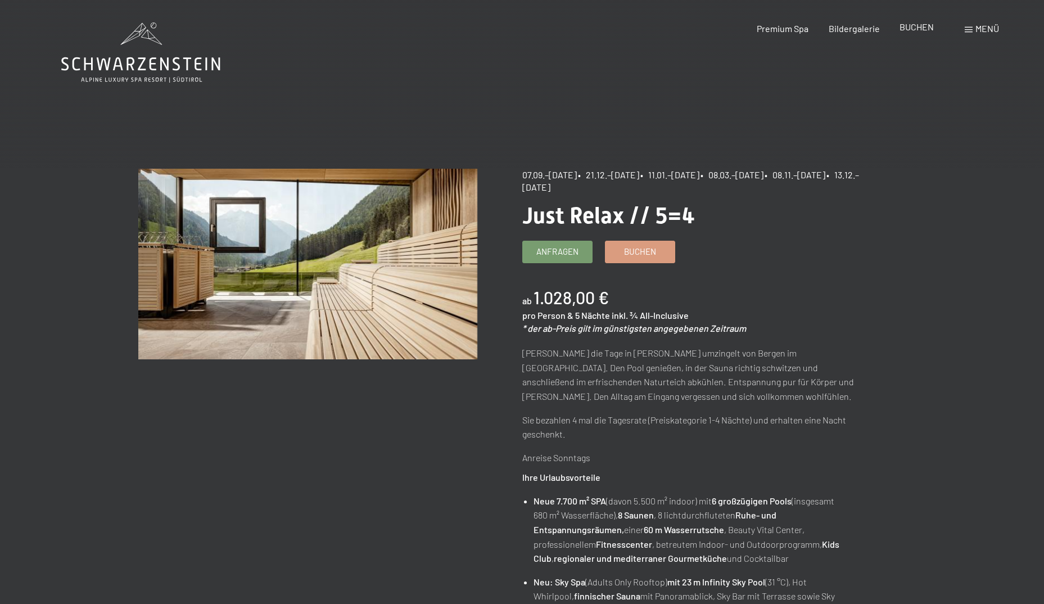
click at [915, 31] on div "BUCHEN" at bounding box center [916, 27] width 34 height 12
click at [913, 29] on span "BUCHEN" at bounding box center [916, 26] width 34 height 11
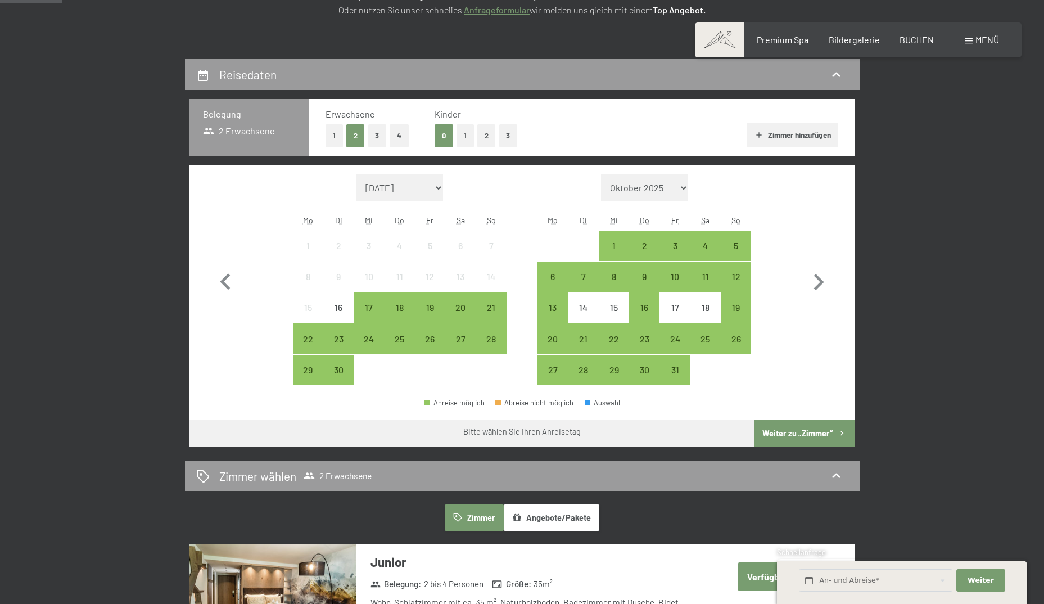
scroll to position [225, 0]
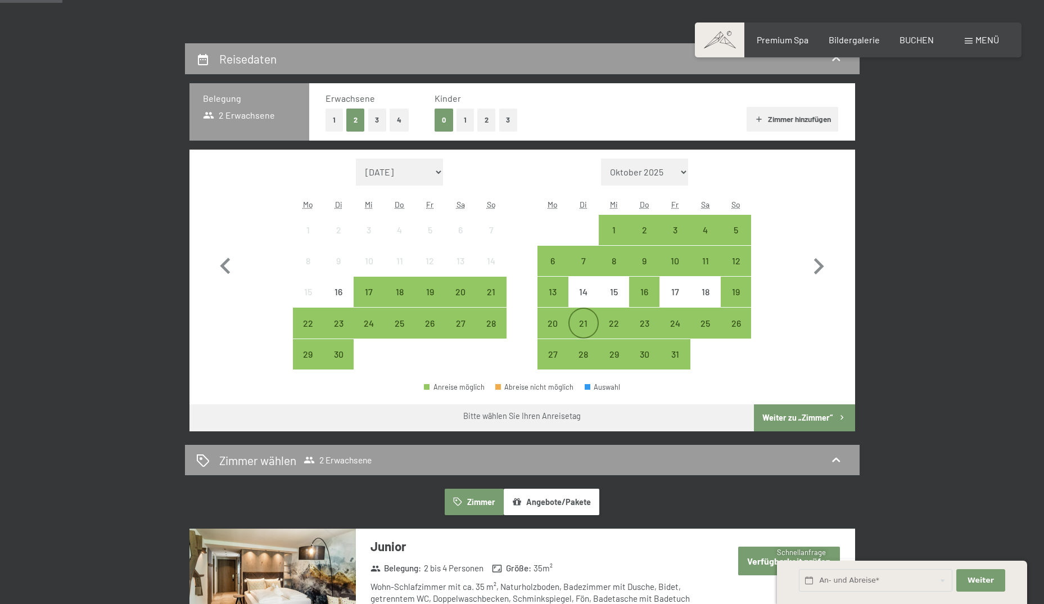
click at [579, 320] on div "21" at bounding box center [583, 333] width 28 height 28
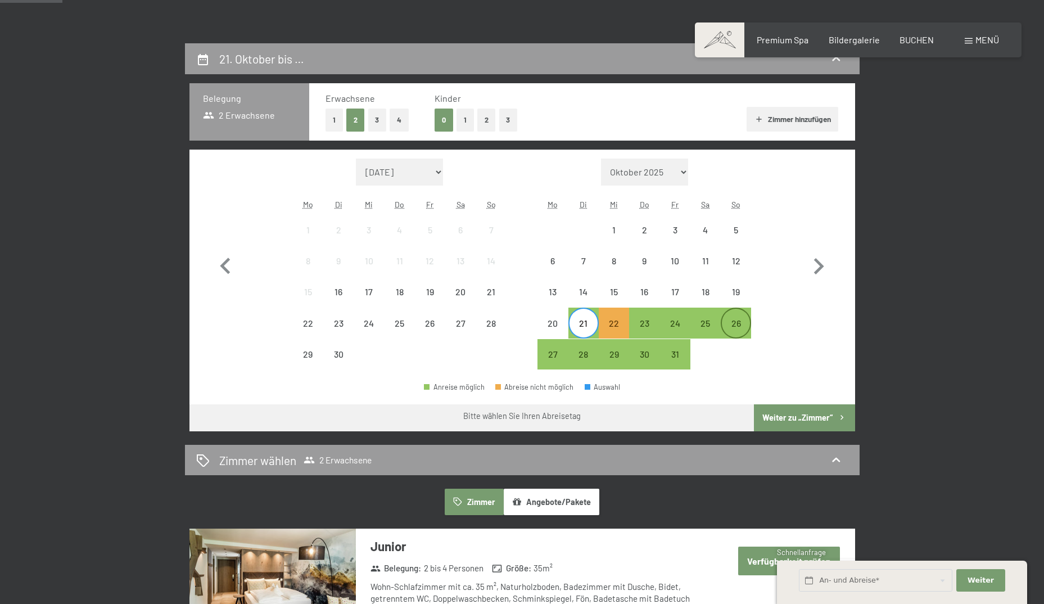
click at [736, 319] on div "26" at bounding box center [736, 333] width 28 height 28
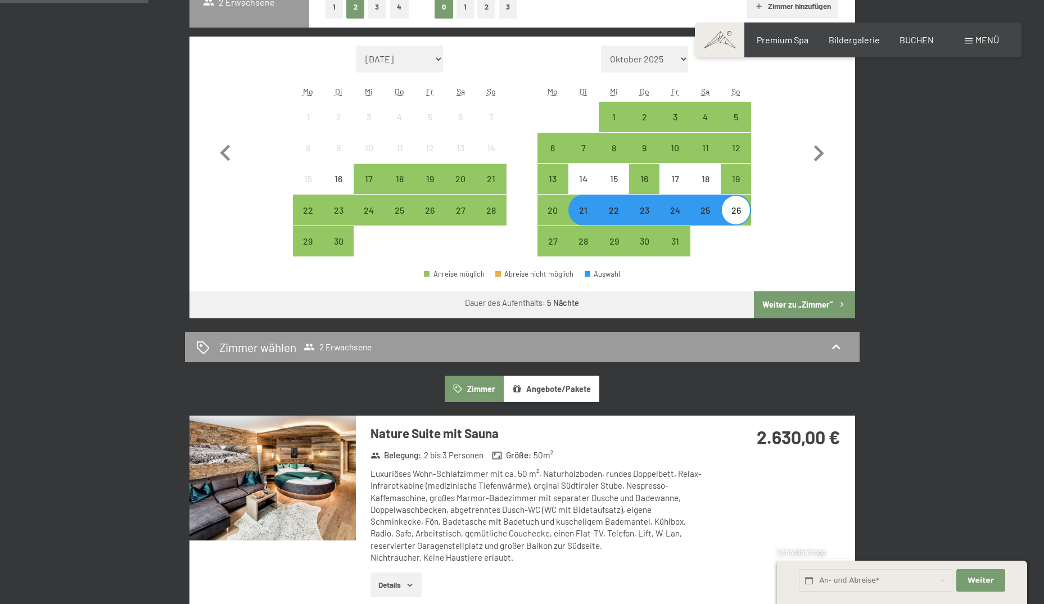
scroll to position [281, 0]
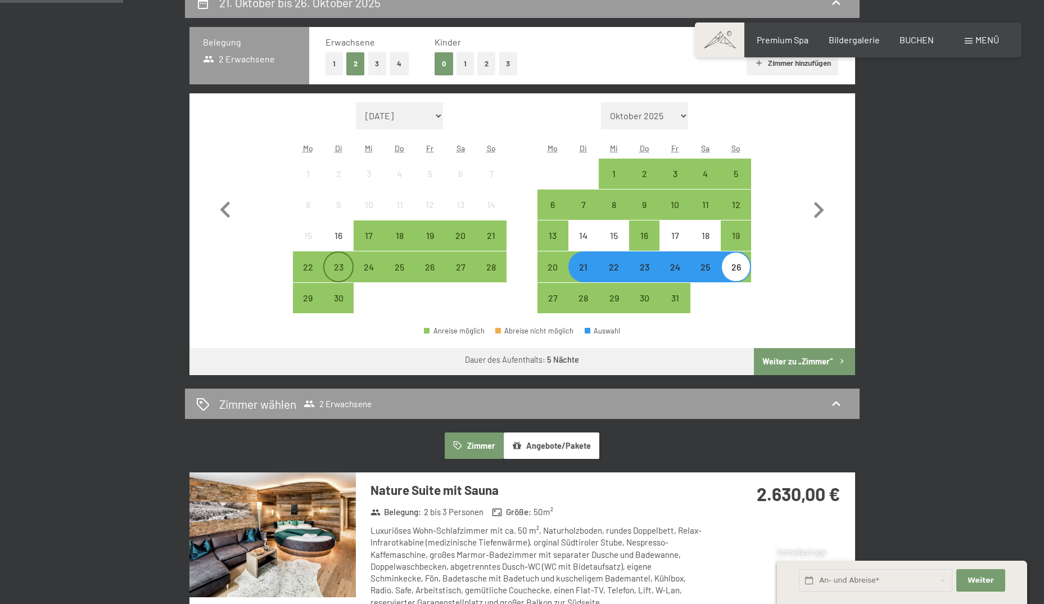
click at [339, 266] on div "23" at bounding box center [338, 276] width 28 height 28
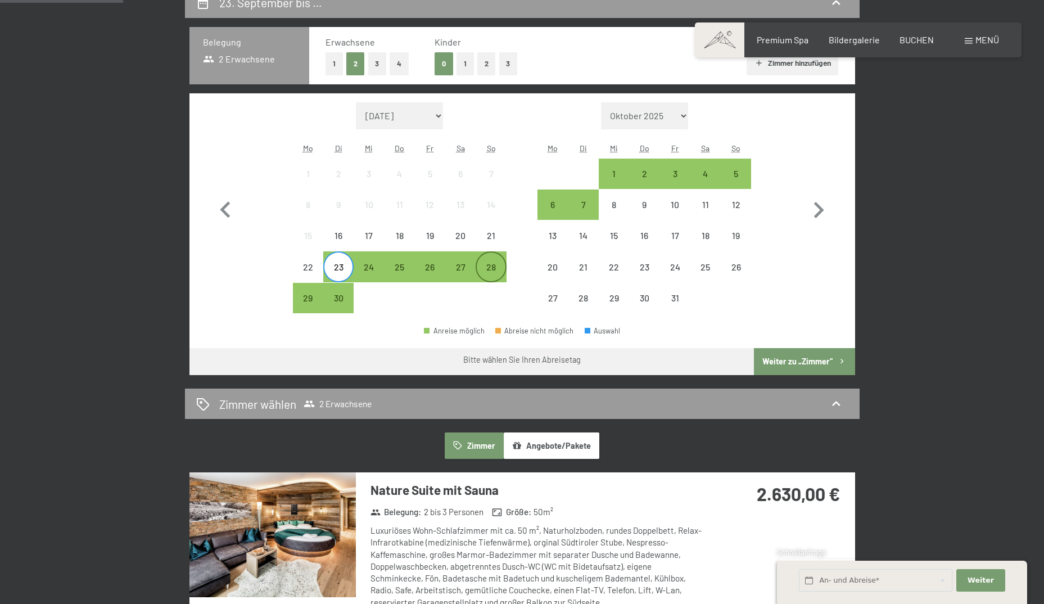
click at [497, 264] on div "28" at bounding box center [491, 276] width 28 height 28
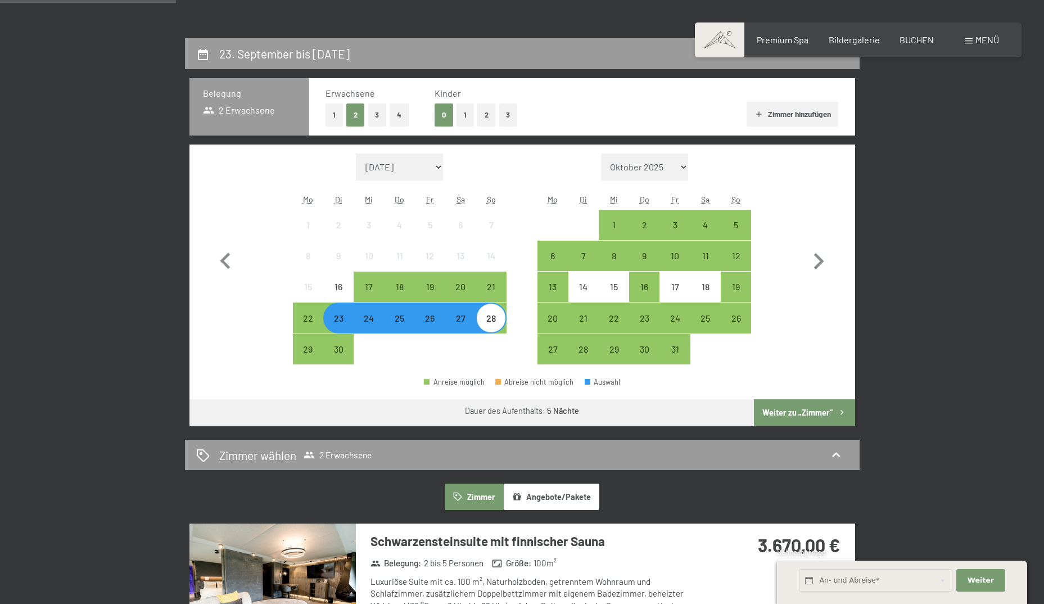
scroll to position [225, 0]
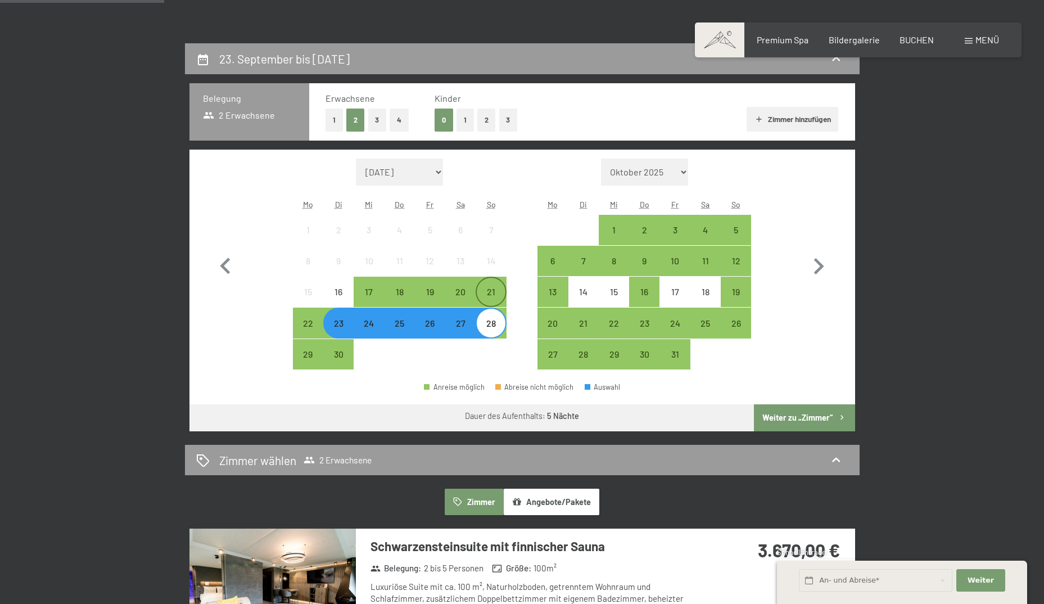
click at [491, 291] on div "21" at bounding box center [491, 301] width 28 height 28
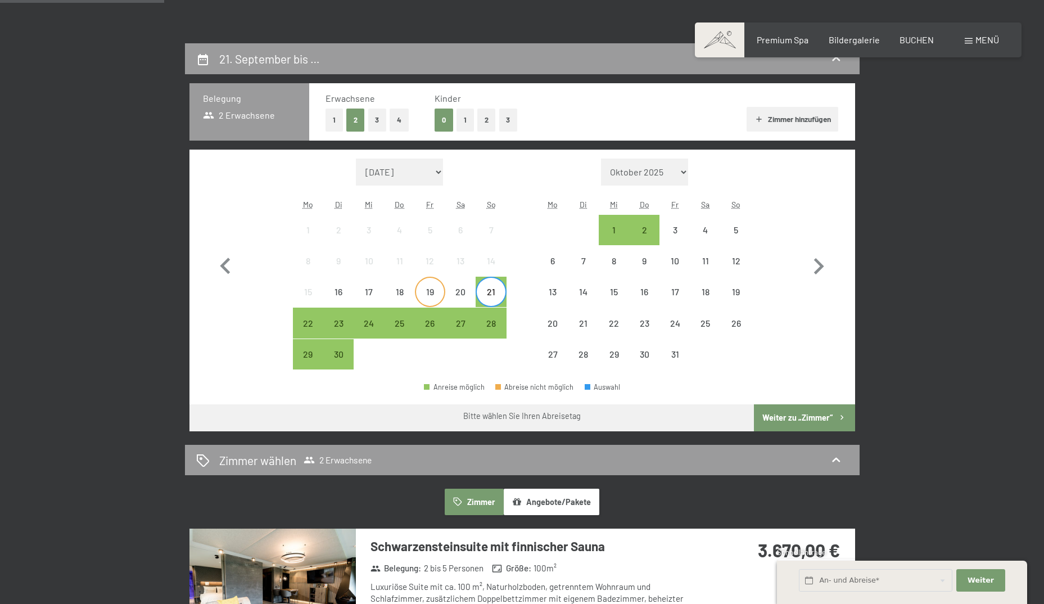
click at [439, 293] on div "19" at bounding box center [430, 301] width 28 height 28
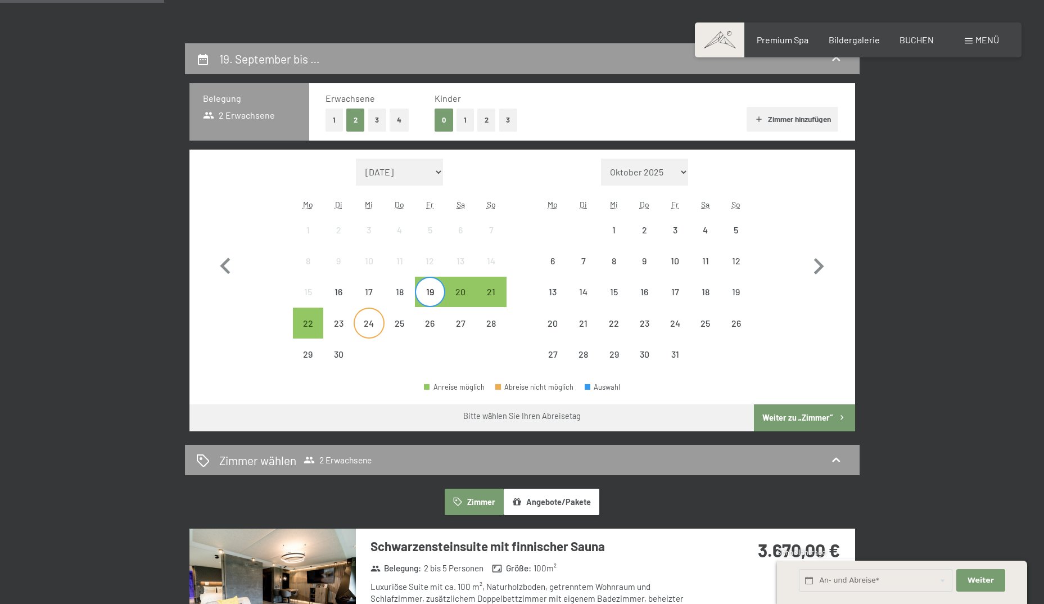
click at [371, 323] on div "24" at bounding box center [369, 333] width 28 height 28
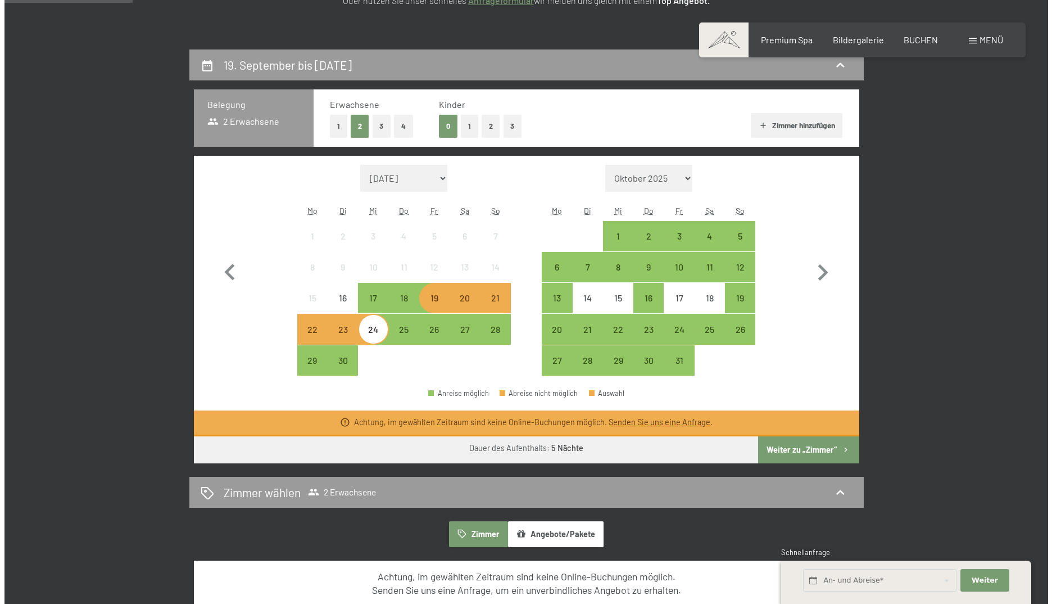
scroll to position [112, 0]
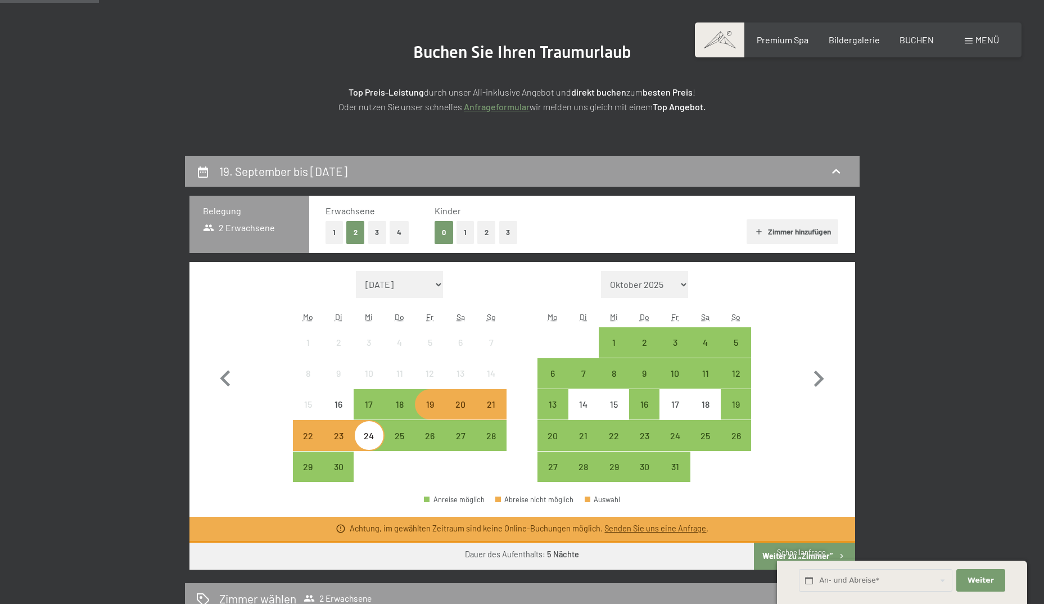
click at [981, 39] on span "Menü" at bounding box center [987, 39] width 24 height 11
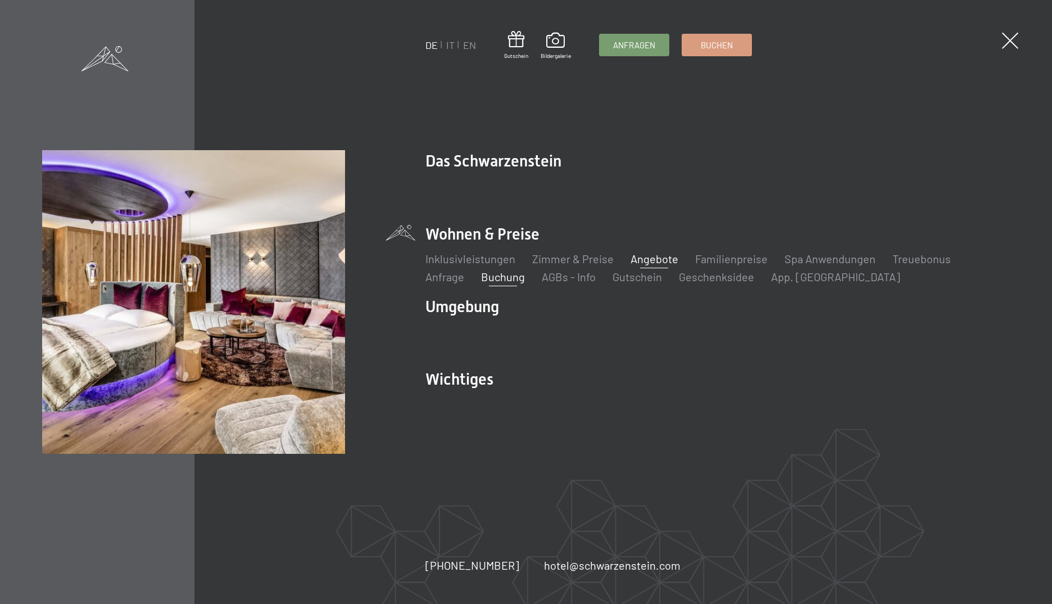
click at [631, 263] on link "Angebote" at bounding box center [655, 258] width 48 height 13
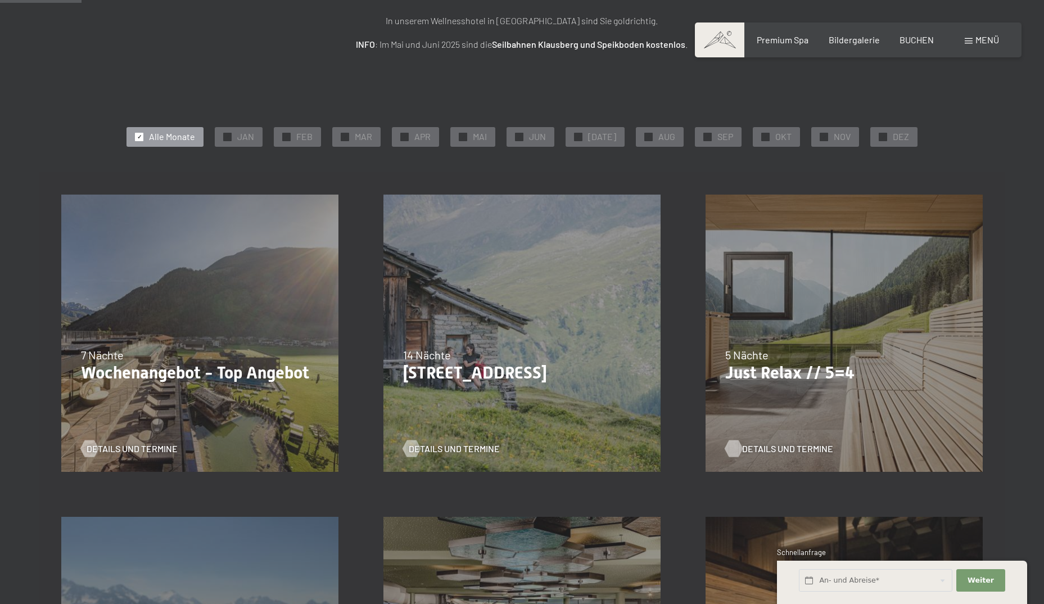
click at [758, 446] on span "Details und Termine" at bounding box center [787, 448] width 91 height 12
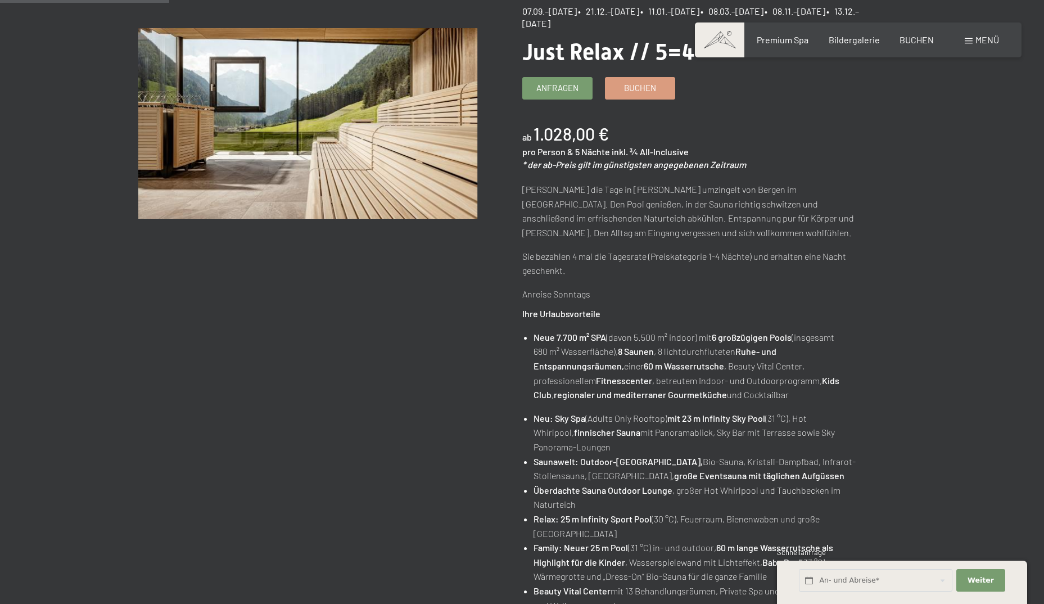
scroll to position [225, 0]
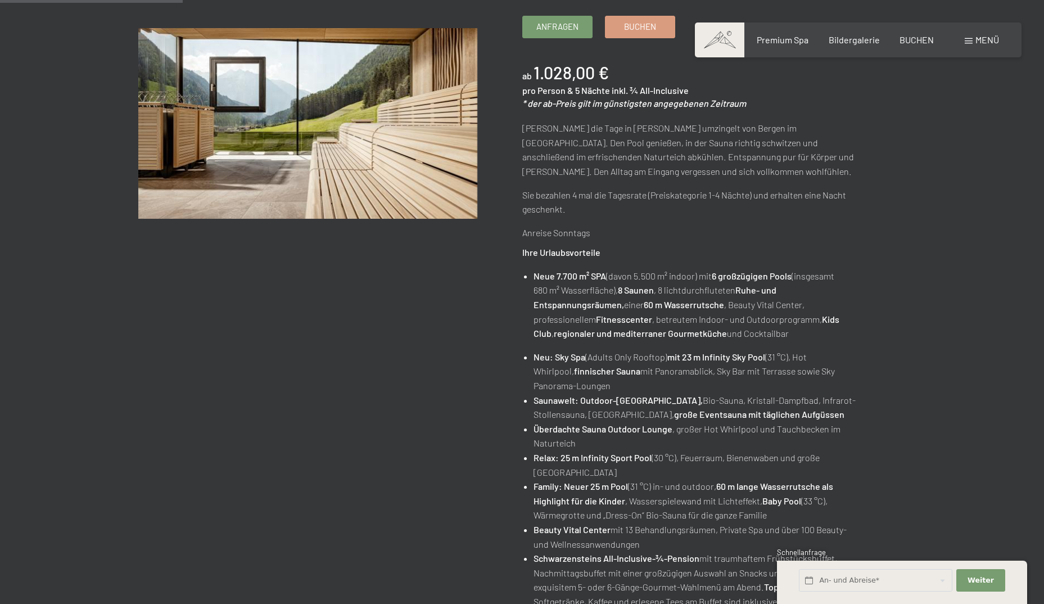
click at [582, 233] on p "Anreise Sonntags" at bounding box center [691, 232] width 339 height 15
drag, startPoint x: 922, startPoint y: 38, endPoint x: 900, endPoint y: 43, distance: 22.5
click at [922, 38] on span "BUCHEN" at bounding box center [916, 38] width 34 height 11
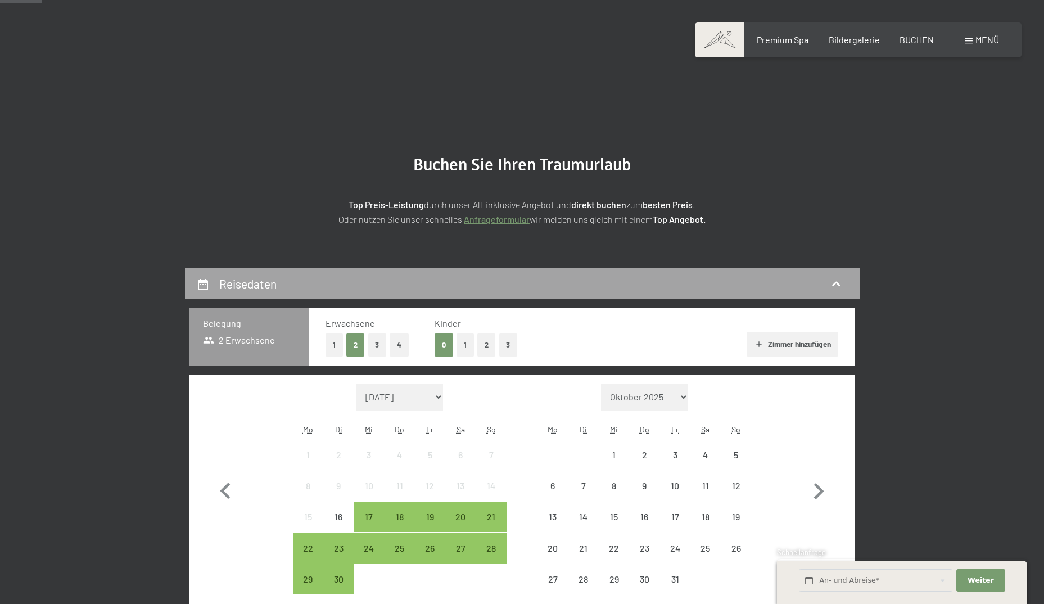
scroll to position [169, 0]
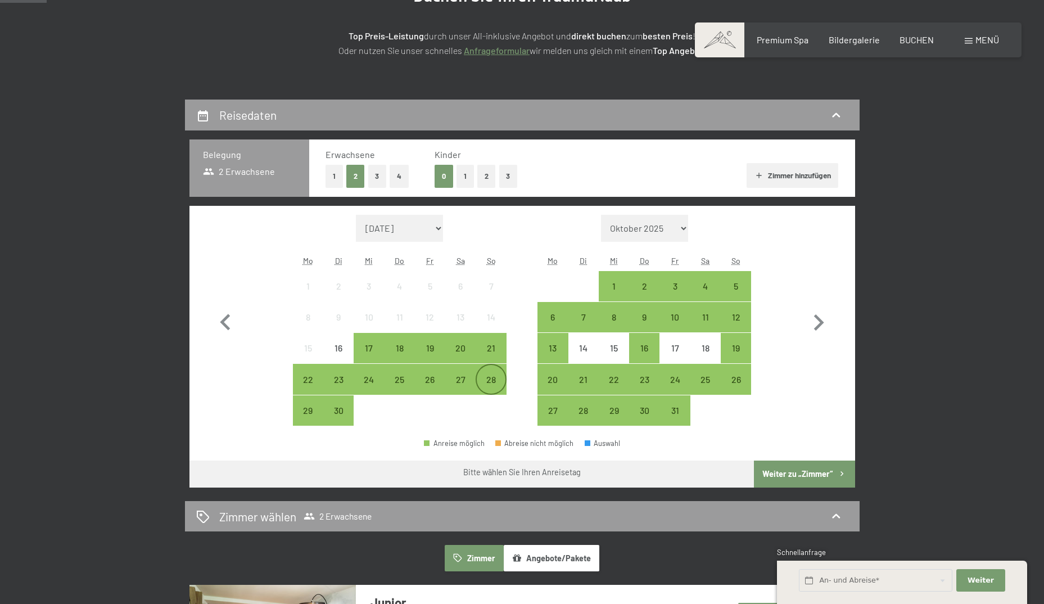
click at [493, 379] on div "28" at bounding box center [491, 389] width 28 height 28
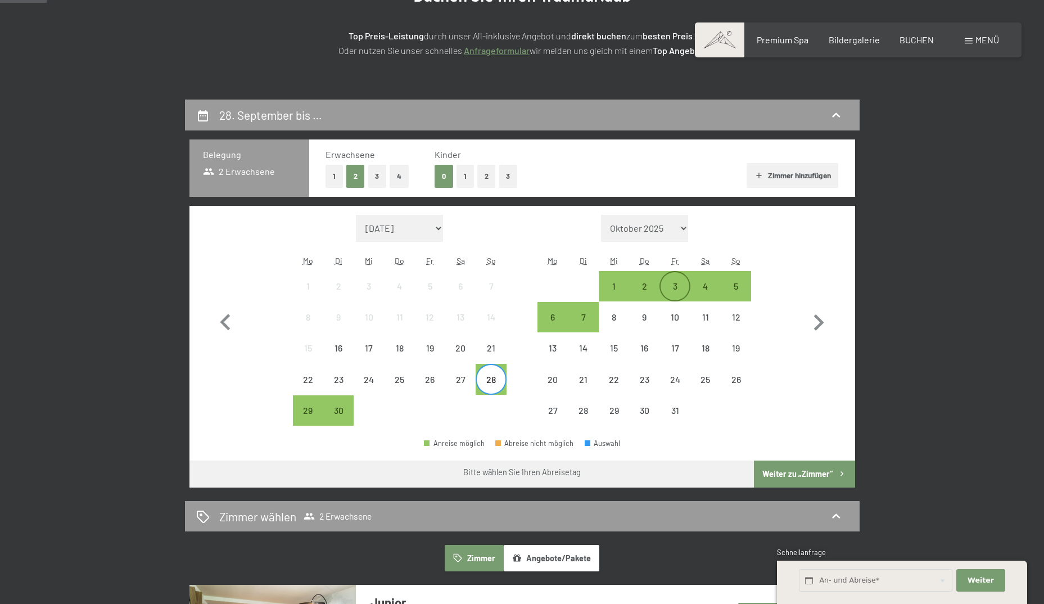
click at [676, 283] on div "3" at bounding box center [674, 296] width 28 height 28
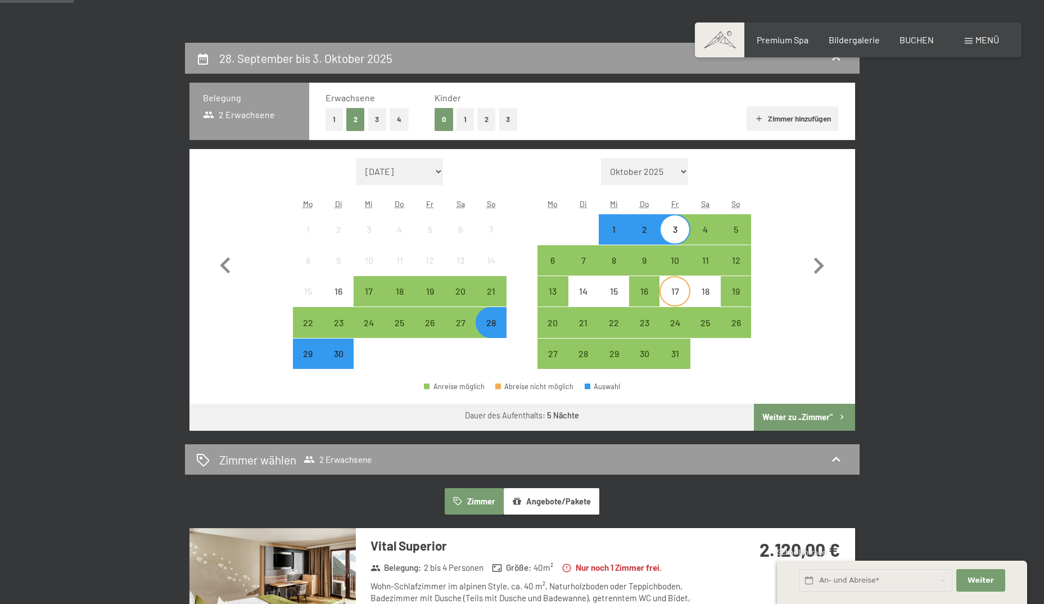
scroll to position [225, 0]
click at [921, 39] on span "BUCHEN" at bounding box center [916, 38] width 34 height 11
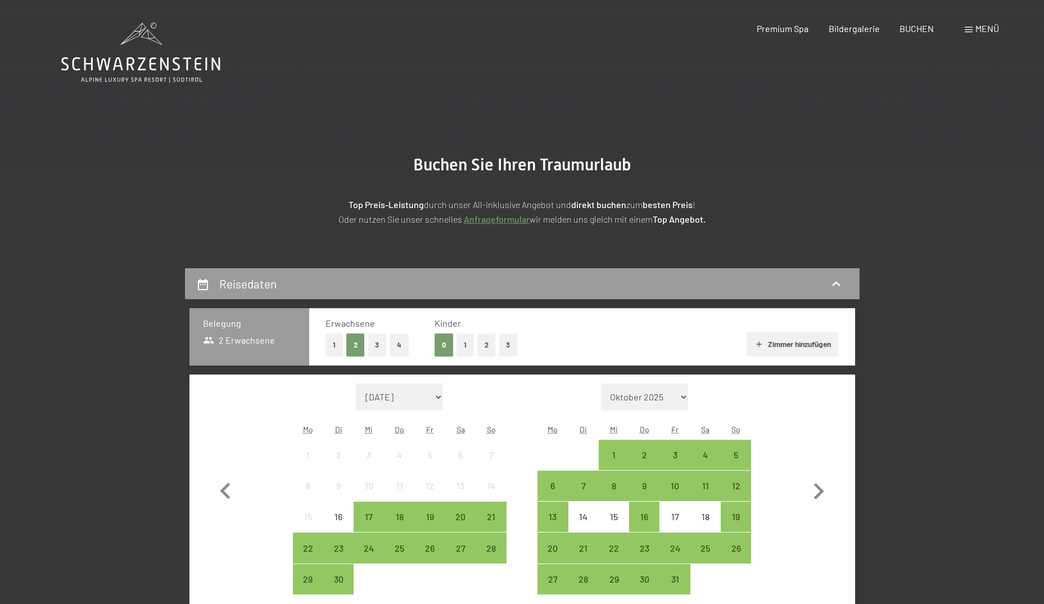
click at [985, 31] on span "Menü" at bounding box center [987, 28] width 24 height 11
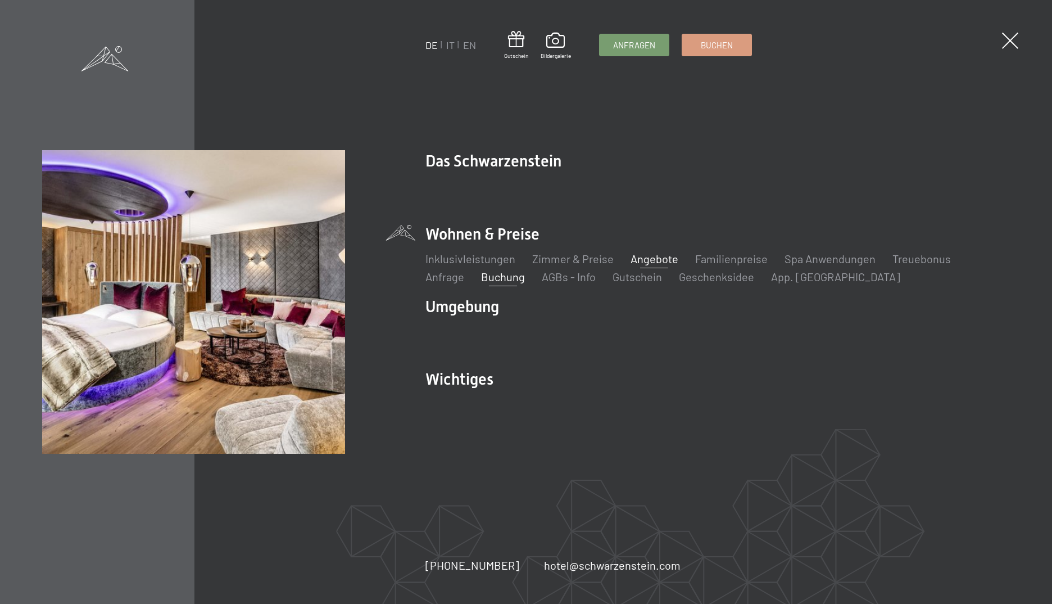
click at [664, 259] on link "Angebote" at bounding box center [655, 258] width 48 height 13
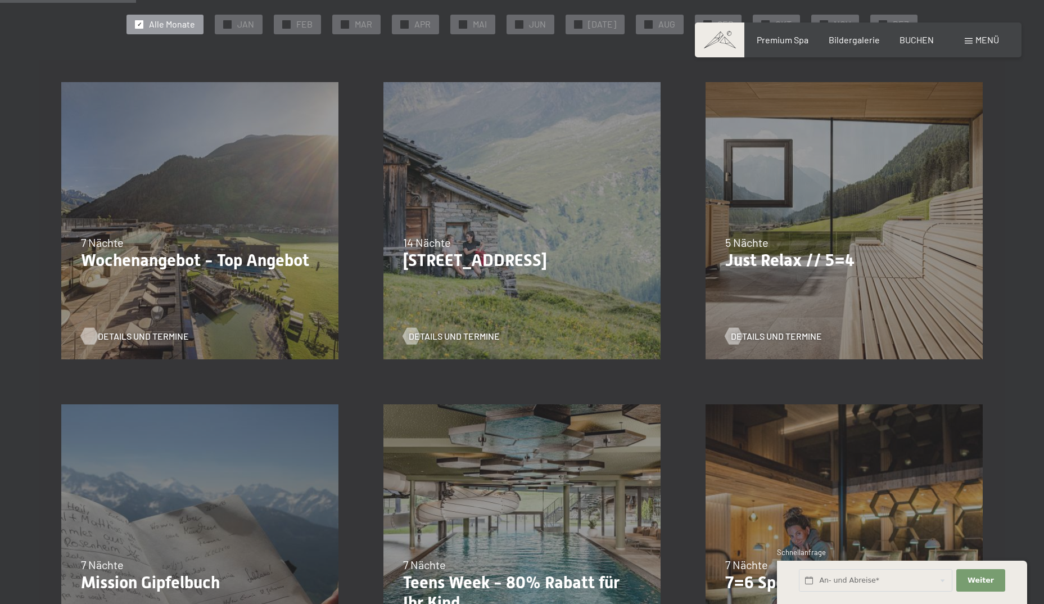
click at [164, 338] on span "Details und Termine" at bounding box center [143, 336] width 91 height 12
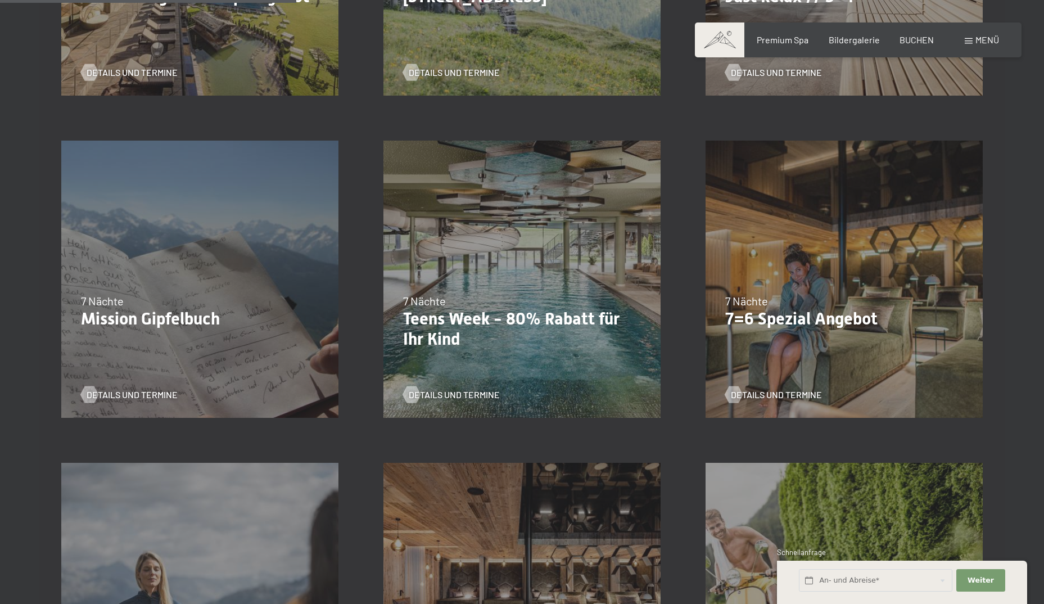
scroll to position [618, 0]
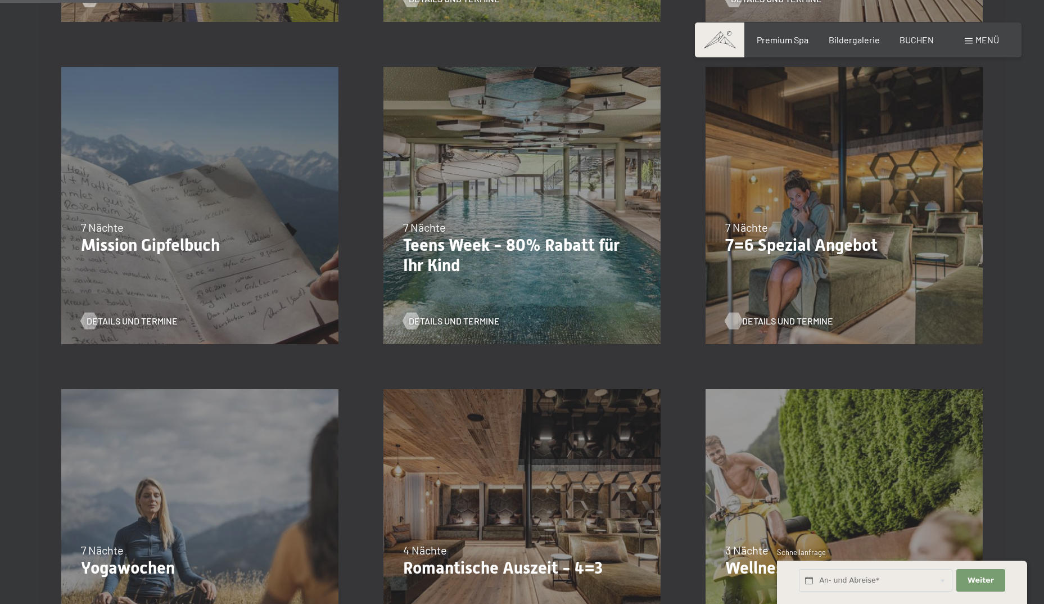
click at [781, 321] on span "Details und Termine" at bounding box center [787, 321] width 91 height 12
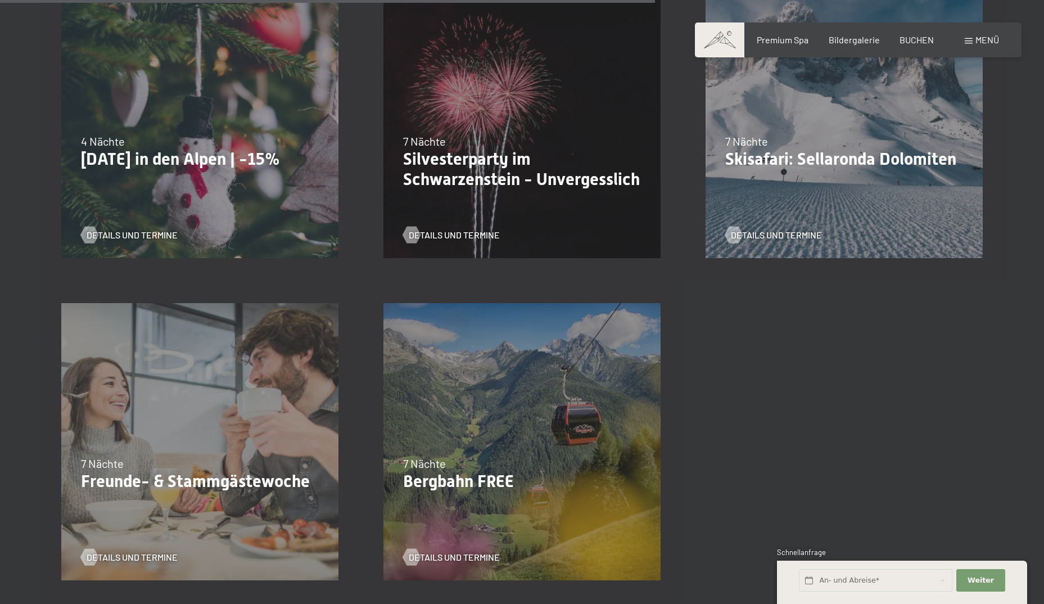
scroll to position [1461, 0]
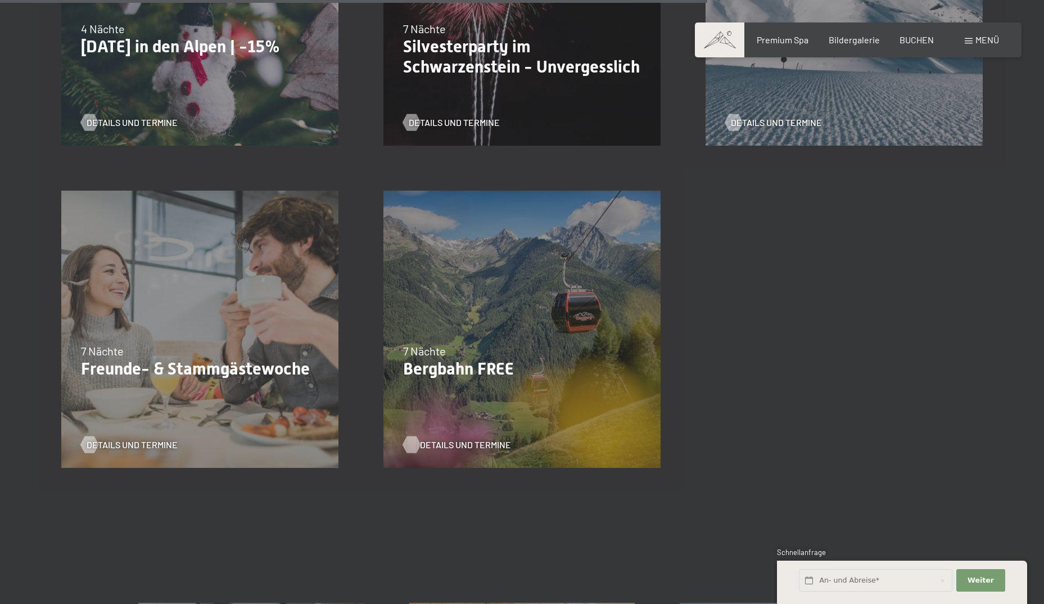
click at [478, 439] on span "Details und Termine" at bounding box center [465, 444] width 91 height 12
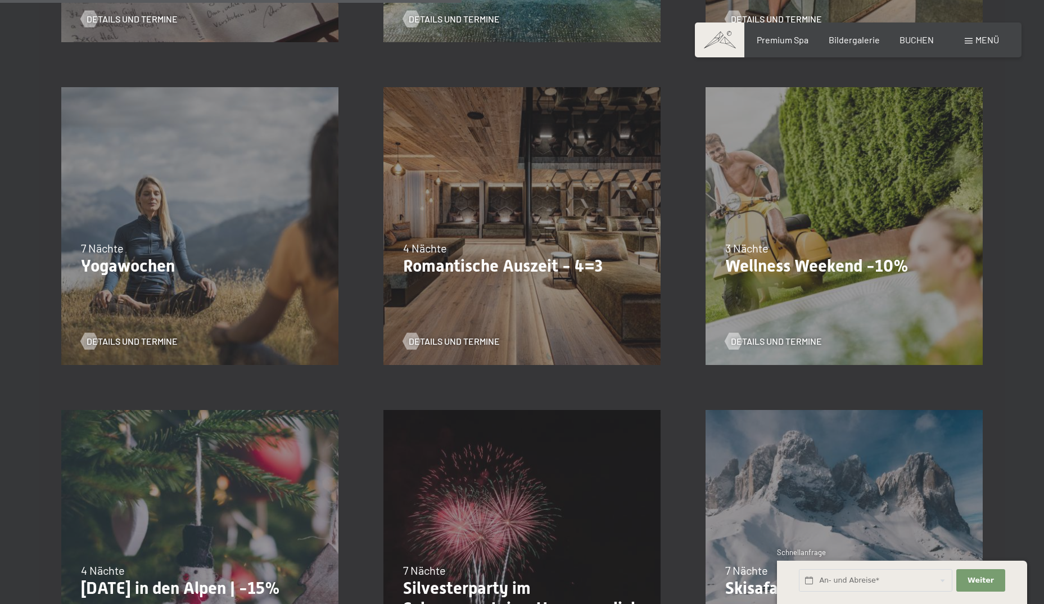
scroll to position [899, 0]
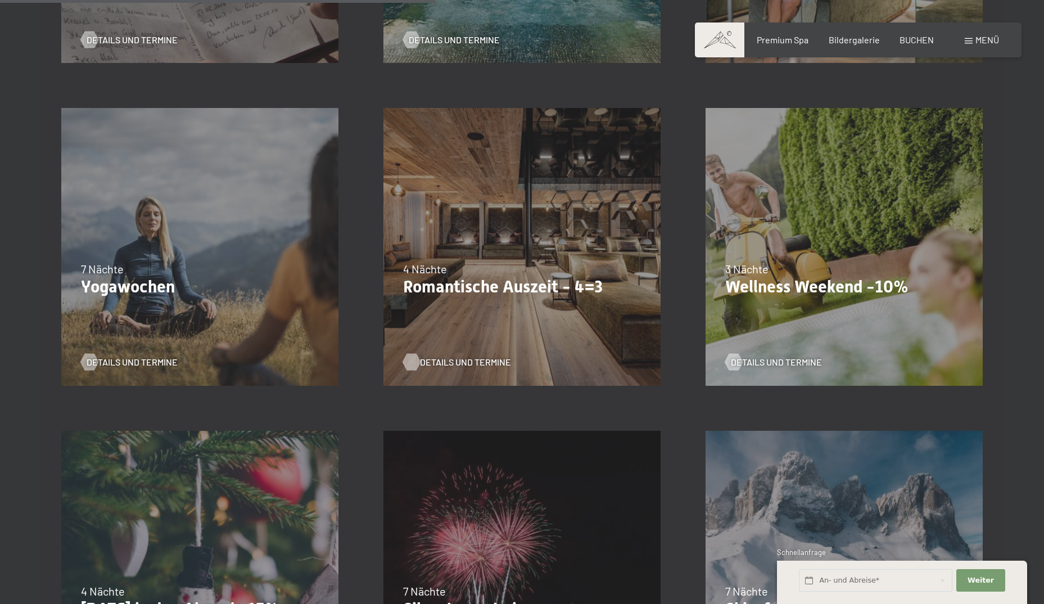
click at [452, 359] on span "Details und Termine" at bounding box center [465, 362] width 91 height 12
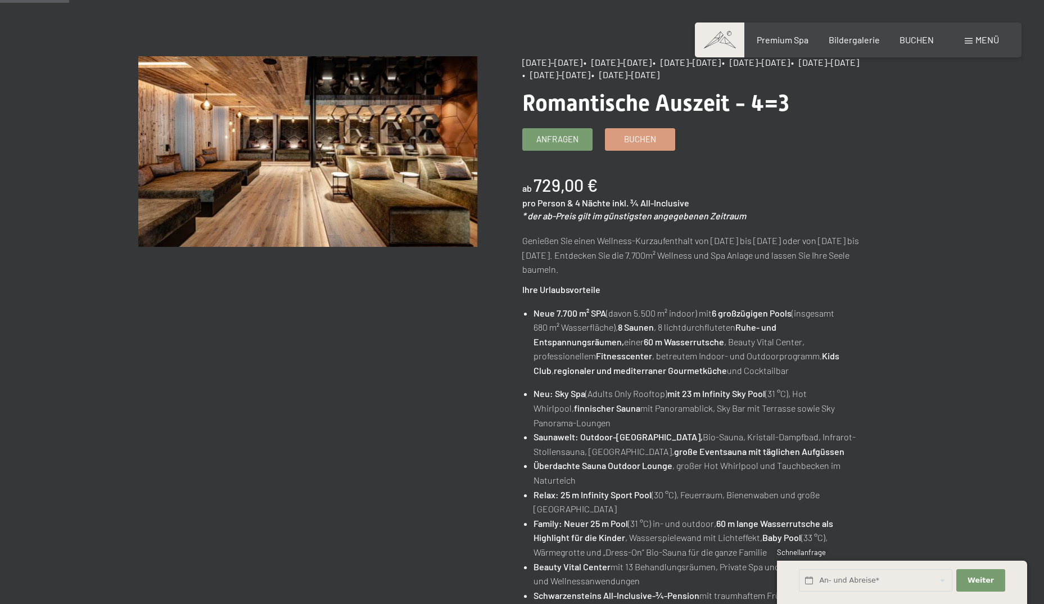
scroll to position [56, 0]
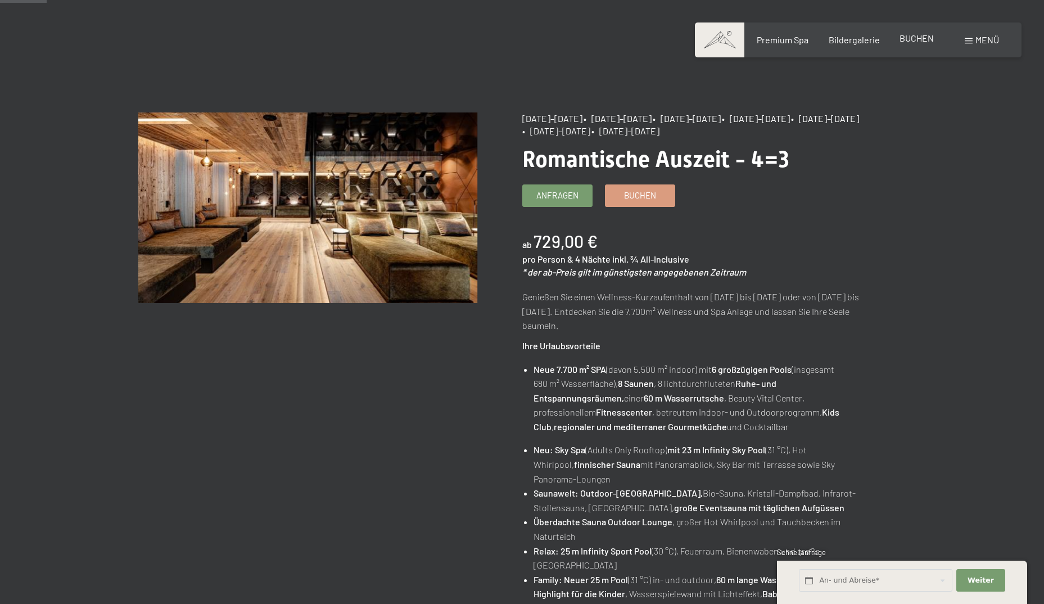
click at [913, 40] on span "BUCHEN" at bounding box center [916, 38] width 34 height 11
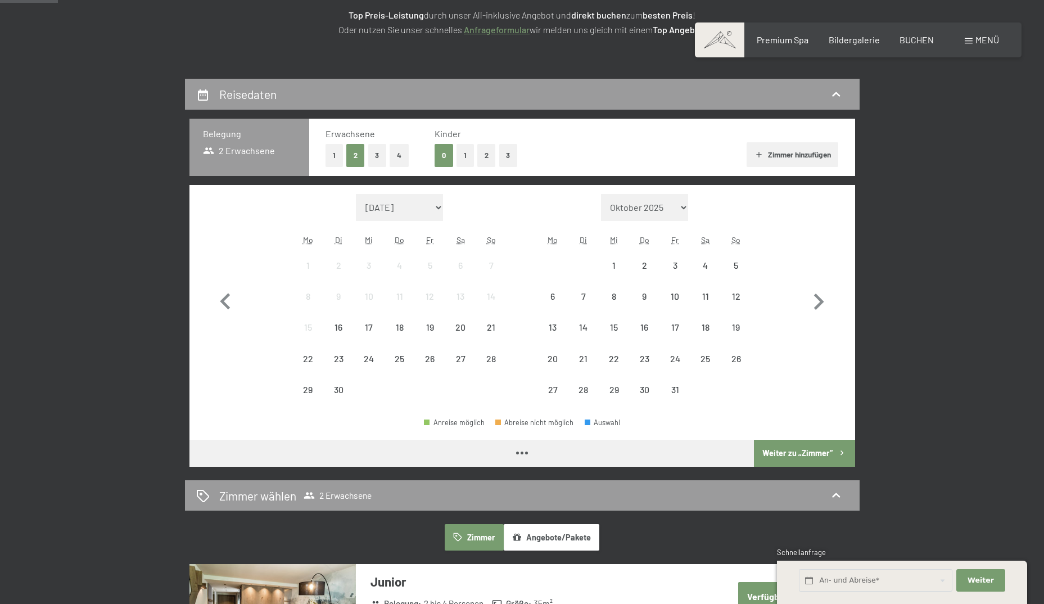
scroll to position [225, 0]
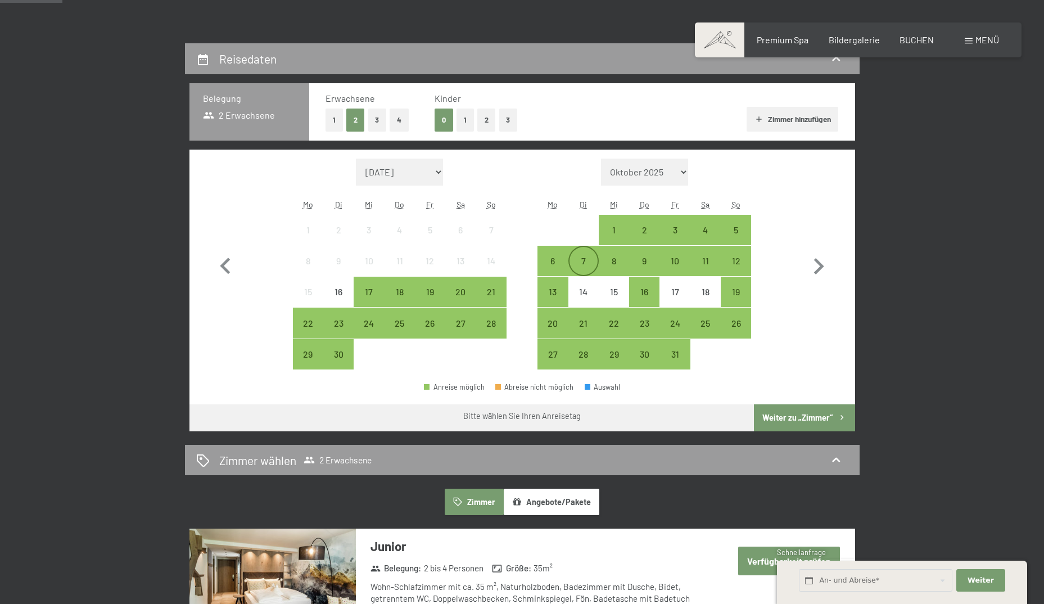
drag, startPoint x: 555, startPoint y: 259, endPoint x: 592, endPoint y: 255, distance: 37.3
click at [555, 259] on div "6" at bounding box center [552, 270] width 28 height 28
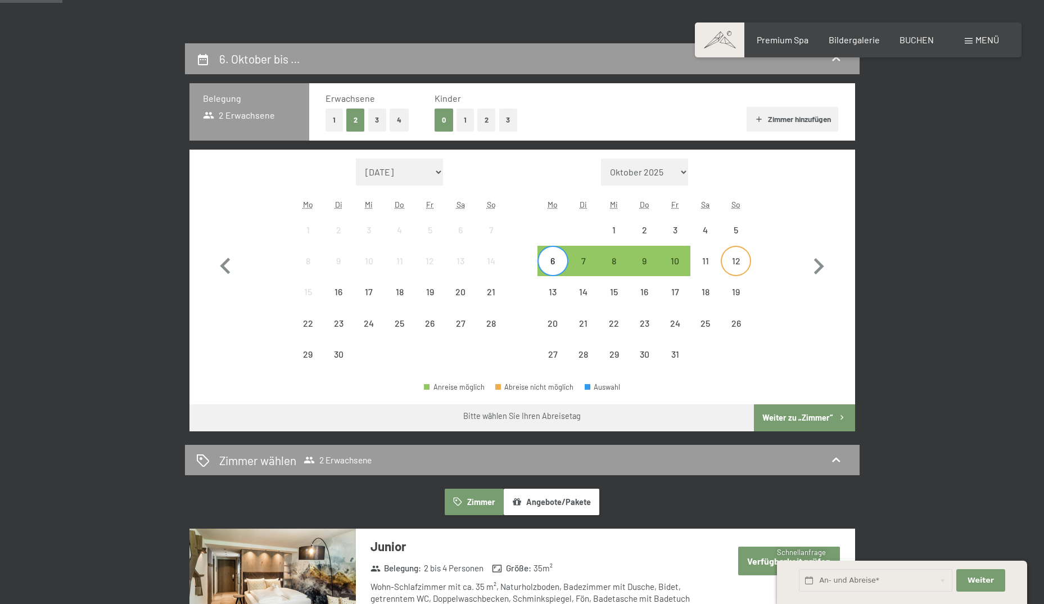
click at [740, 261] on div "12" at bounding box center [736, 270] width 28 height 28
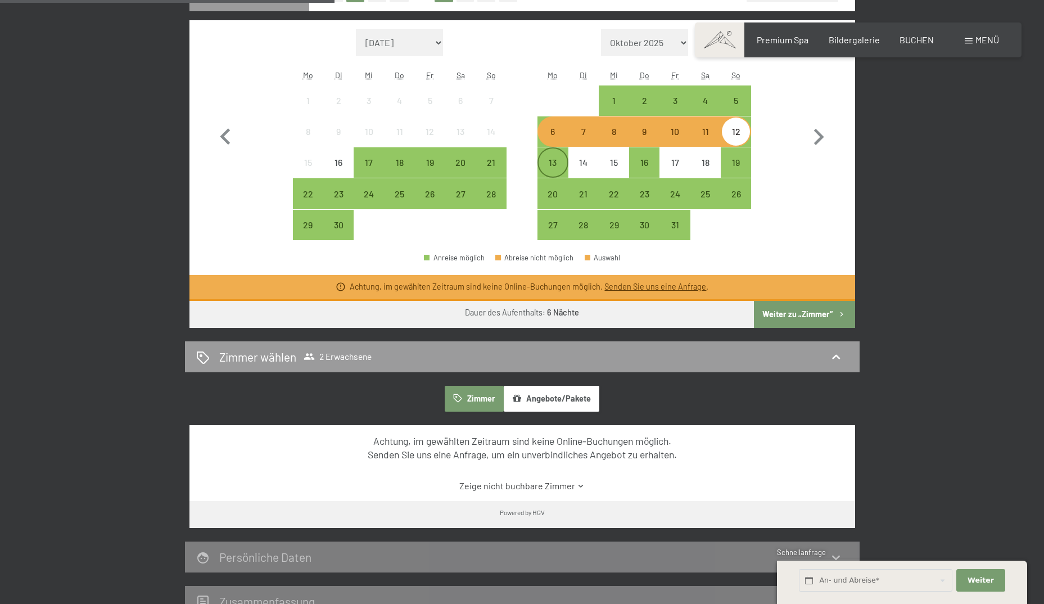
scroll to position [337, 0]
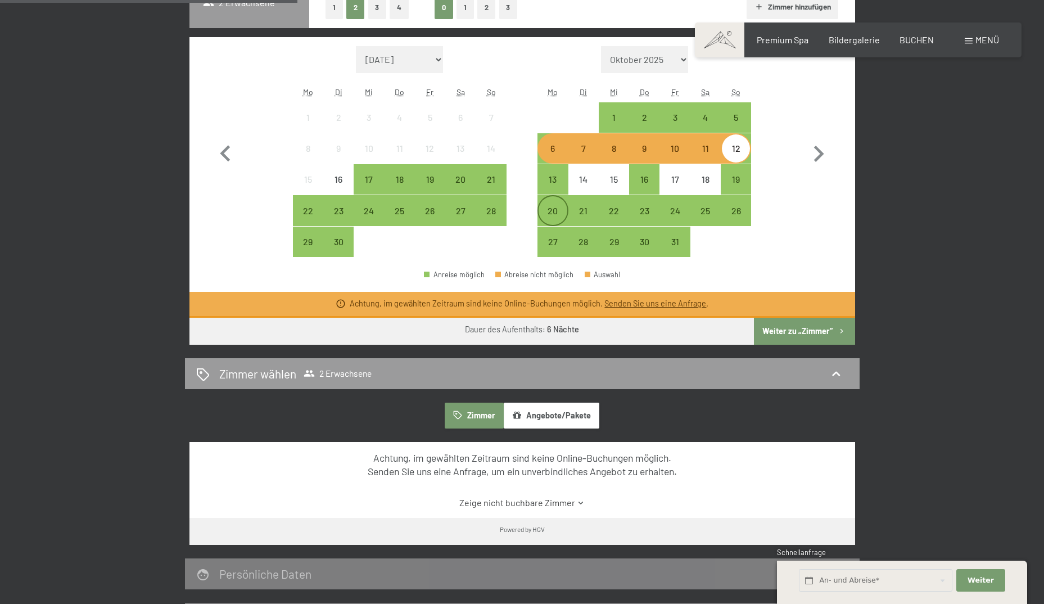
click at [547, 202] on div "20" at bounding box center [552, 210] width 28 height 28
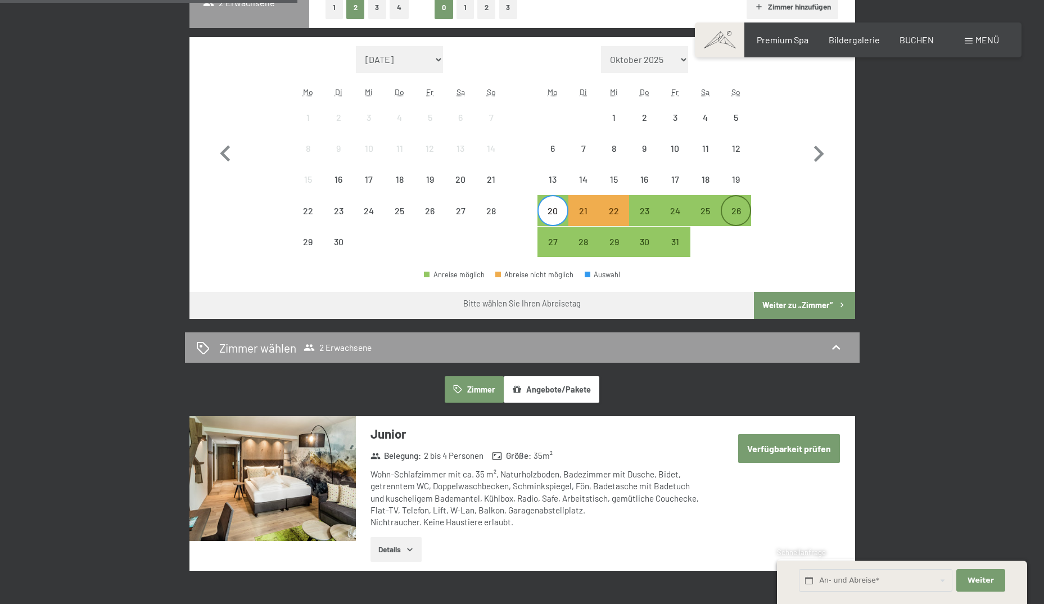
click at [740, 215] on div "26" at bounding box center [736, 220] width 28 height 28
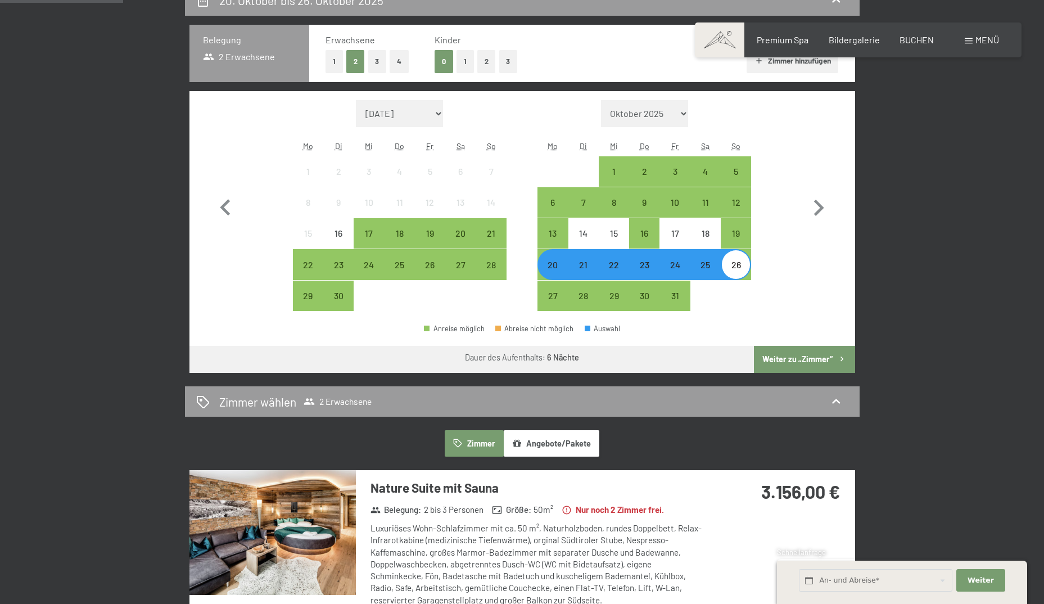
scroll to position [281, 0]
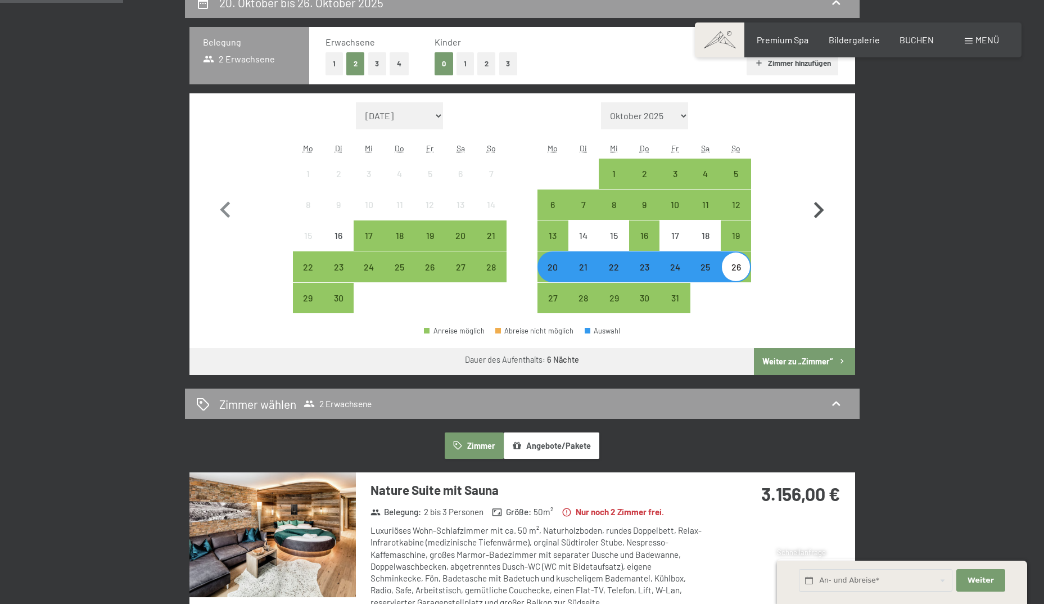
click at [819, 206] on icon "button" at bounding box center [819, 210] width 10 height 16
select select "[DATE]"
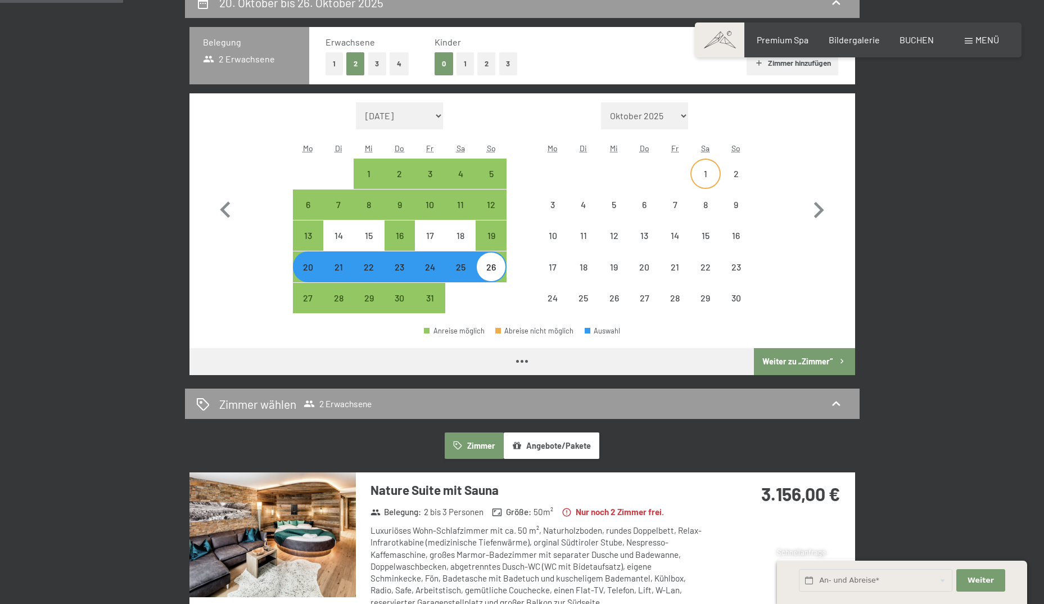
select select "[DATE]"
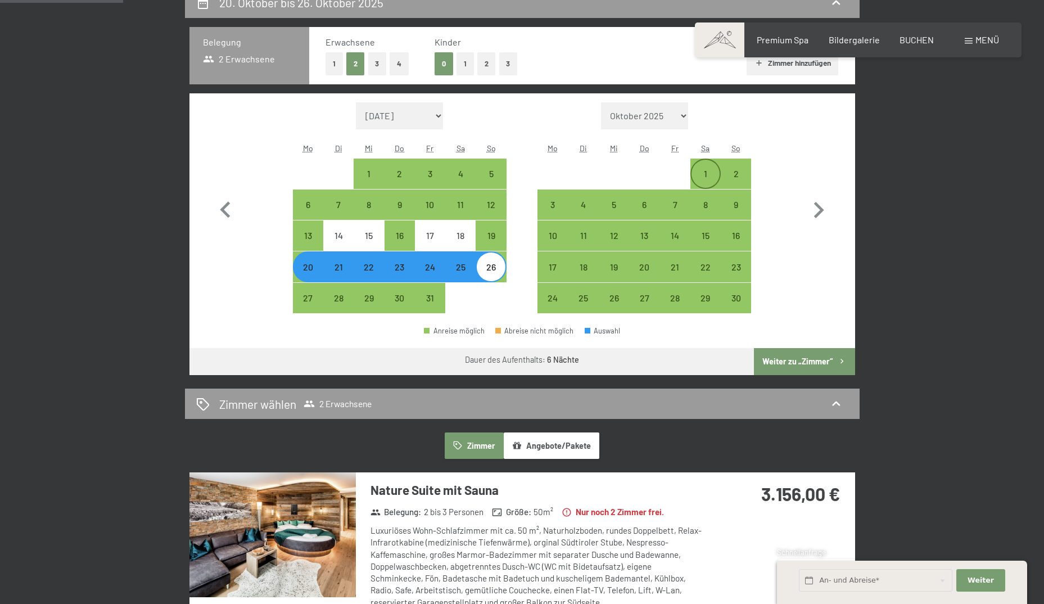
click at [709, 170] on div "1" at bounding box center [705, 183] width 28 height 28
select select "[DATE]"
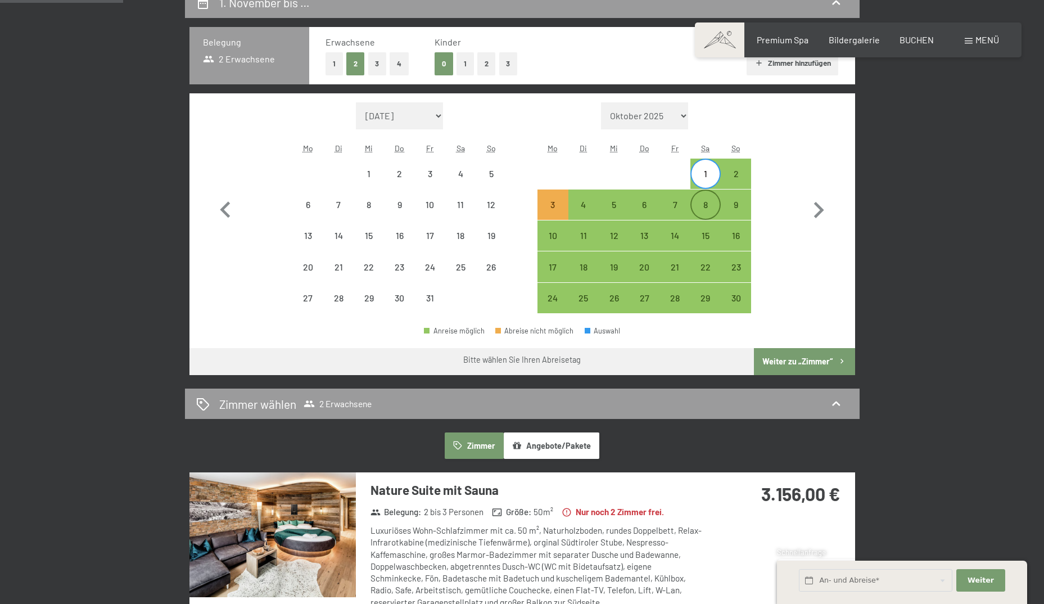
click at [706, 203] on div "8" at bounding box center [705, 214] width 28 height 28
select select "[DATE]"
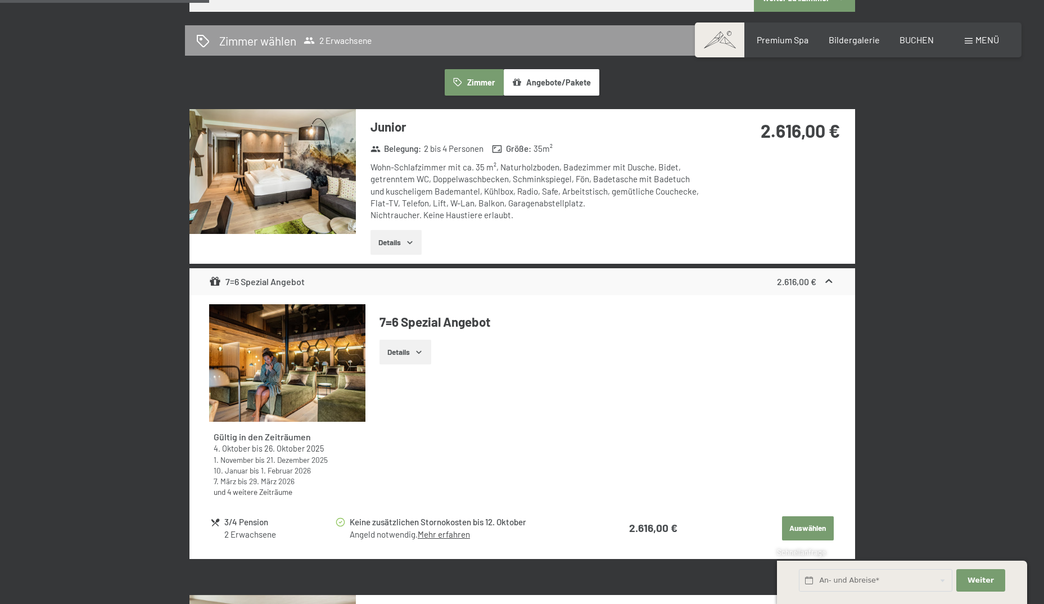
scroll to position [618, 0]
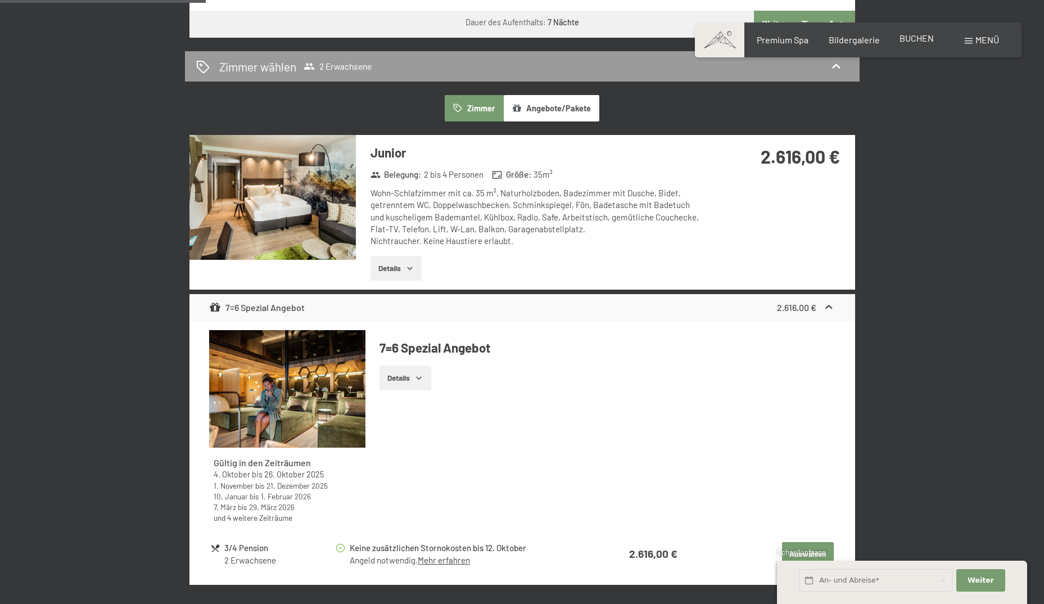
click at [914, 42] on span "BUCHEN" at bounding box center [916, 38] width 34 height 11
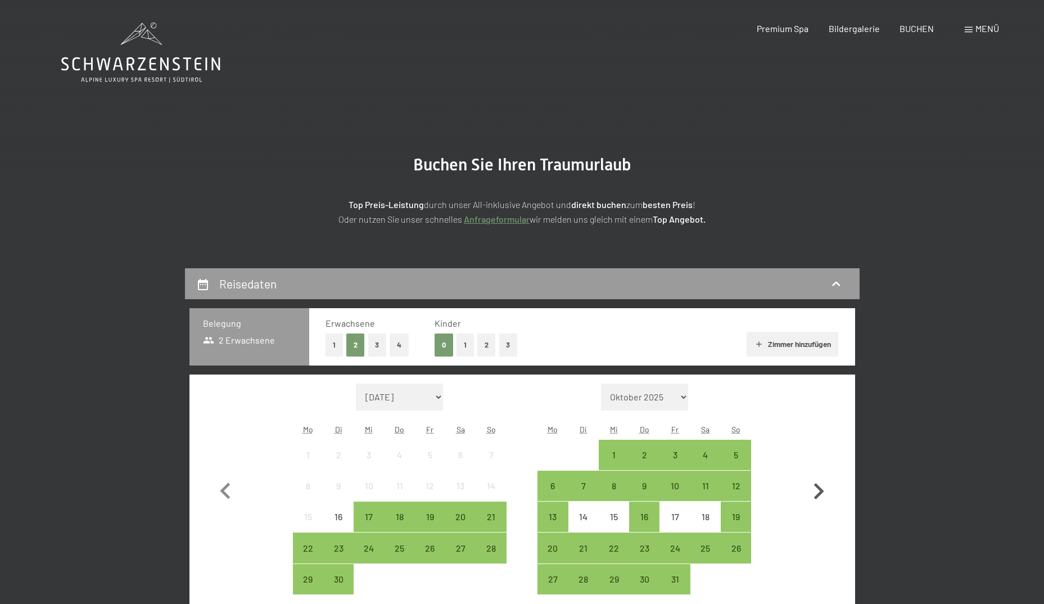
click at [823, 489] on icon "button" at bounding box center [818, 491] width 33 height 33
select select "[DATE]"
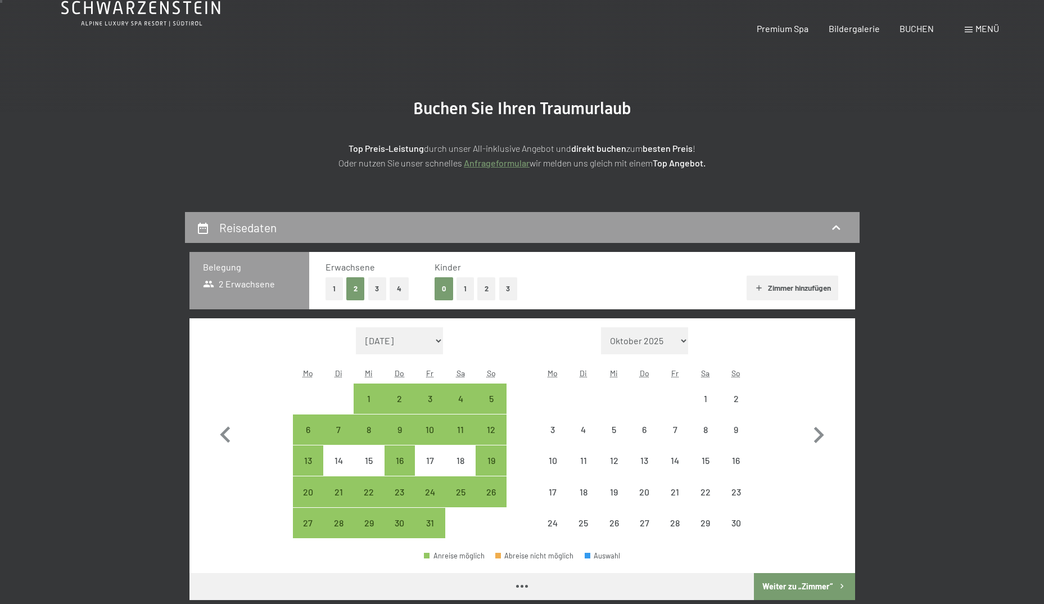
select select "[DATE]"
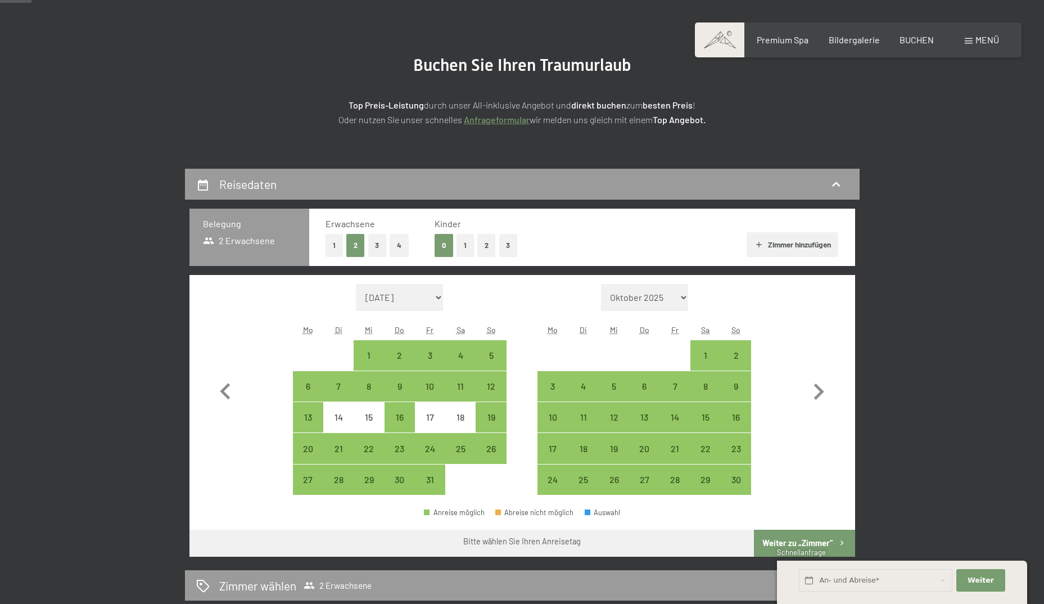
scroll to position [112, 0]
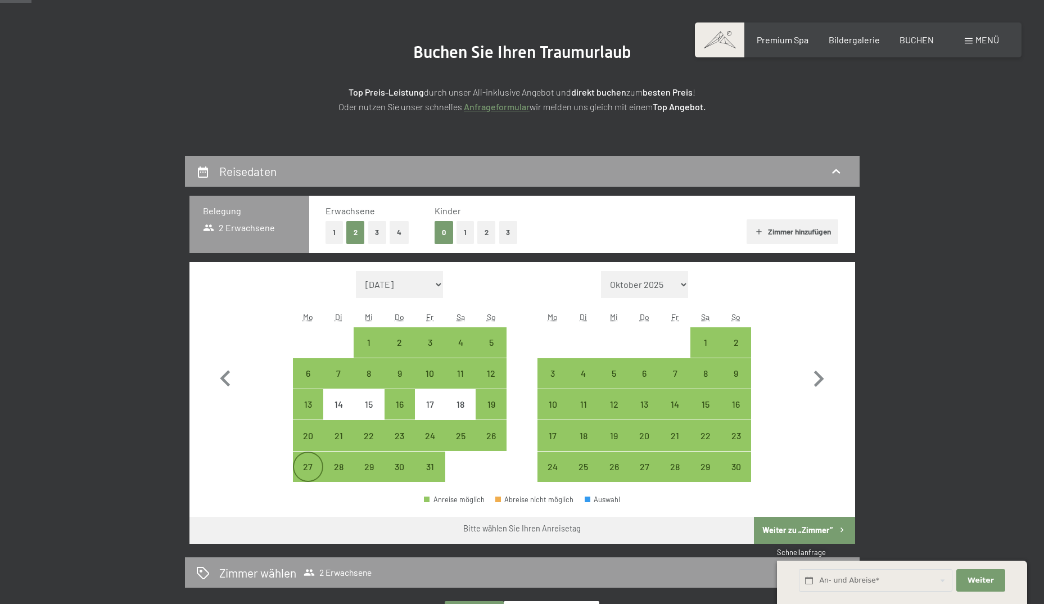
click at [301, 466] on div "27" at bounding box center [308, 476] width 28 height 28
select select "[DATE]"
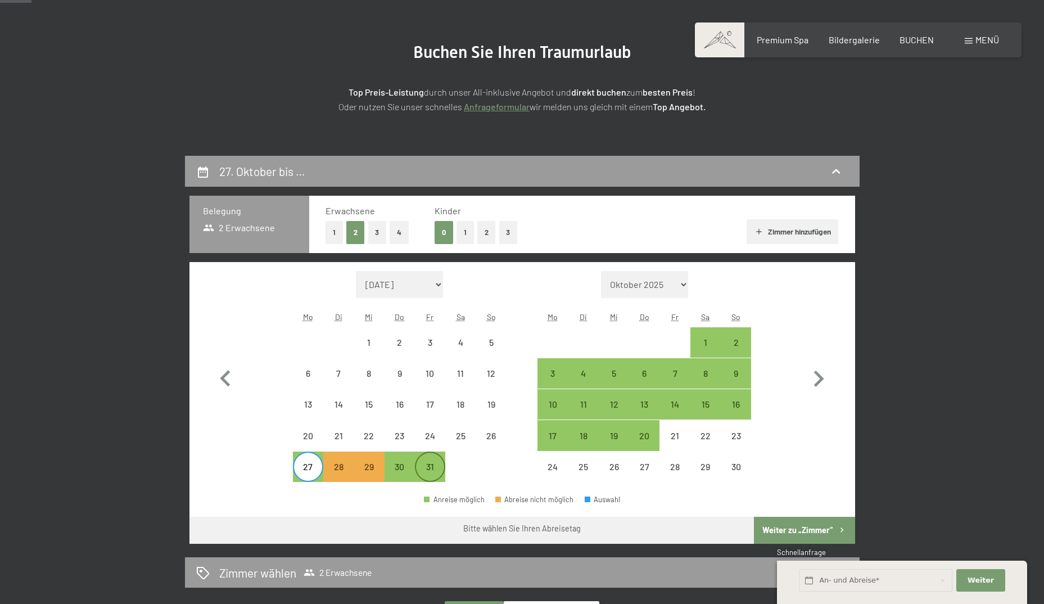
click at [428, 469] on div "31" at bounding box center [430, 476] width 28 height 28
select select "[DATE]"
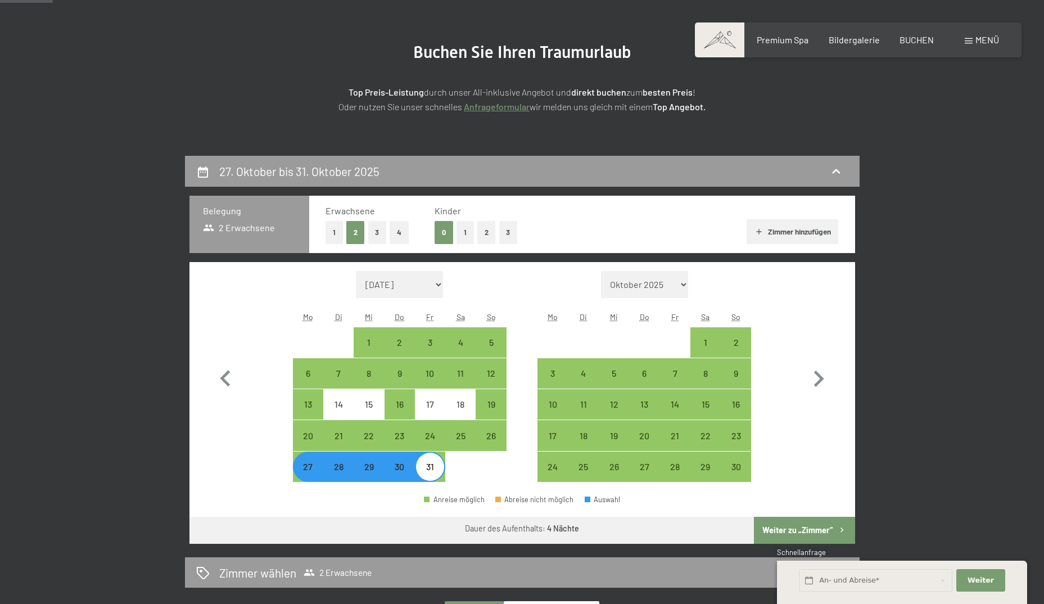
scroll to position [281, 0]
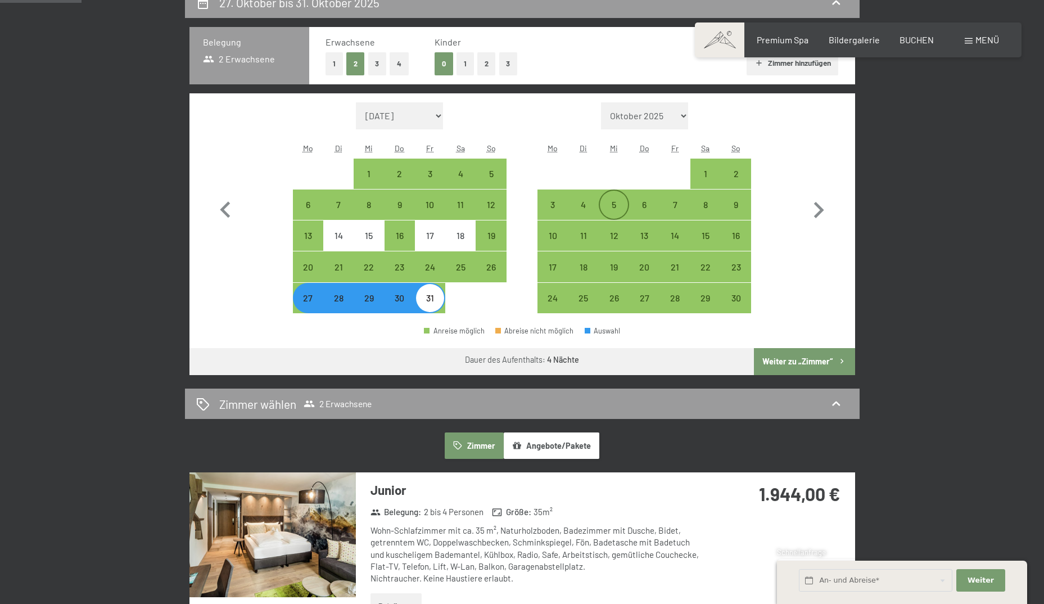
drag, startPoint x: 550, startPoint y: 198, endPoint x: 623, endPoint y: 205, distance: 73.9
click at [550, 198] on div "3" at bounding box center [552, 205] width 28 height 28
select select "[DATE]"
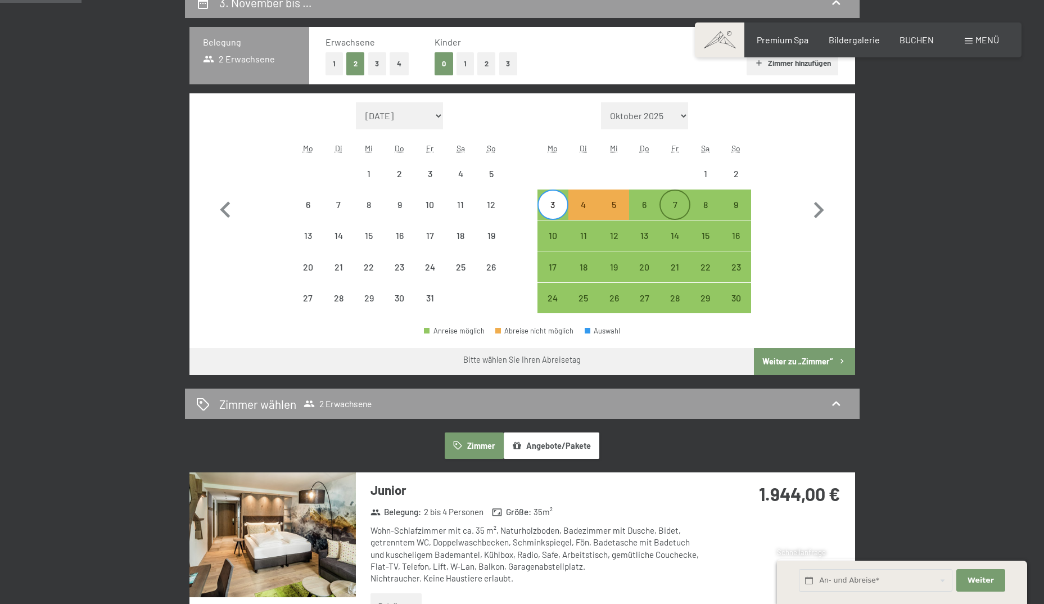
click at [677, 204] on div "7" at bounding box center [674, 214] width 28 height 28
select select "[DATE]"
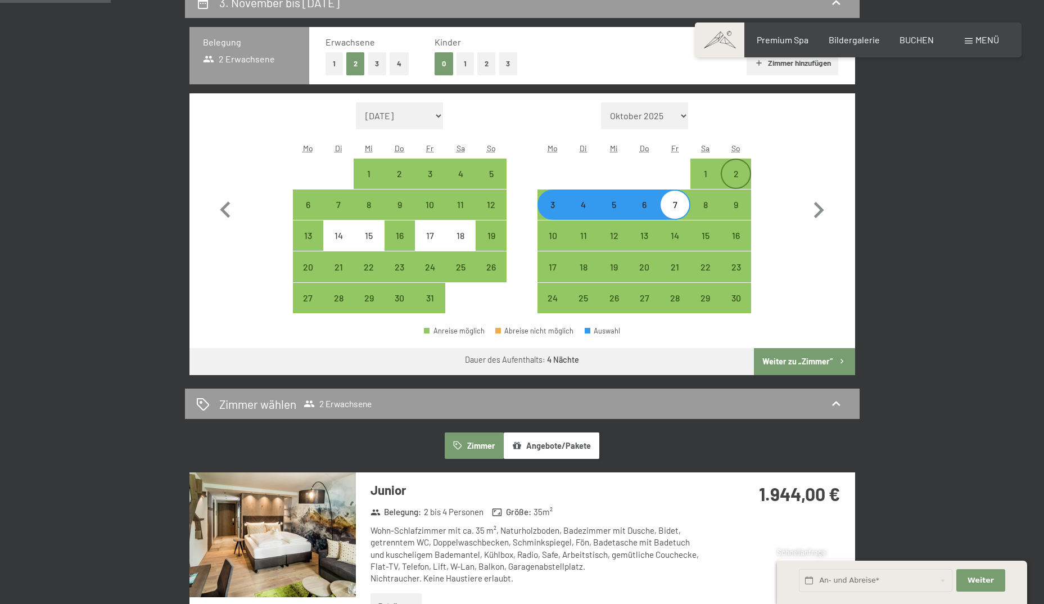
click at [736, 178] on div "2" at bounding box center [736, 183] width 28 height 28
select select "[DATE]"
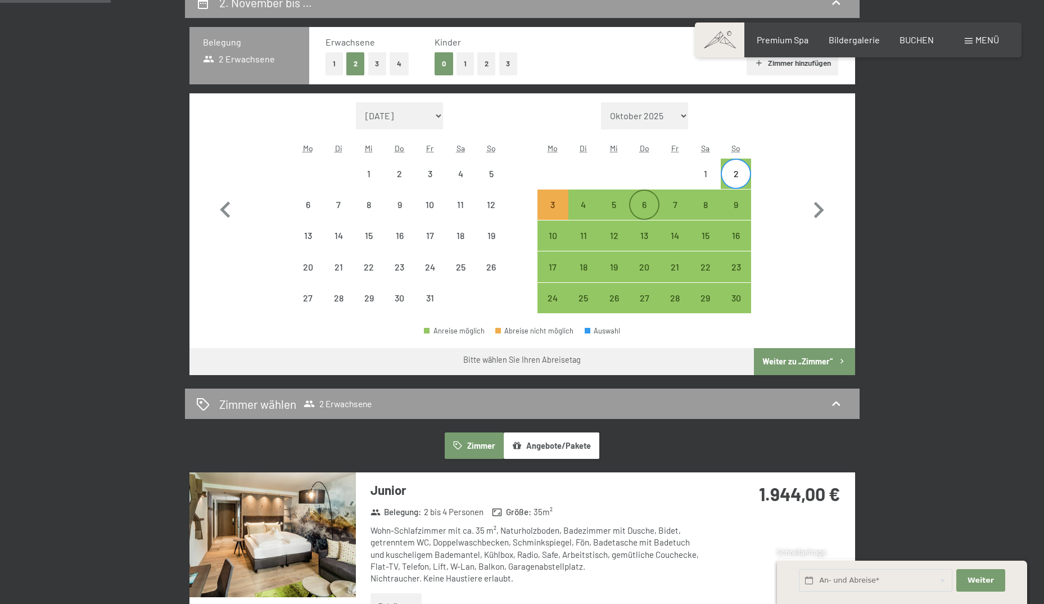
click at [648, 202] on div "6" at bounding box center [644, 214] width 28 height 28
select select "[DATE]"
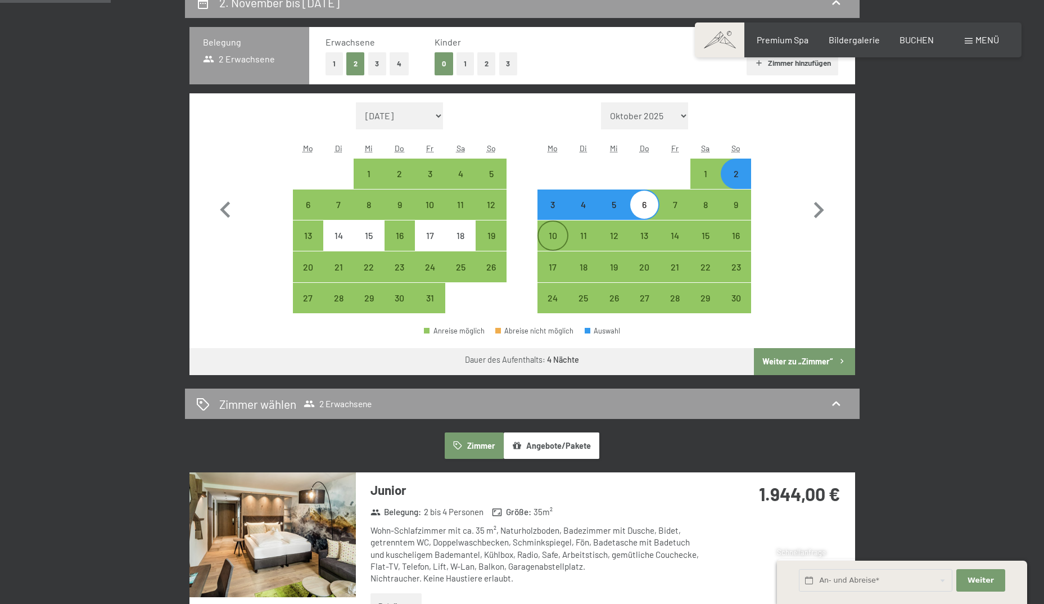
click at [553, 235] on div "10" at bounding box center [552, 245] width 28 height 28
select select "[DATE]"
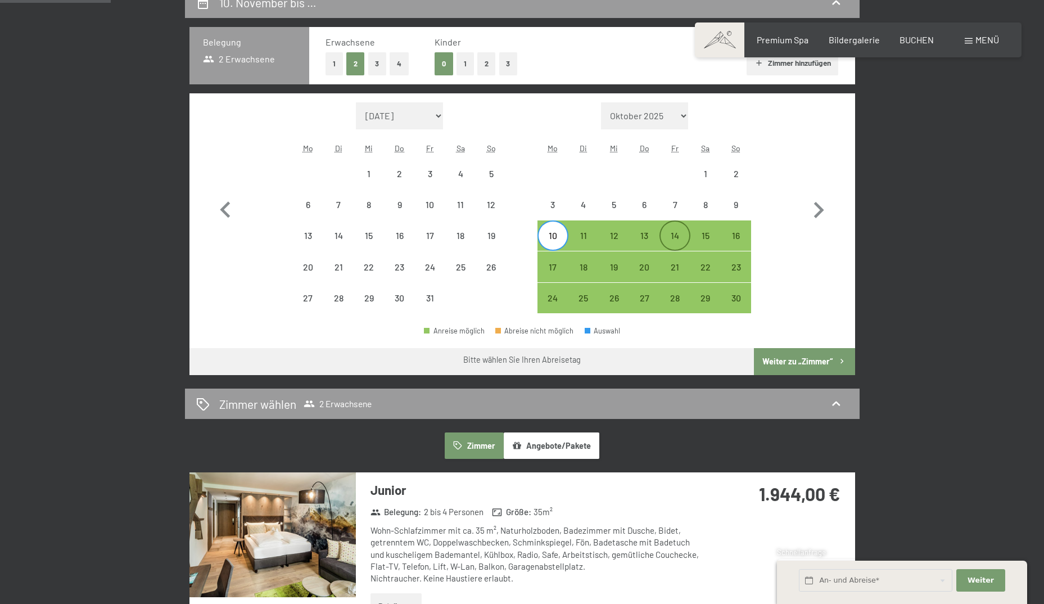
click at [677, 236] on div "14" at bounding box center [674, 245] width 28 height 28
select select "[DATE]"
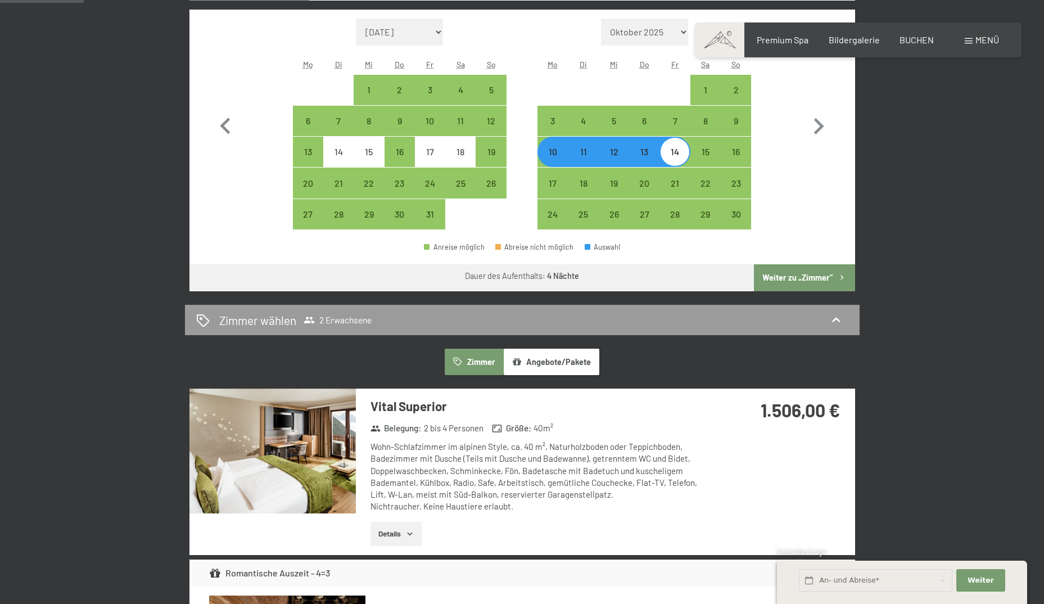
scroll to position [337, 0]
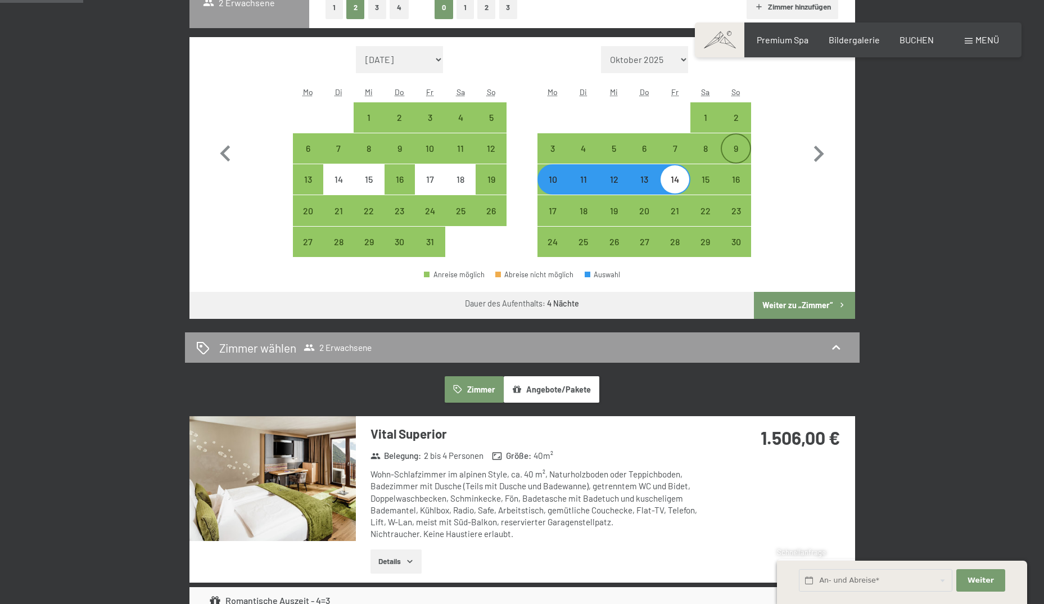
click at [735, 146] on div "9" at bounding box center [736, 158] width 28 height 28
select select "[DATE]"
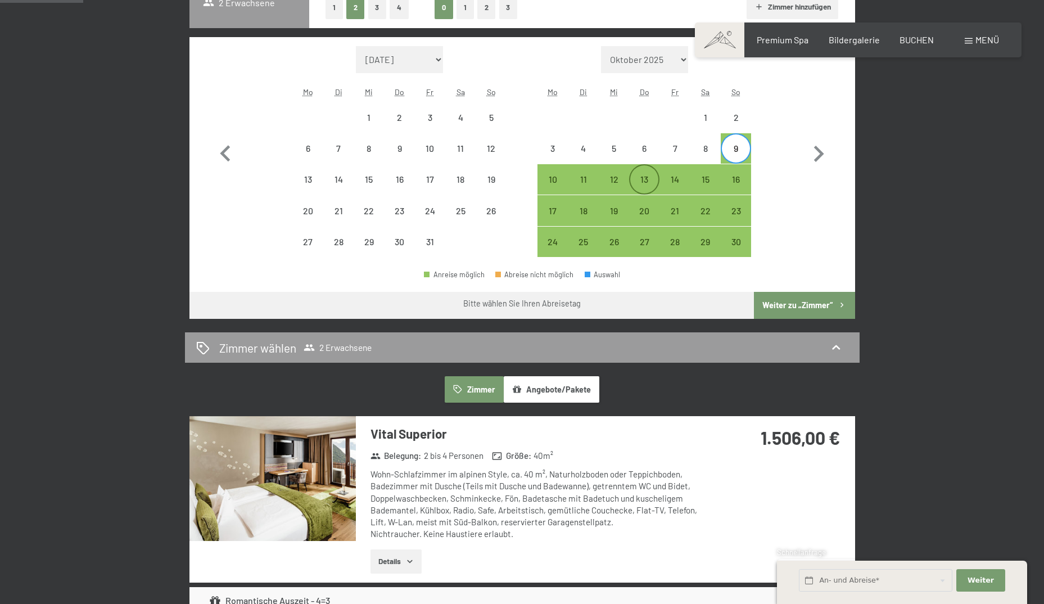
click at [641, 176] on div "13" at bounding box center [644, 189] width 28 height 28
select select "[DATE]"
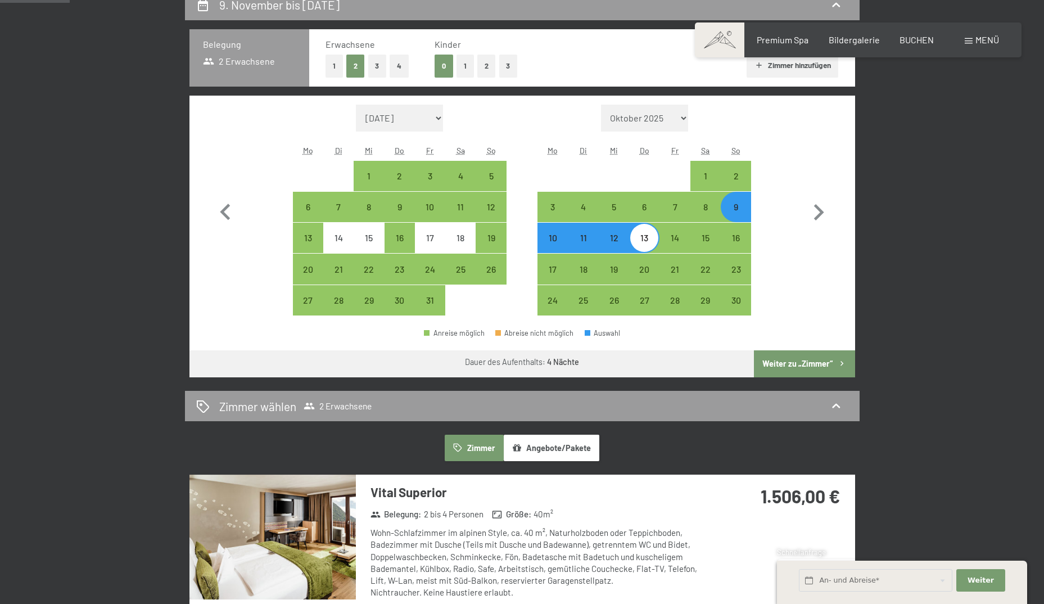
scroll to position [281, 0]
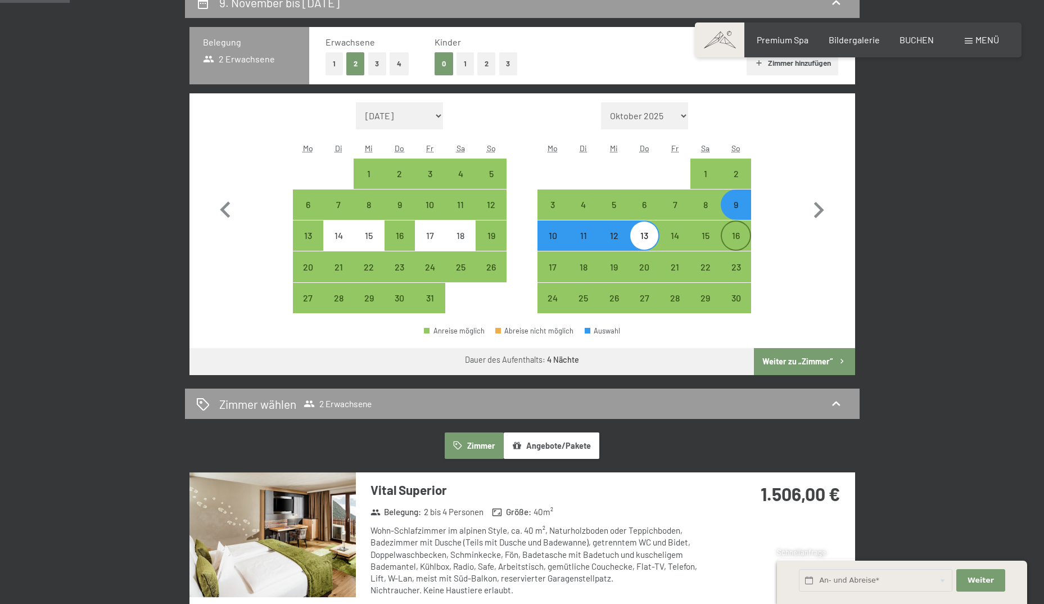
click at [740, 231] on div "16" at bounding box center [736, 245] width 28 height 28
select select "[DATE]"
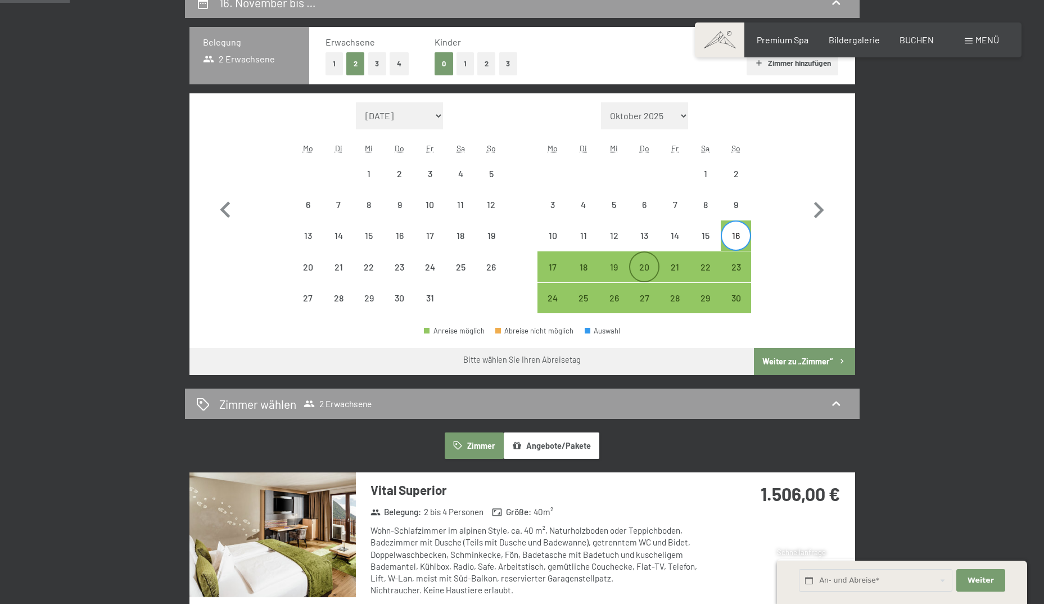
click at [645, 264] on div "20" at bounding box center [644, 276] width 28 height 28
select select "[DATE]"
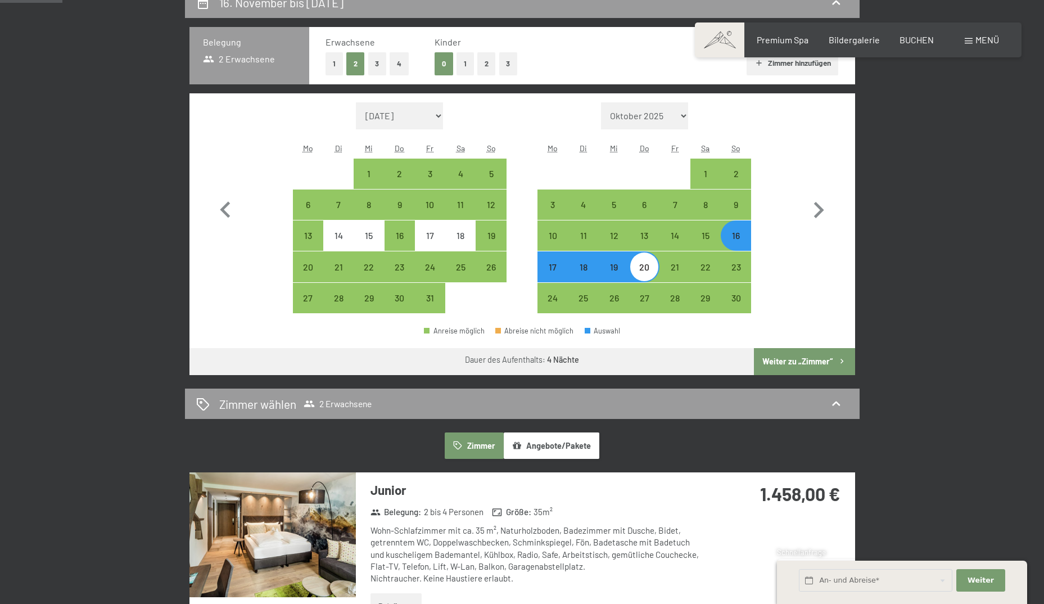
drag, startPoint x: 740, startPoint y: 173, endPoint x: 720, endPoint y: 179, distance: 20.6
click at [740, 173] on div "2" at bounding box center [736, 183] width 28 height 28
select select "[DATE]"
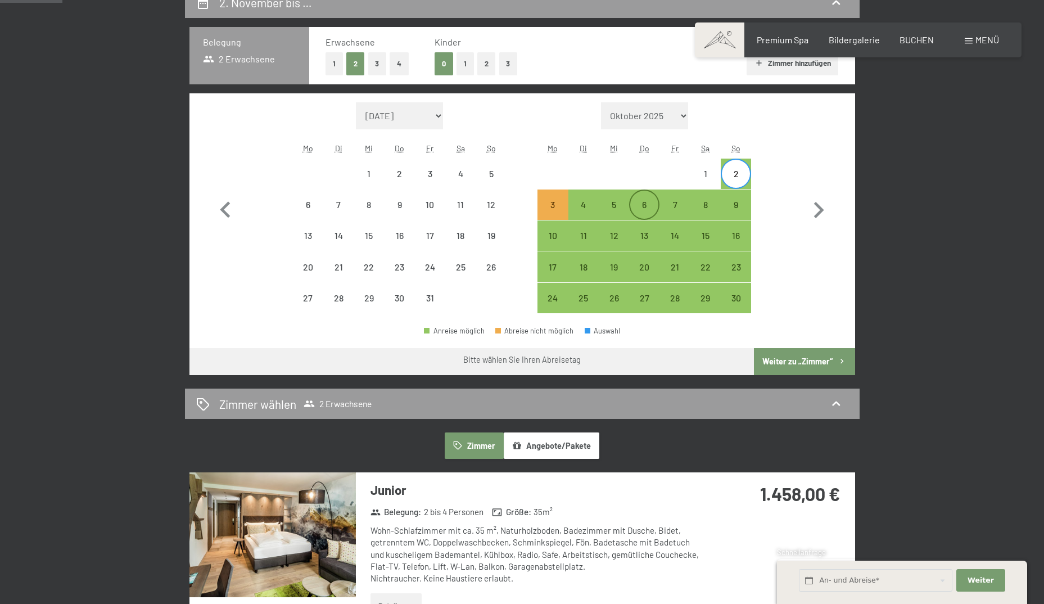
click at [651, 206] on div "6" at bounding box center [644, 214] width 28 height 28
select select "[DATE]"
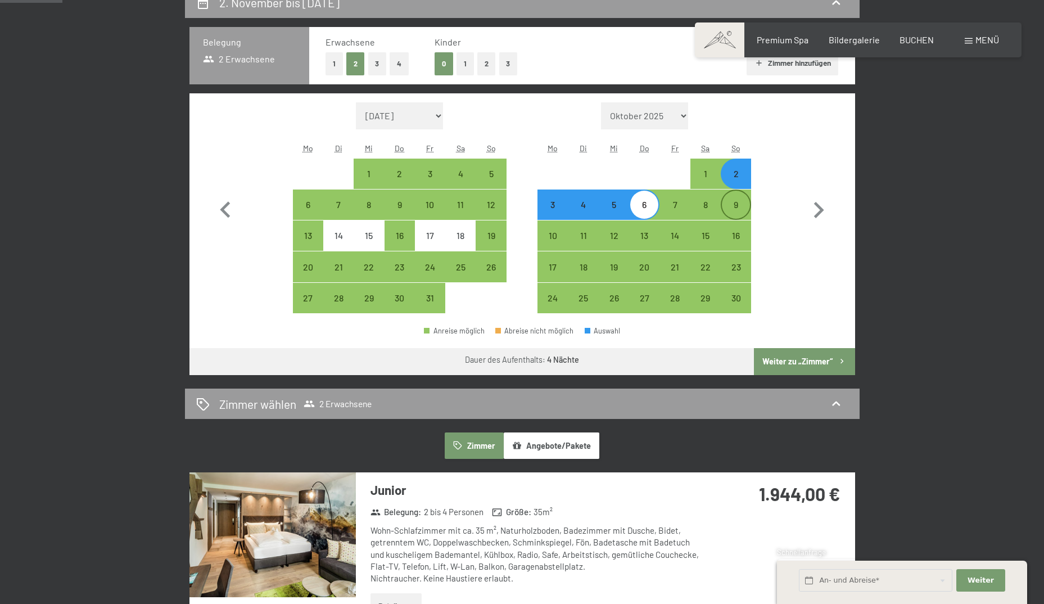
click at [732, 204] on div "9" at bounding box center [736, 214] width 28 height 28
select select "[DATE]"
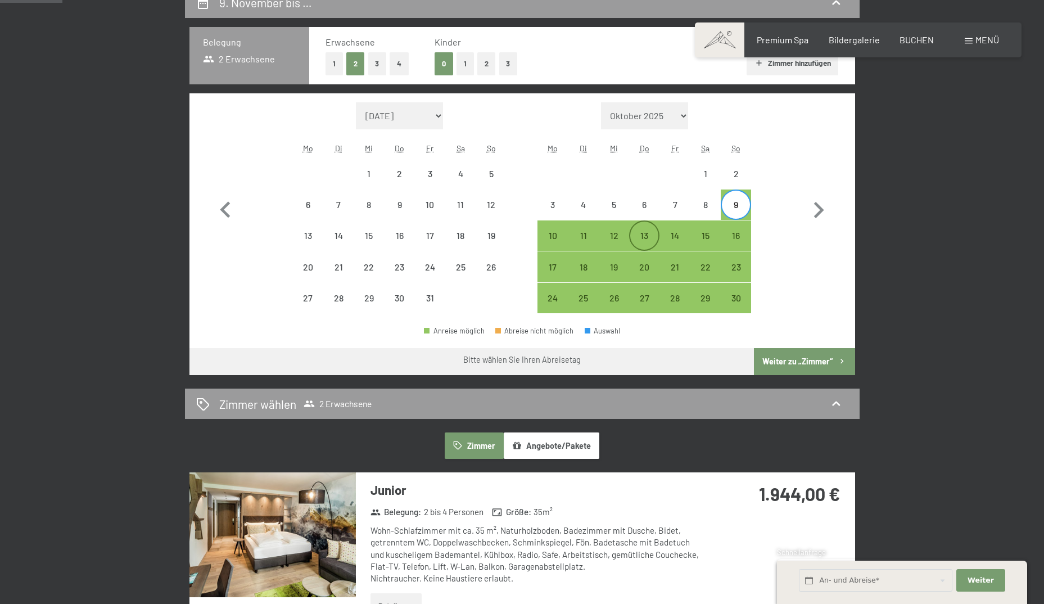
click at [644, 235] on div "13" at bounding box center [644, 245] width 28 height 28
select select "[DATE]"
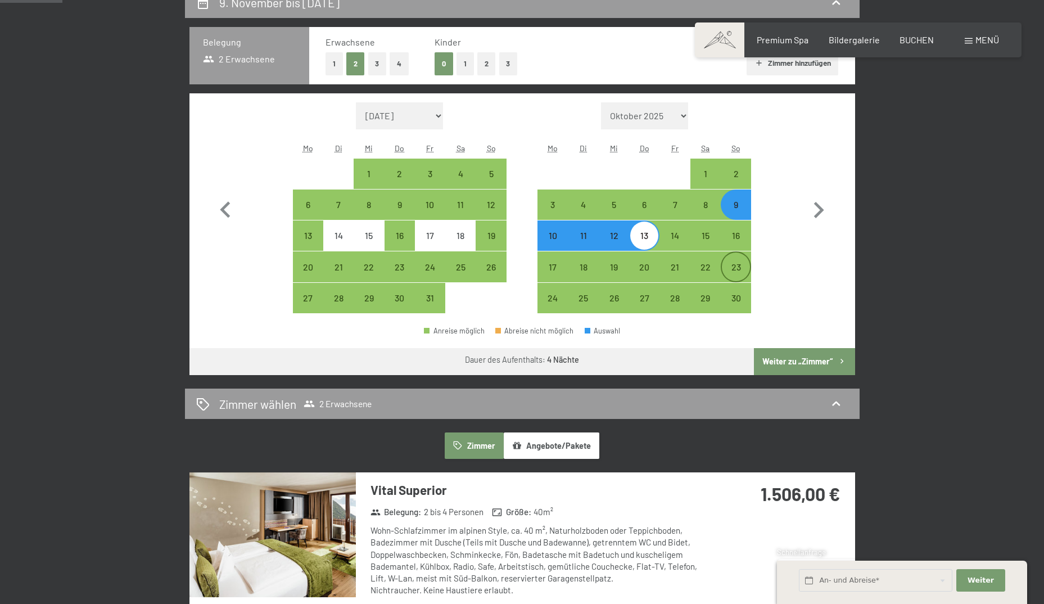
click at [737, 262] on div "23" at bounding box center [736, 276] width 28 height 28
select select "[DATE]"
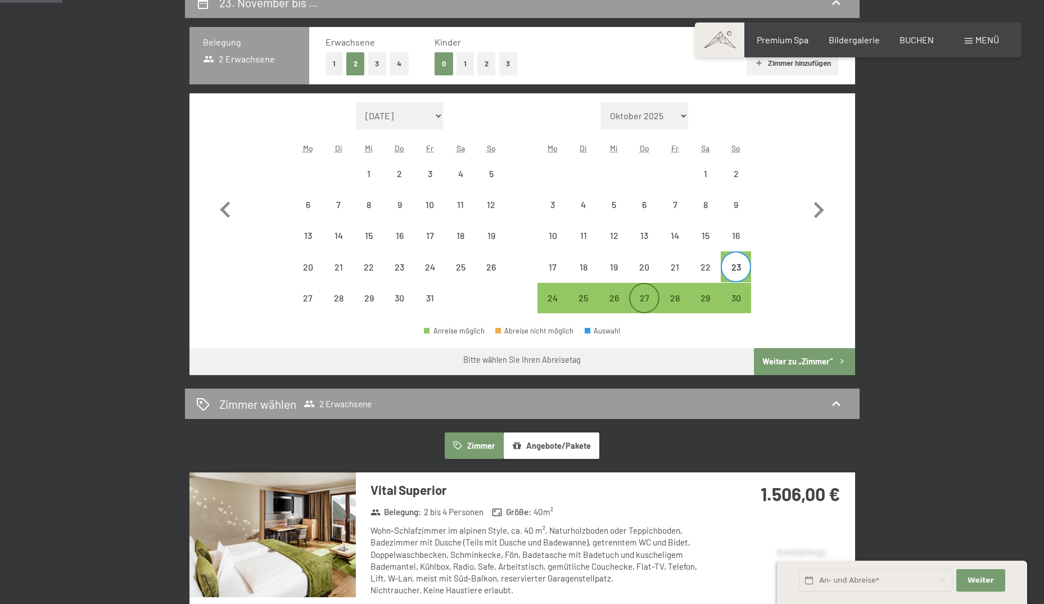
click at [647, 297] on div "27" at bounding box center [644, 307] width 28 height 28
select select "[DATE]"
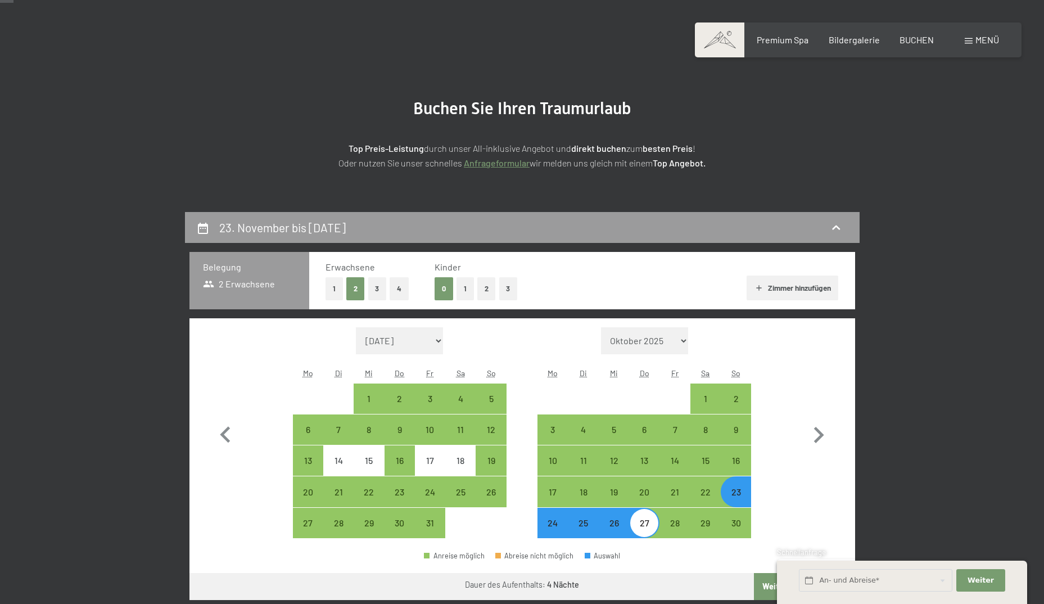
scroll to position [169, 0]
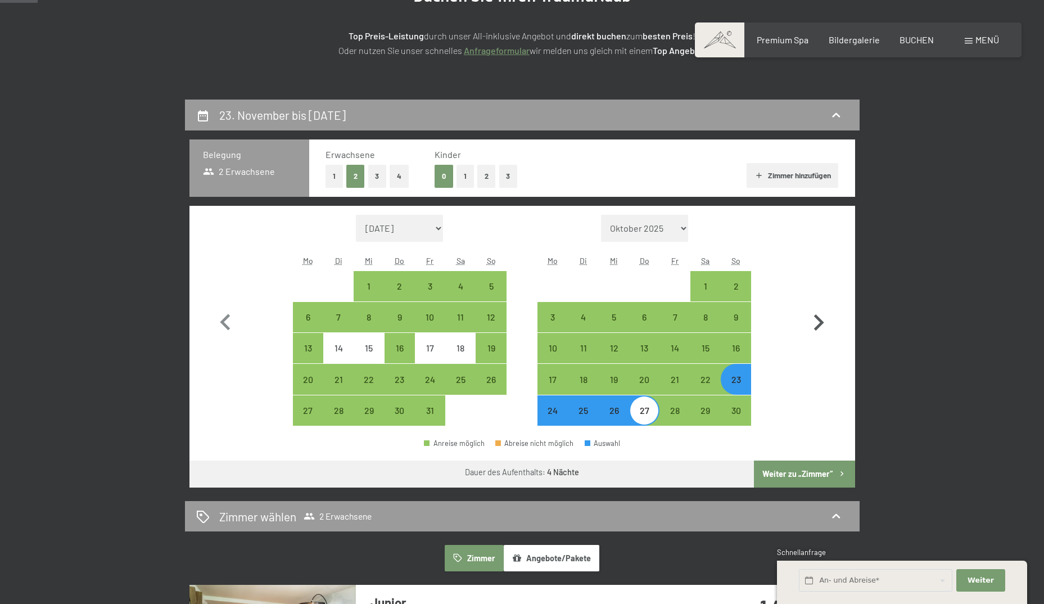
click at [814, 323] on icon "button" at bounding box center [818, 322] width 33 height 33
select select "[DATE]"
select select "2025-12-01"
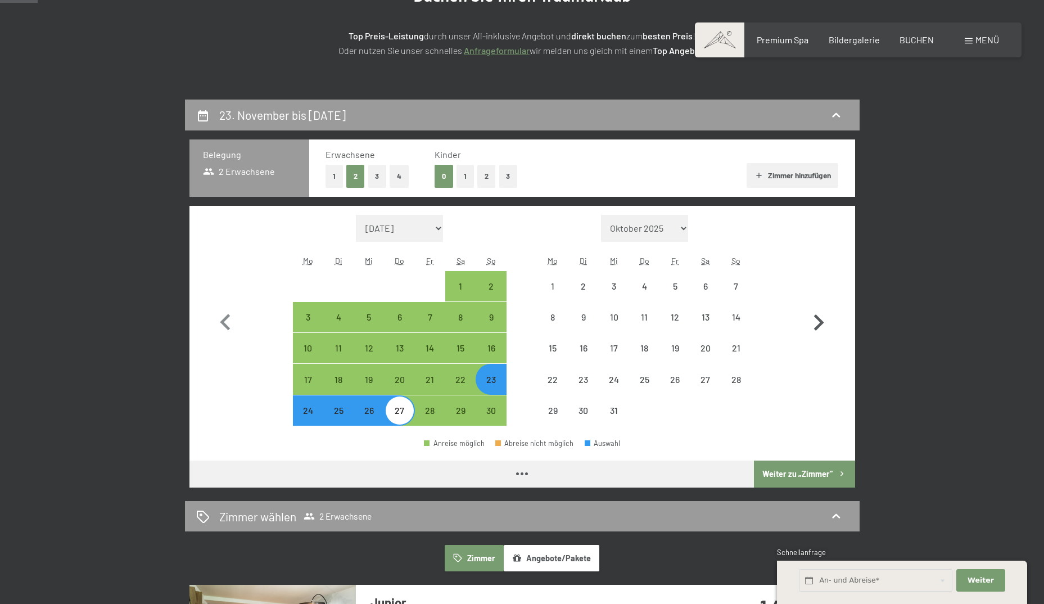
click at [814, 323] on icon "button" at bounding box center [818, 322] width 33 height 33
select select "2025-12-01"
select select "2026-01-01"
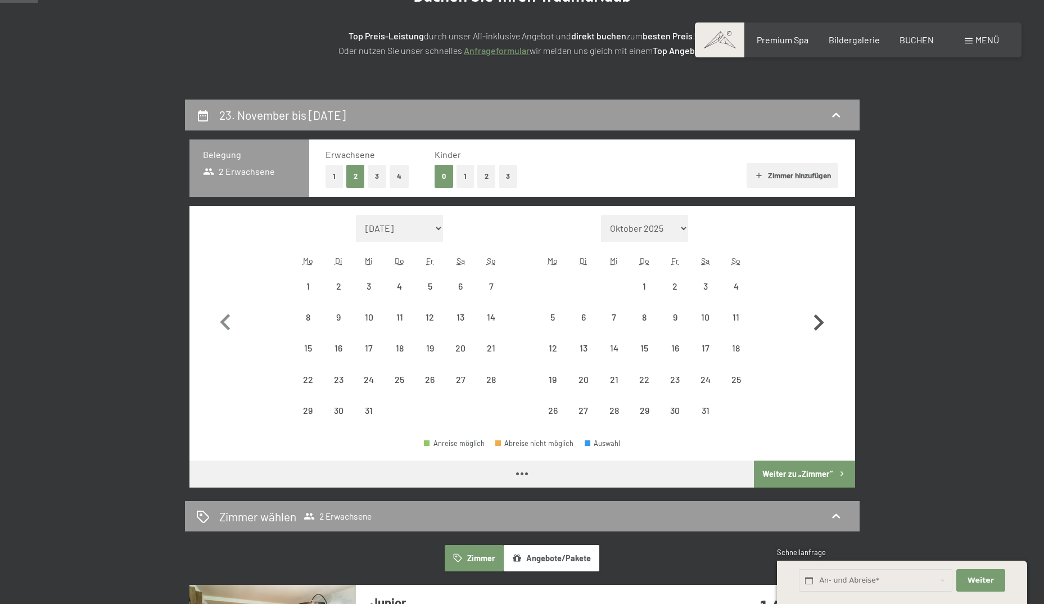
select select "2025-12-01"
select select "2026-01-01"
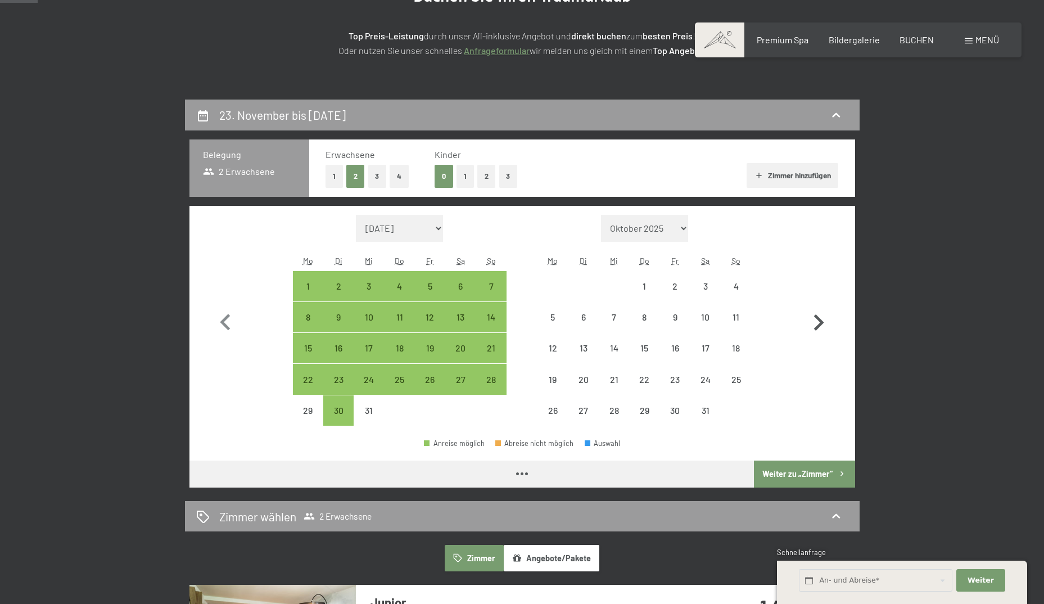
select select "2025-12-01"
select select "2026-01-01"
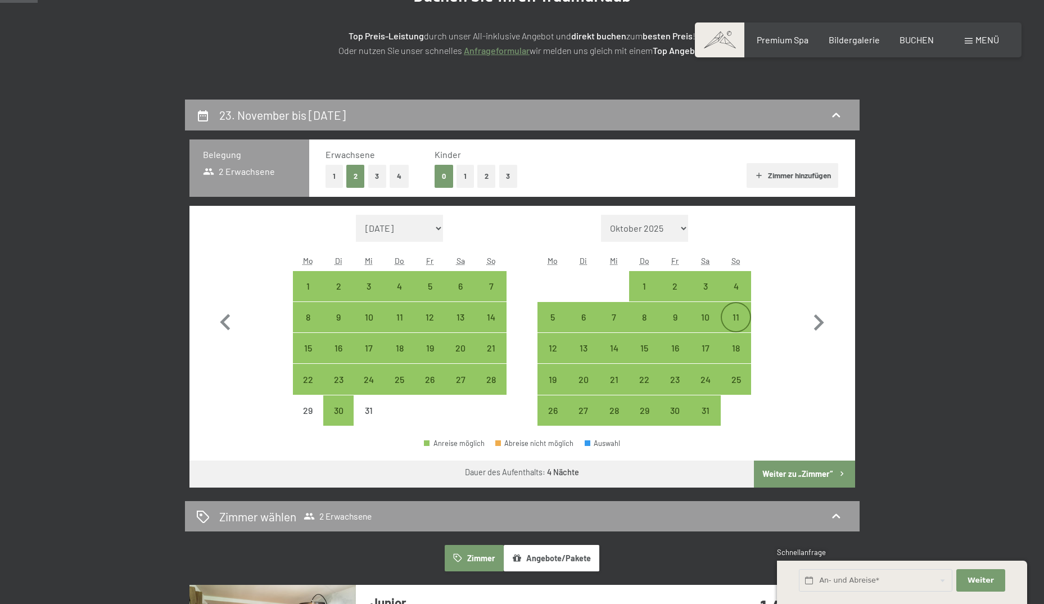
click at [739, 319] on div "11" at bounding box center [736, 326] width 28 height 28
select select "2025-12-01"
select select "2026-01-01"
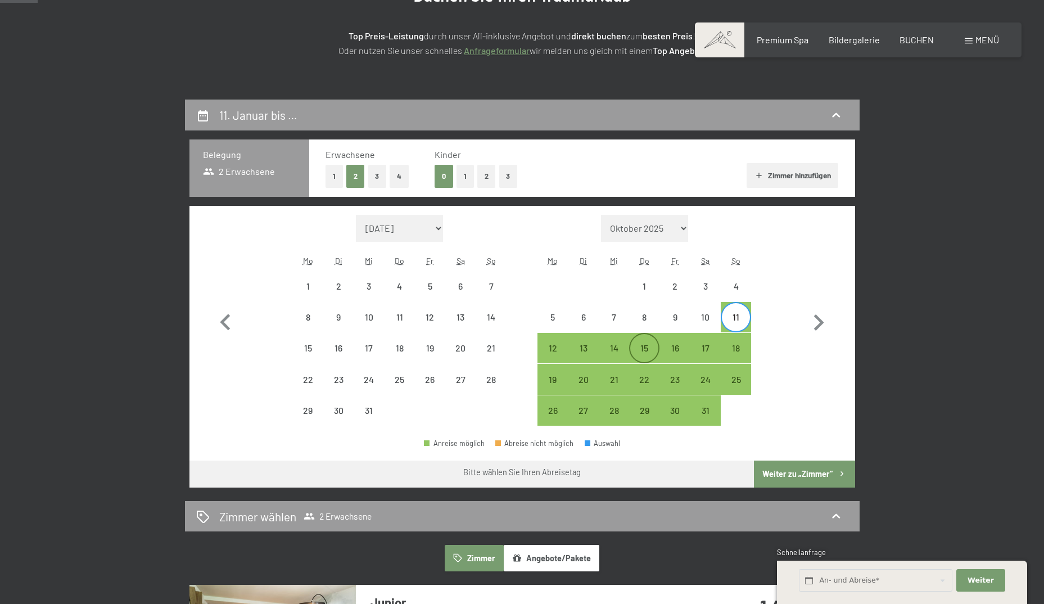
click at [642, 351] on div "15" at bounding box center [644, 357] width 28 height 28
select select "2025-12-01"
select select "2026-01-01"
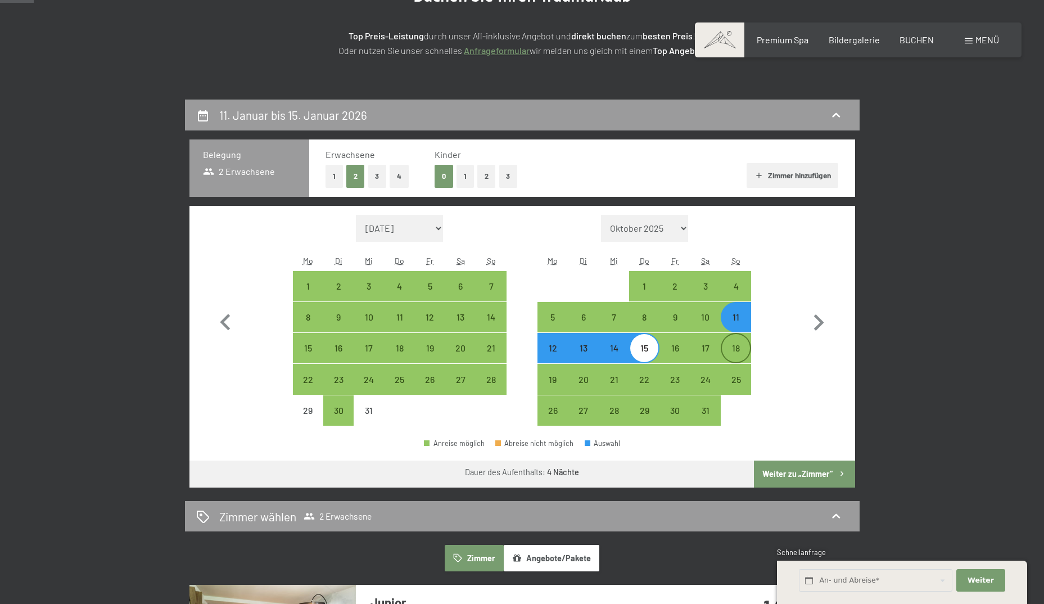
click at [739, 349] on div "18" at bounding box center [736, 357] width 28 height 28
select select "2025-12-01"
select select "2026-01-01"
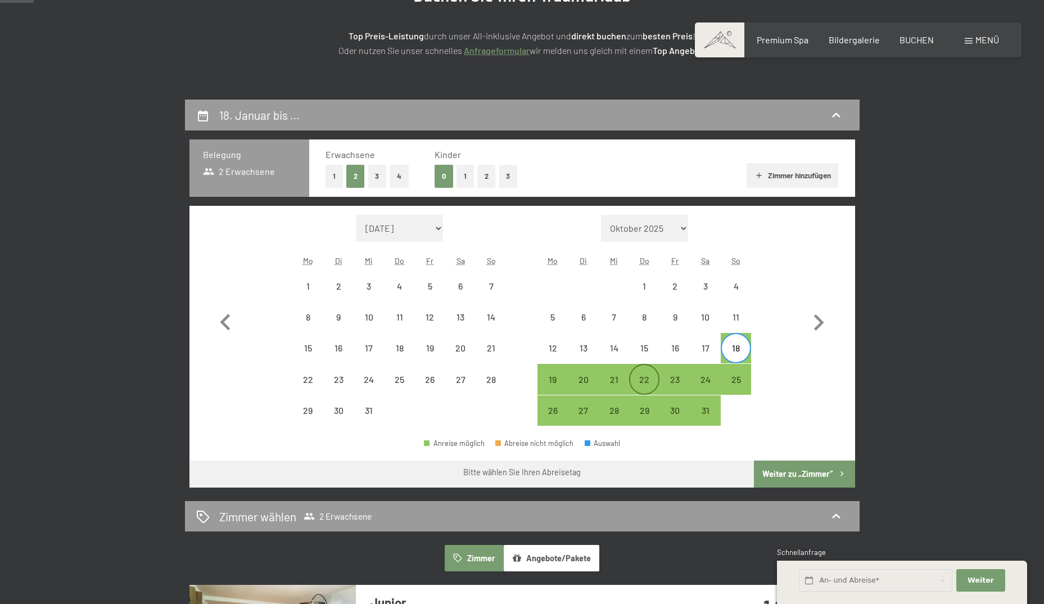
click at [645, 379] on div "22" at bounding box center [644, 389] width 28 height 28
select select "2025-12-01"
select select "2026-01-01"
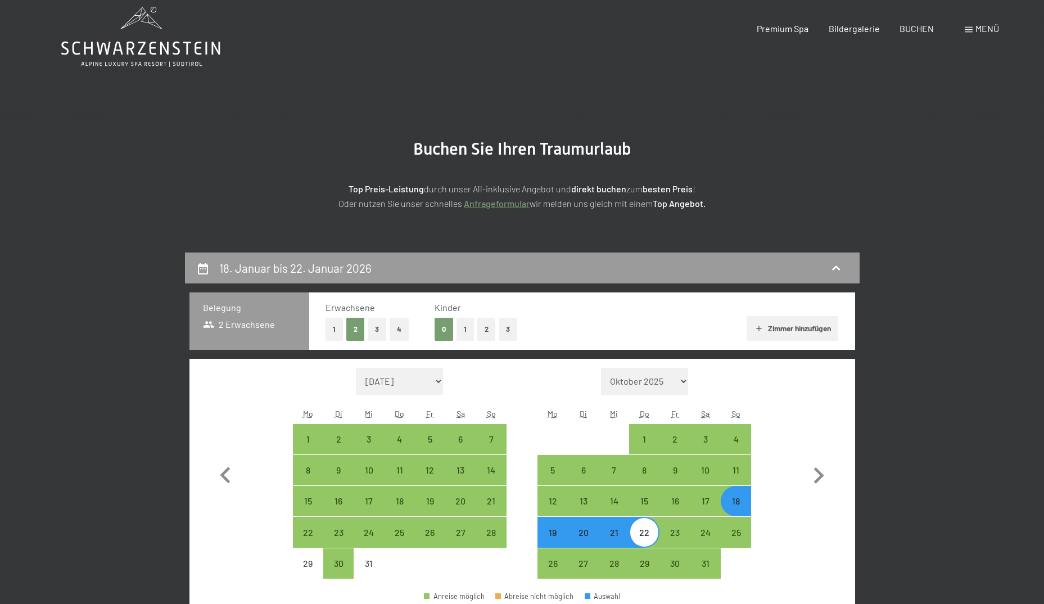
scroll to position [0, 0]
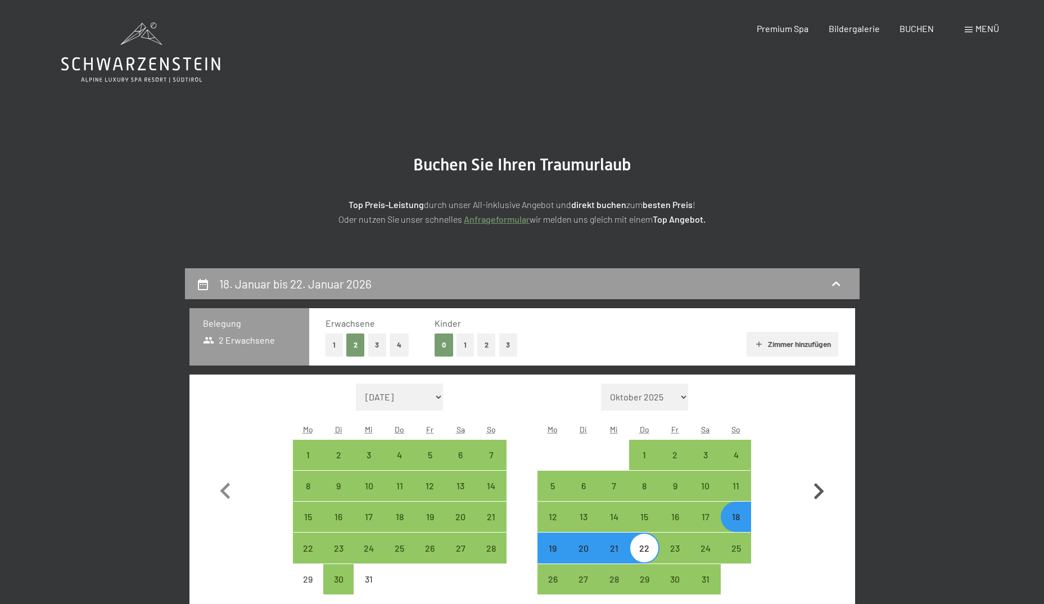
click at [819, 489] on icon "button" at bounding box center [819, 491] width 10 height 16
select select "2026-01-01"
select select "2026-02-01"
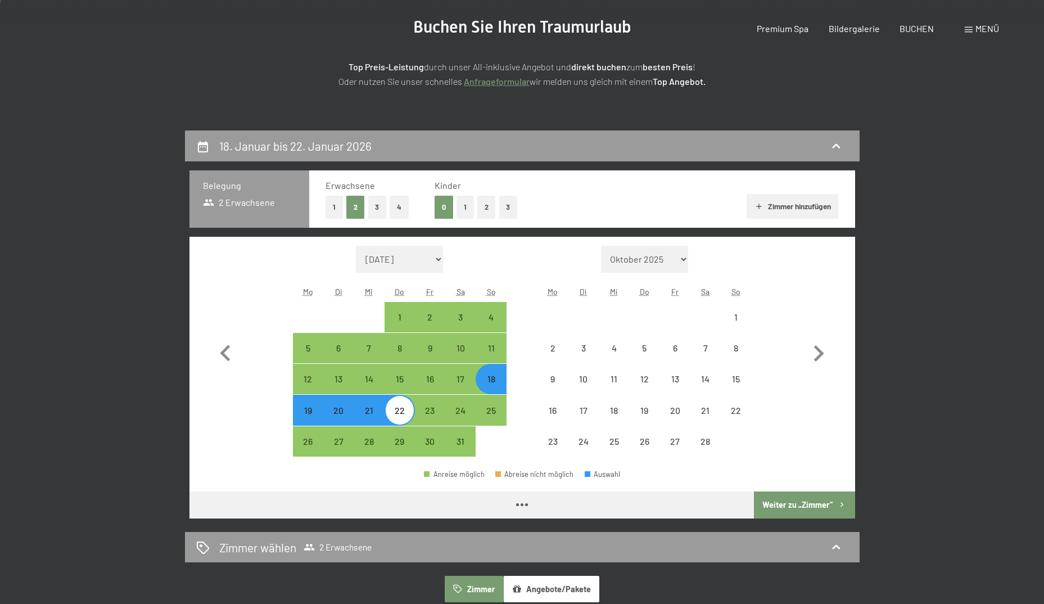
select select "2026-01-01"
select select "2026-02-01"
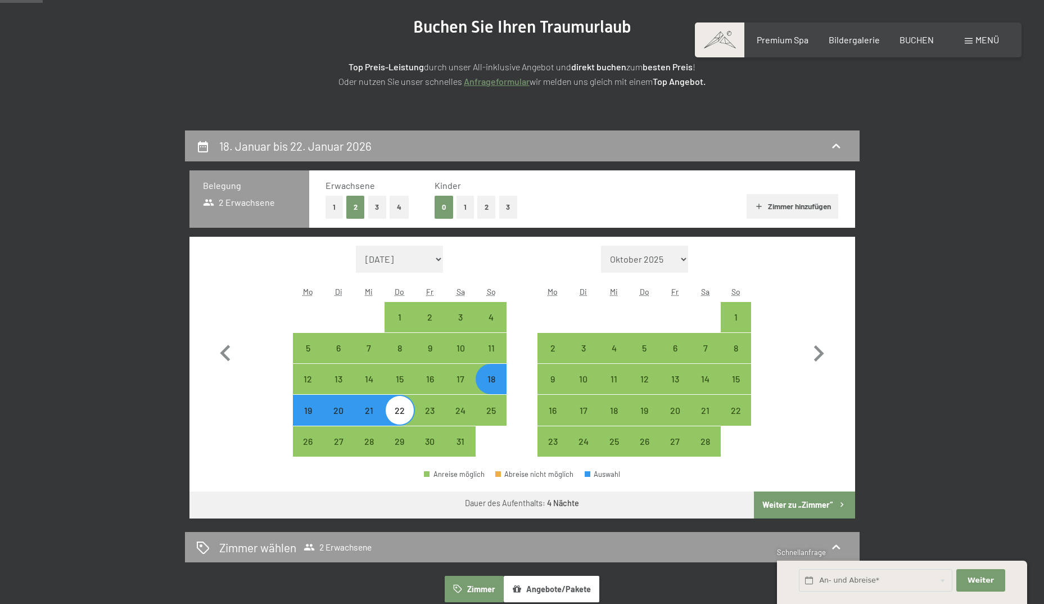
scroll to position [225, 0]
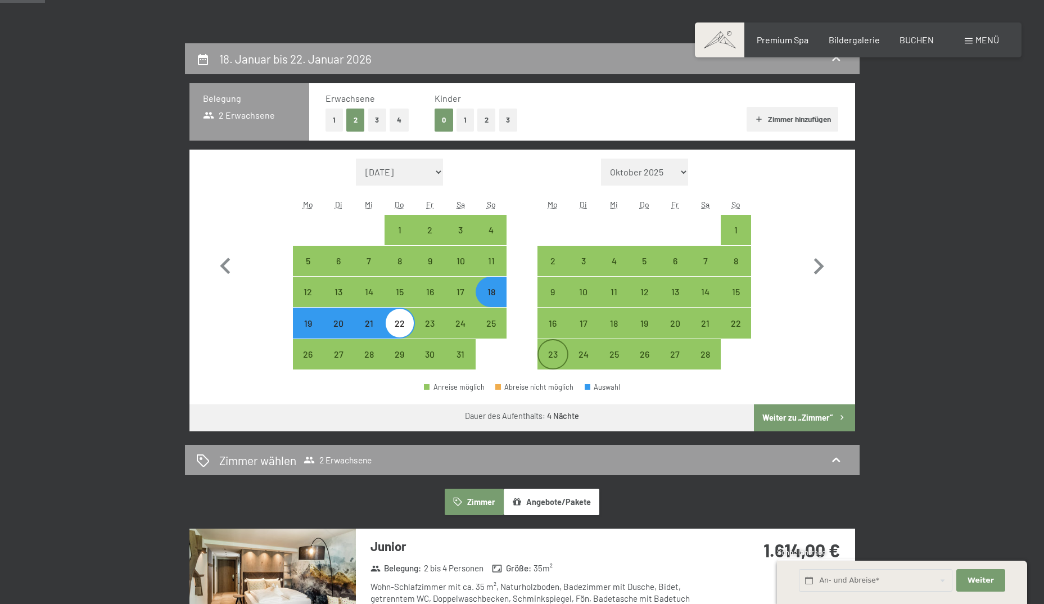
click at [550, 350] on div "23" at bounding box center [552, 364] width 28 height 28
select select "2026-01-01"
select select "2026-02-01"
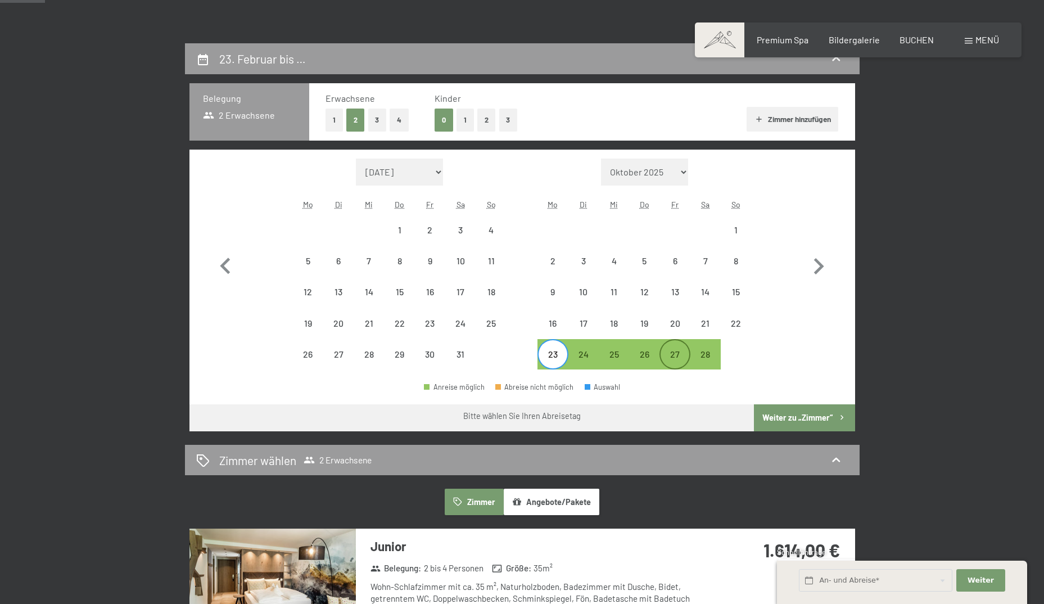
click at [685, 356] on div "27" at bounding box center [674, 364] width 28 height 28
select select "2026-01-01"
select select "2026-02-01"
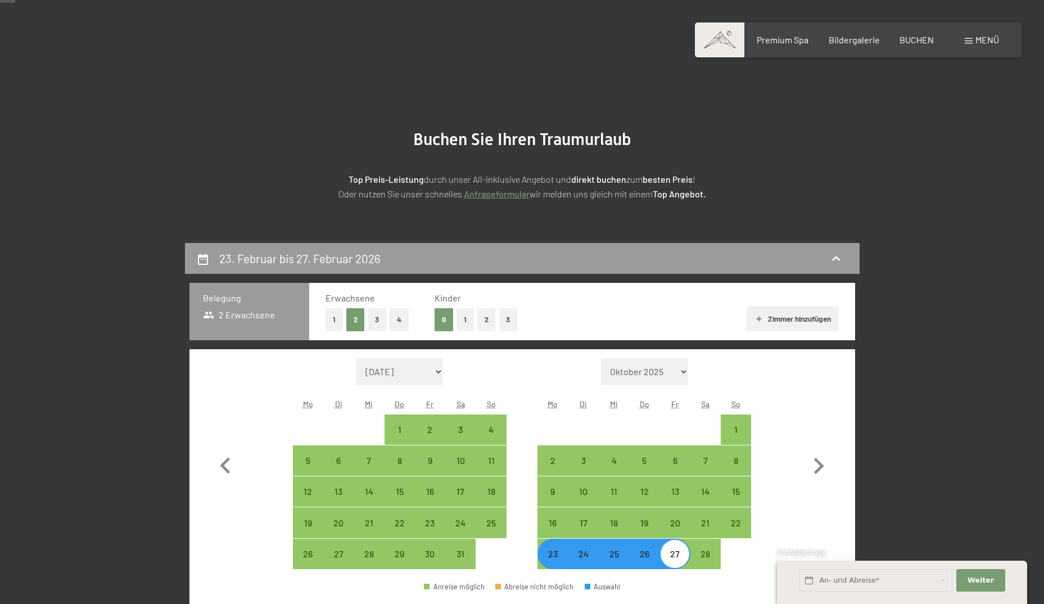
scroll to position [0, 0]
